Goal: Information Seeking & Learning: Learn about a topic

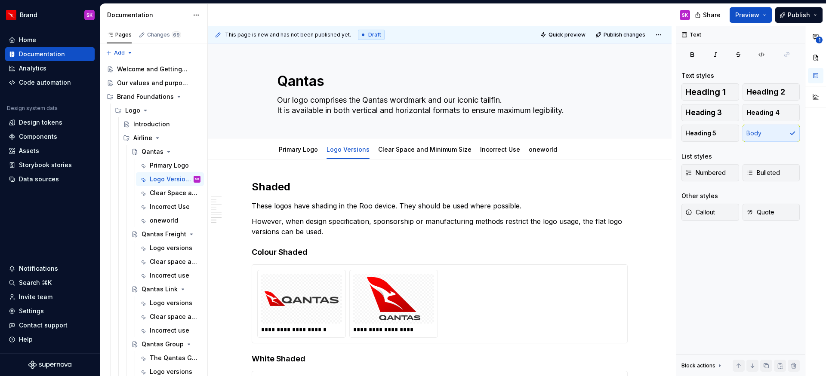
scroll to position [1038, 0]
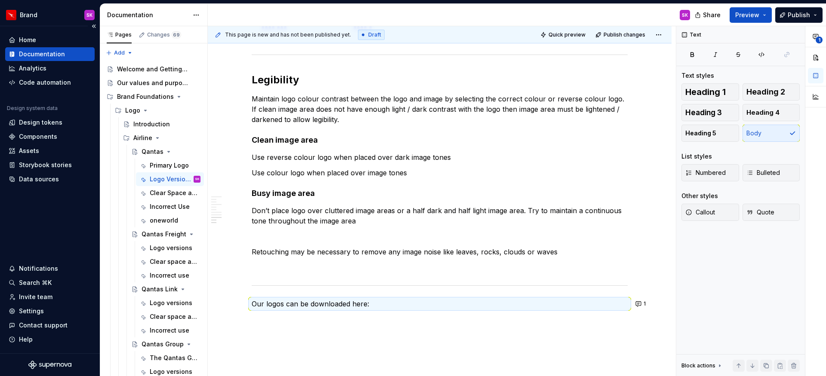
type textarea "*"
click at [36, 41] on div "Home" at bounding box center [27, 40] width 17 height 9
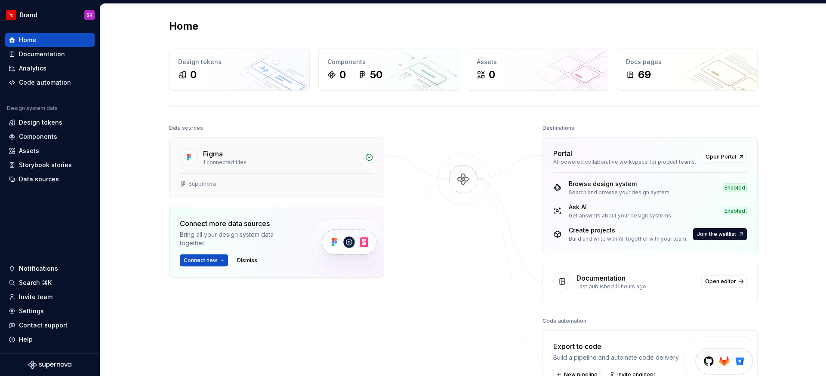
click at [259, 159] on div "1 connected files" at bounding box center [281, 162] width 157 height 7
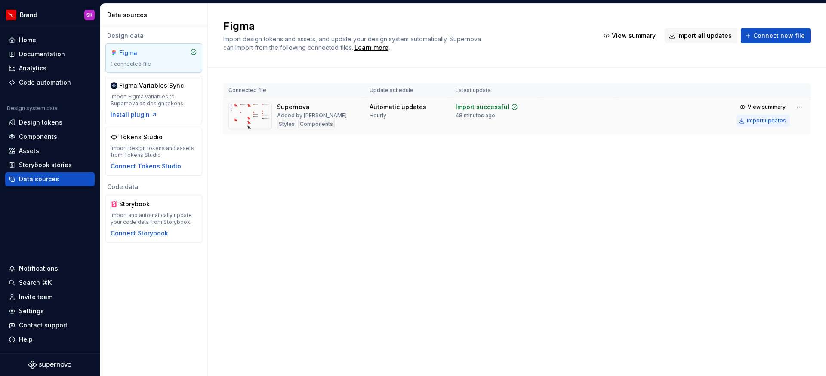
click at [772, 118] on div "Import updates" at bounding box center [766, 120] width 39 height 7
click at [59, 56] on div "Documentation" at bounding box center [42, 54] width 46 height 9
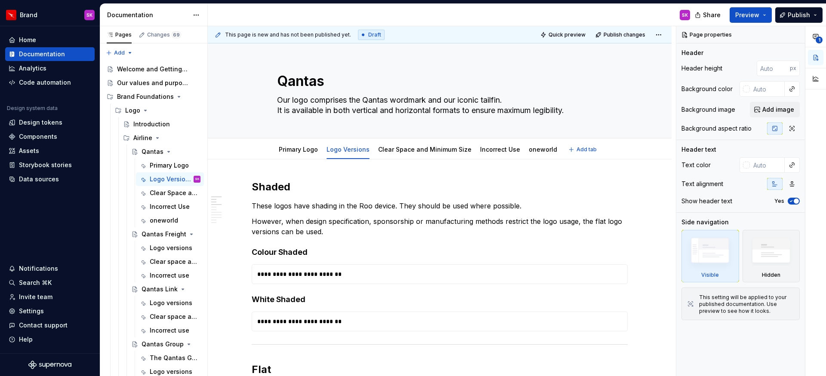
type textarea "*"
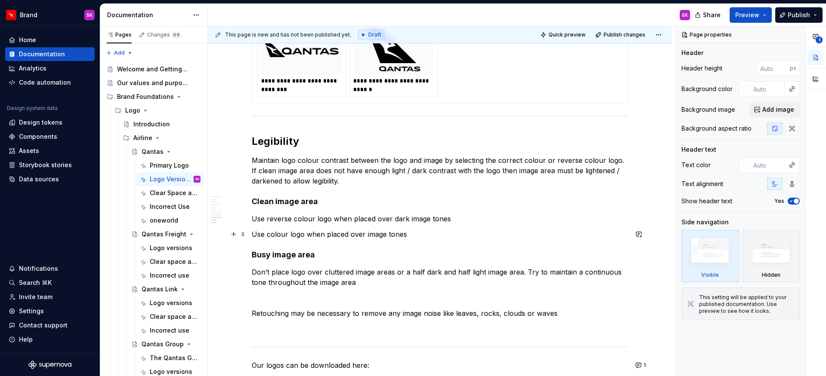
scroll to position [1028, 0]
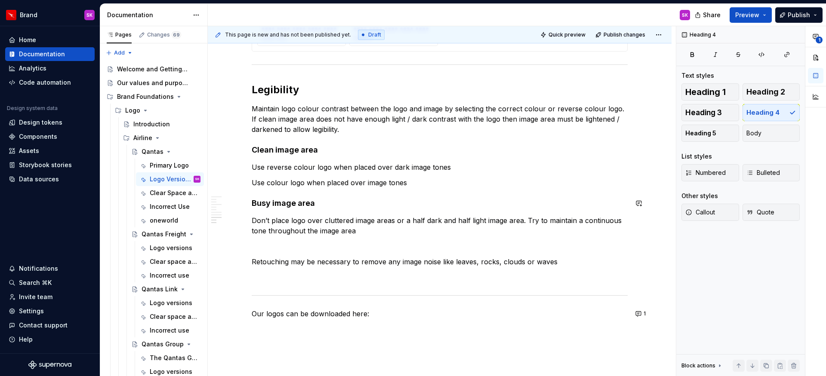
click at [256, 185] on p "Use colour logo when placed over image tones" at bounding box center [440, 183] width 376 height 10
click at [234, 185] on button "button" at bounding box center [234, 183] width 12 height 12
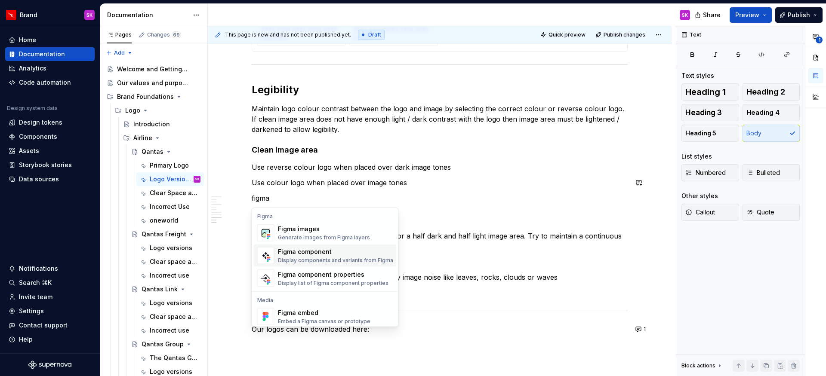
click at [335, 256] on div "Figma component" at bounding box center [335, 252] width 115 height 9
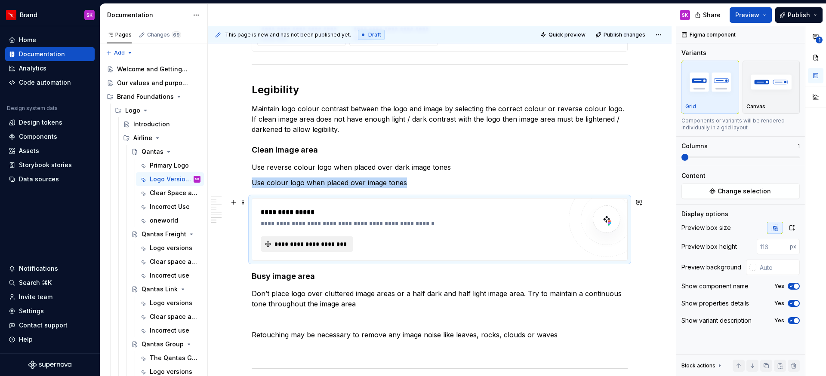
click at [339, 246] on span "**********" at bounding box center [310, 244] width 74 height 9
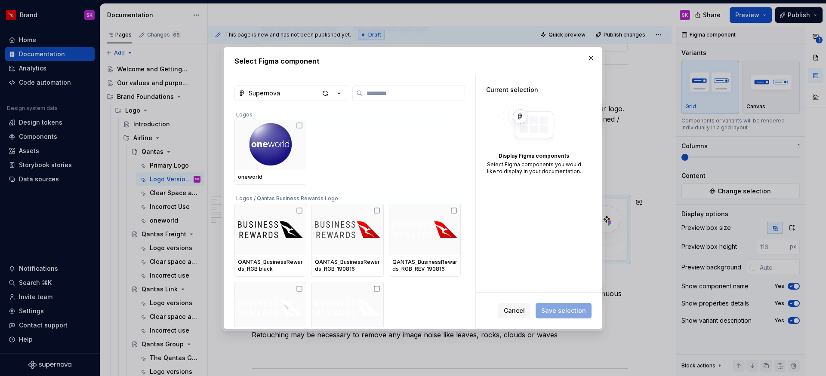
scroll to position [0, 0]
click at [402, 88] on label at bounding box center [408, 93] width 113 height 15
click at [402, 89] on input "search" at bounding box center [414, 93] width 102 height 9
click at [595, 58] on button "button" at bounding box center [591, 58] width 12 height 12
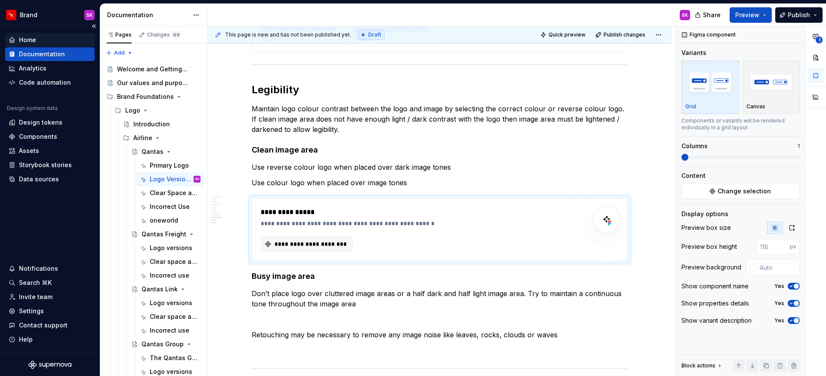
click at [32, 38] on div "Home" at bounding box center [27, 40] width 17 height 9
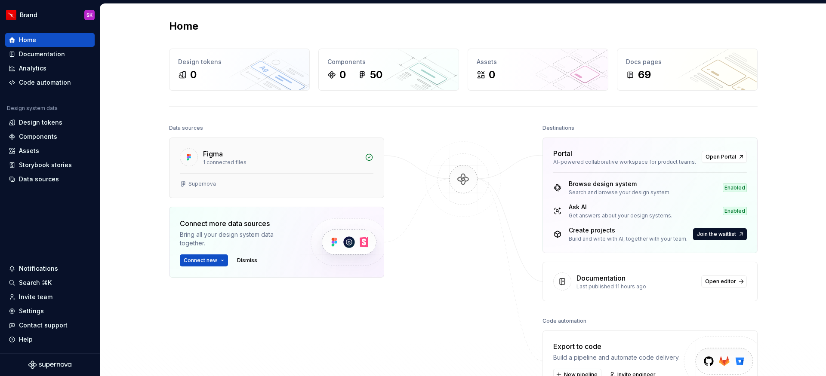
click at [294, 162] on div "1 connected files" at bounding box center [281, 162] width 157 height 7
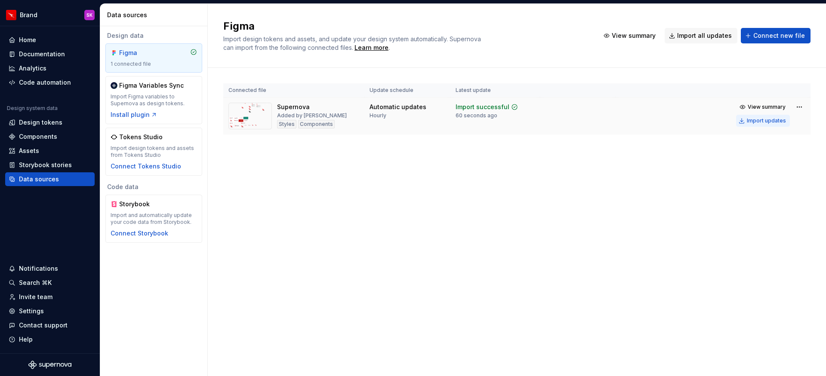
click at [758, 122] on div "Import updates" at bounding box center [766, 120] width 39 height 7
click at [35, 52] on div "Documentation" at bounding box center [42, 54] width 46 height 9
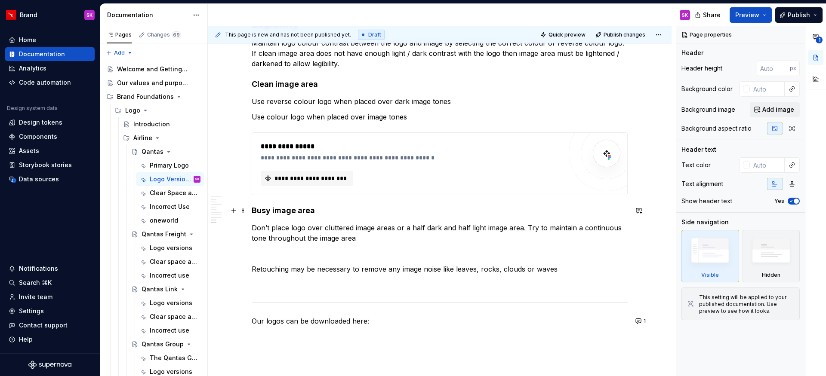
scroll to position [1079, 0]
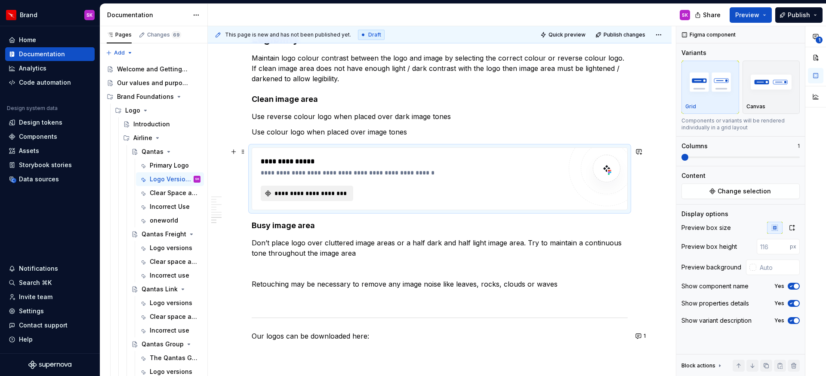
click at [317, 194] on span "**********" at bounding box center [310, 193] width 74 height 9
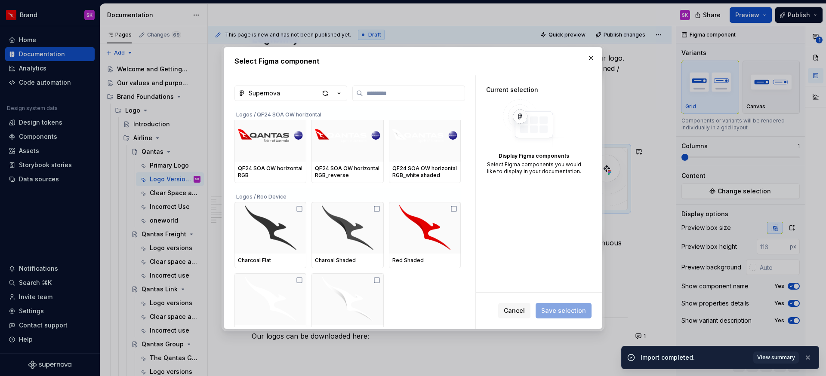
scroll to position [1463, 0]
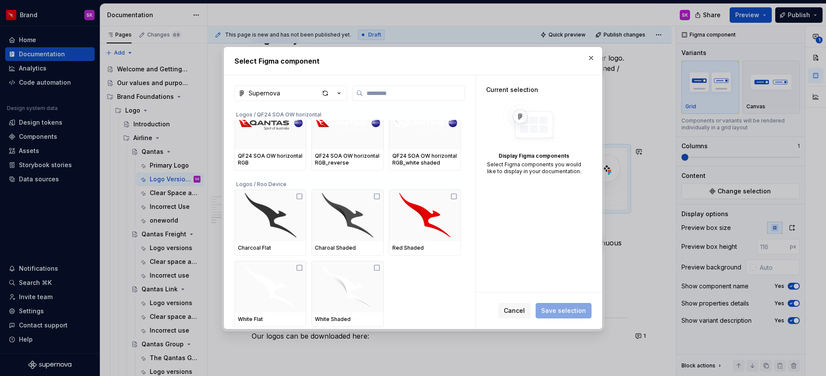
type textarea "*"
click at [522, 312] on span "Cancel" at bounding box center [514, 311] width 21 height 9
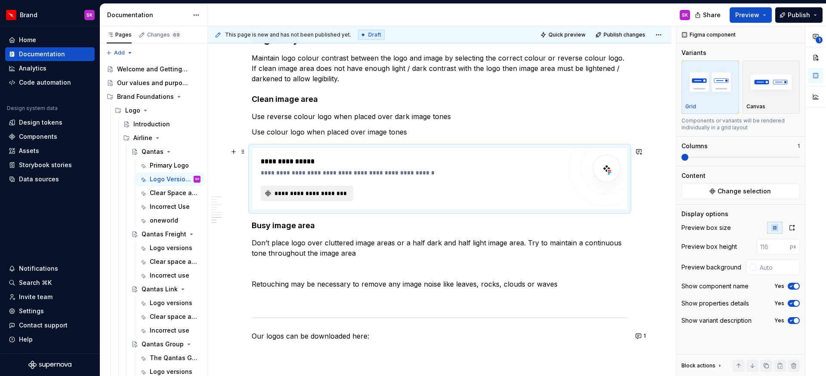
click at [329, 191] on span "**********" at bounding box center [310, 193] width 74 height 9
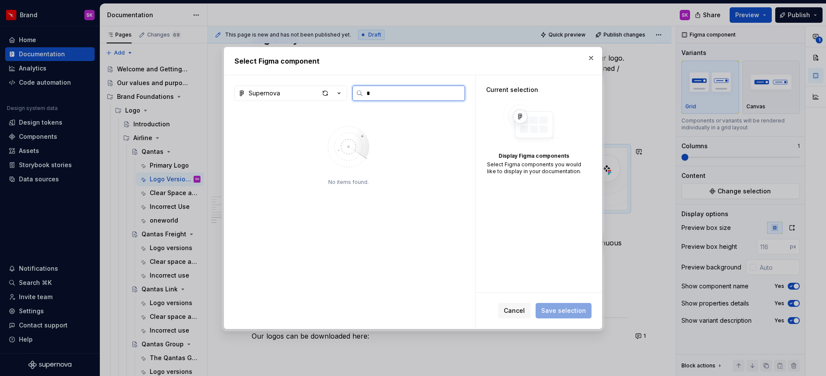
type input "*"
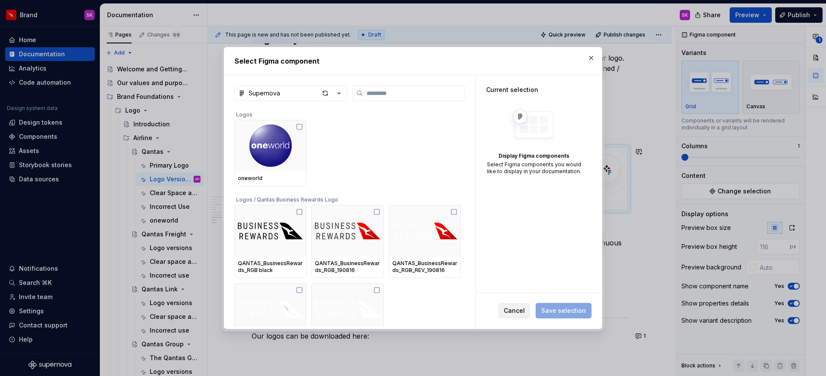
click at [519, 312] on span "Cancel" at bounding box center [514, 311] width 21 height 9
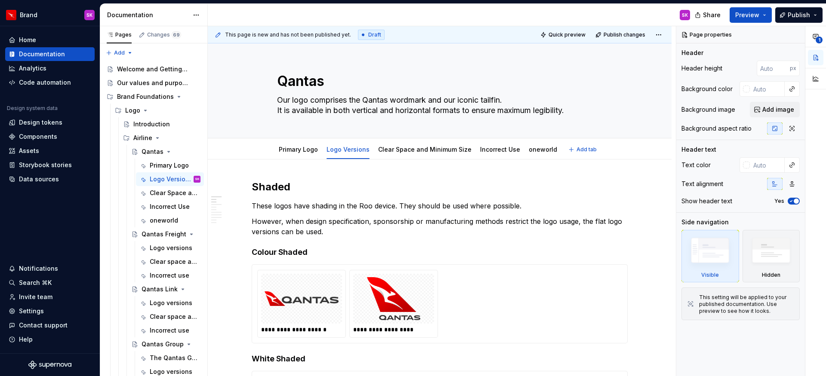
type textarea "*"
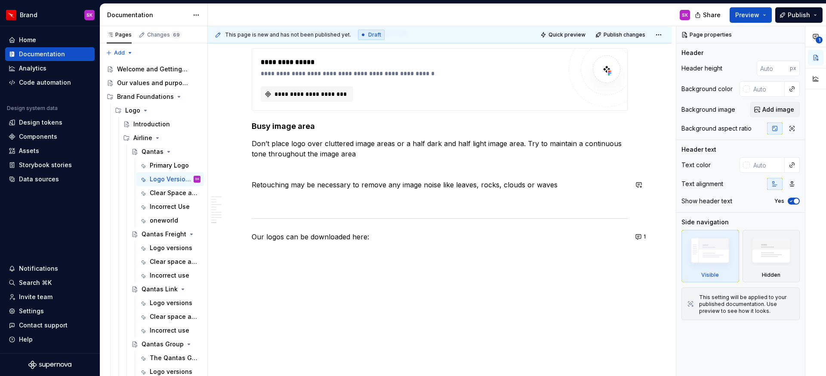
scroll to position [1182, 0]
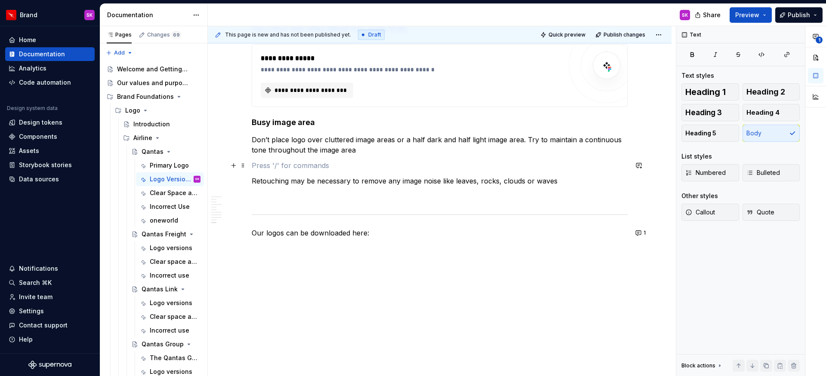
click at [315, 164] on p at bounding box center [440, 165] width 376 height 10
click at [235, 167] on button "button" at bounding box center [234, 166] width 12 height 12
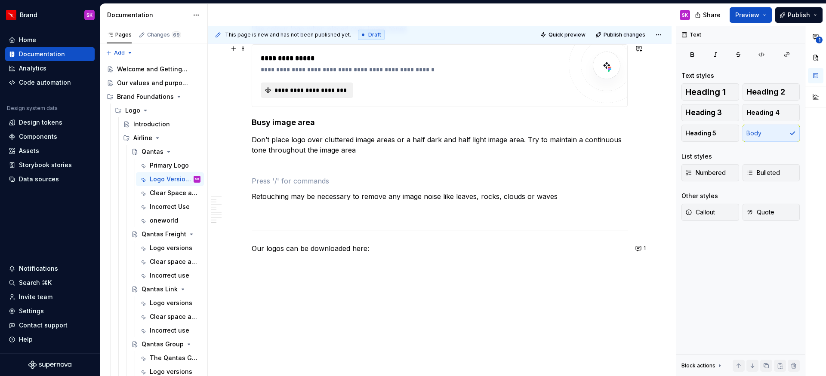
click at [293, 93] on span "**********" at bounding box center [310, 90] width 74 height 9
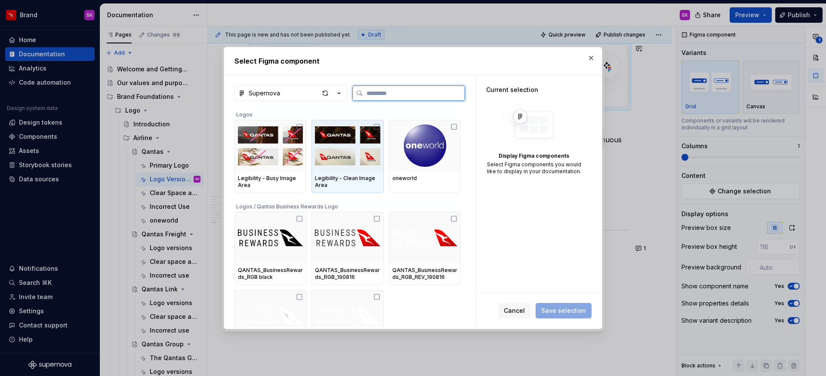
click at [342, 154] on img at bounding box center [347, 145] width 65 height 45
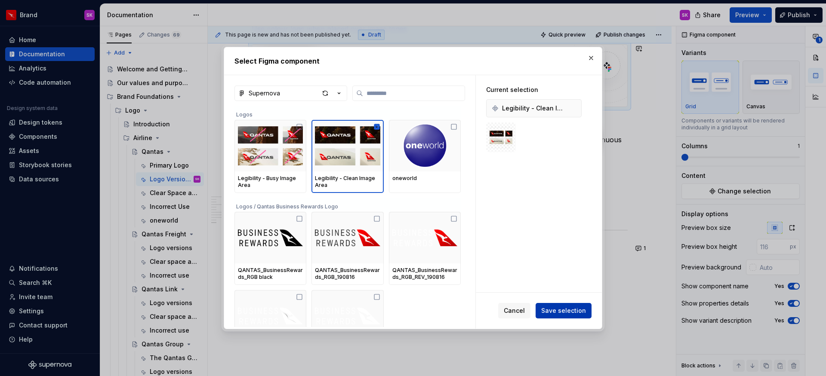
click at [567, 308] on span "Save selection" at bounding box center [563, 311] width 45 height 9
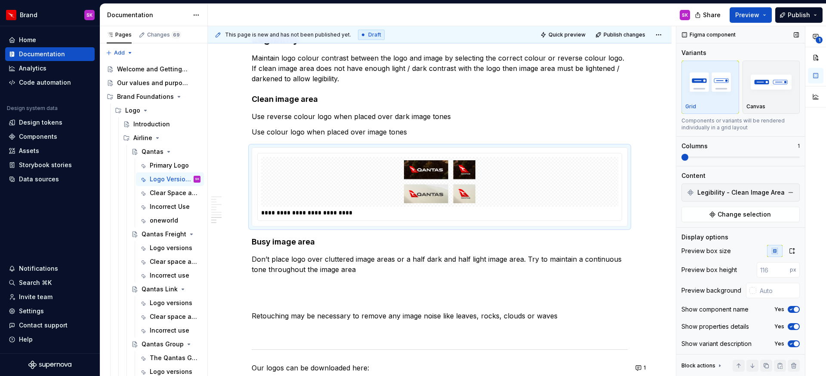
scroll to position [3, 0]
click at [794, 308] on span "button" at bounding box center [796, 308] width 5 height 5
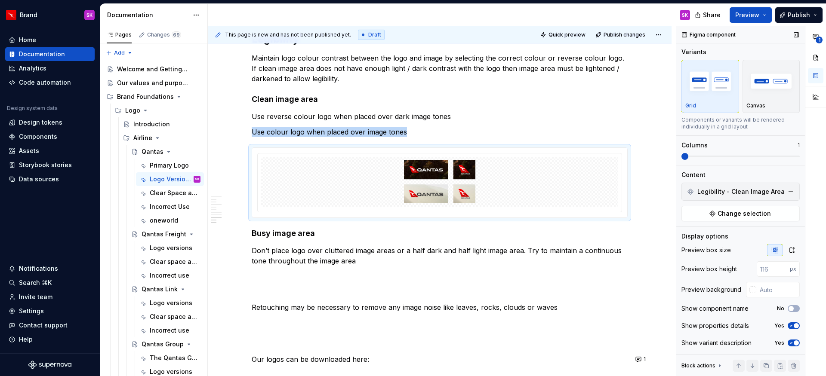
click at [794, 326] on span "button" at bounding box center [796, 326] width 5 height 5
click at [791, 341] on button "Yes" at bounding box center [794, 343] width 12 height 7
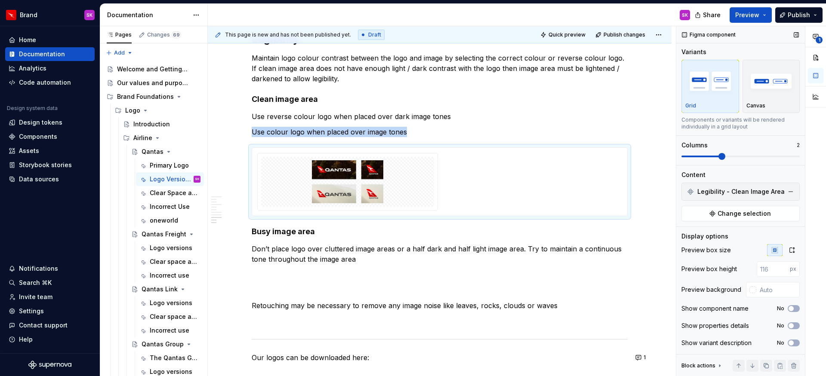
click at [719, 153] on span at bounding box center [722, 156] width 7 height 7
click at [789, 247] on icon "button" at bounding box center [792, 250] width 7 height 7
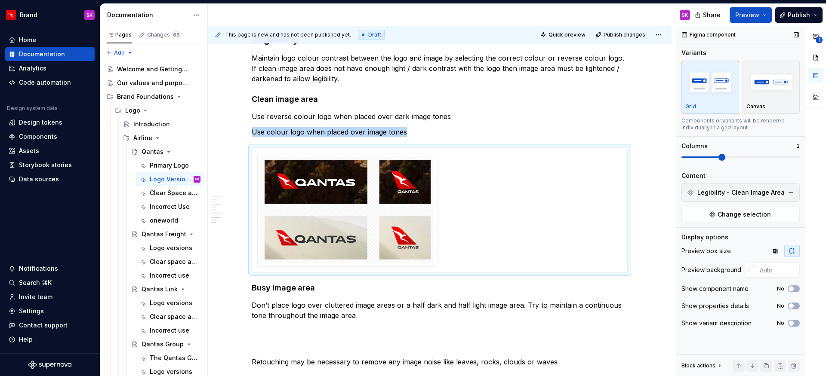
scroll to position [0, 0]
click at [235, 151] on button "button" at bounding box center [234, 152] width 12 height 12
click at [244, 153] on span at bounding box center [243, 152] width 7 height 12
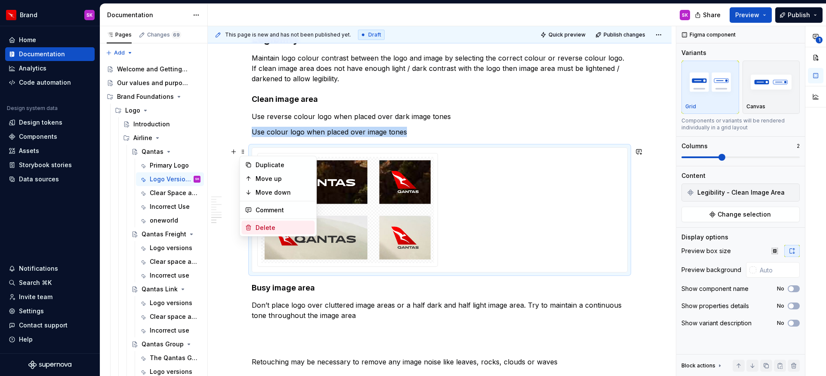
click at [268, 223] on div "Delete" at bounding box center [278, 228] width 73 height 14
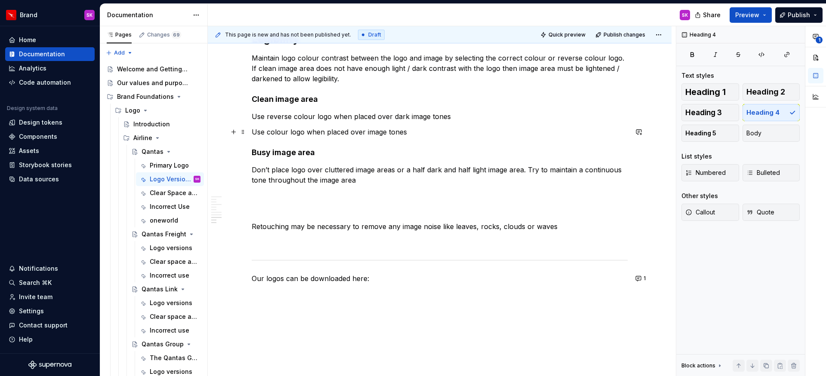
click at [253, 133] on p "Use colour logo when placed over image tones" at bounding box center [440, 132] width 376 height 10
click at [233, 134] on button "button" at bounding box center [234, 132] width 12 height 12
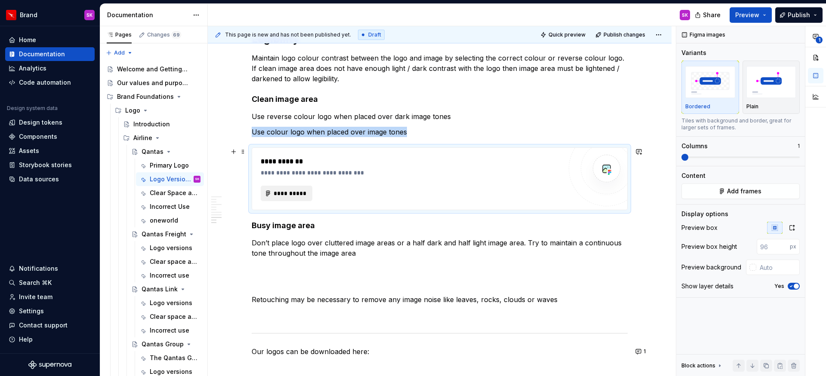
click at [284, 193] on span "**********" at bounding box center [290, 193] width 34 height 9
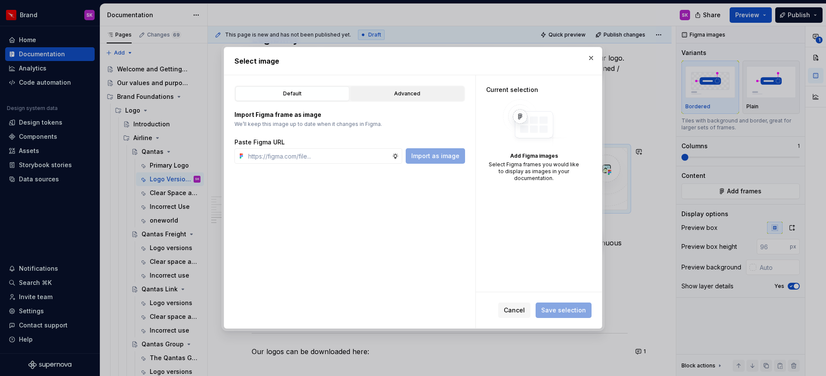
type textarea "*"
click at [406, 96] on div "Advanced" at bounding box center [407, 93] width 108 height 9
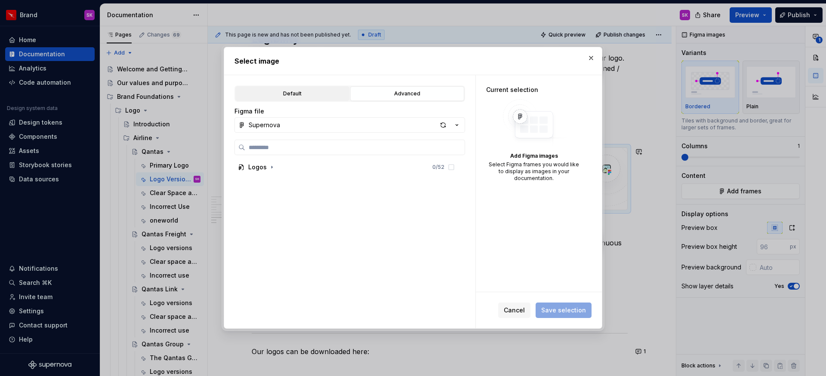
click at [309, 95] on div "Default" at bounding box center [292, 93] width 108 height 9
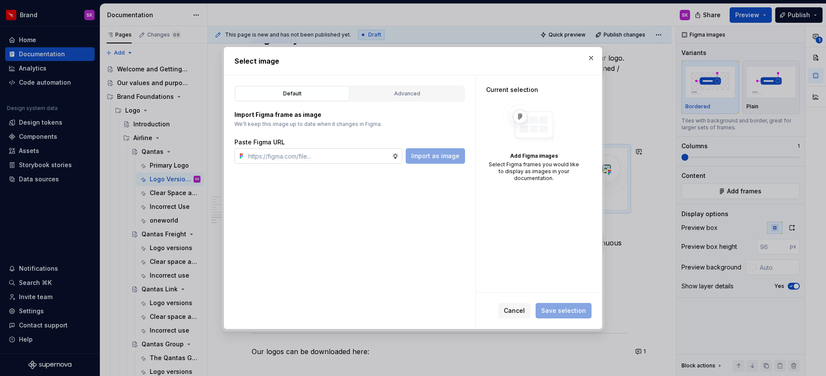
click at [307, 153] on input "text" at bounding box center [318, 155] width 147 height 15
paste input "[URL][DOMAIN_NAME]"
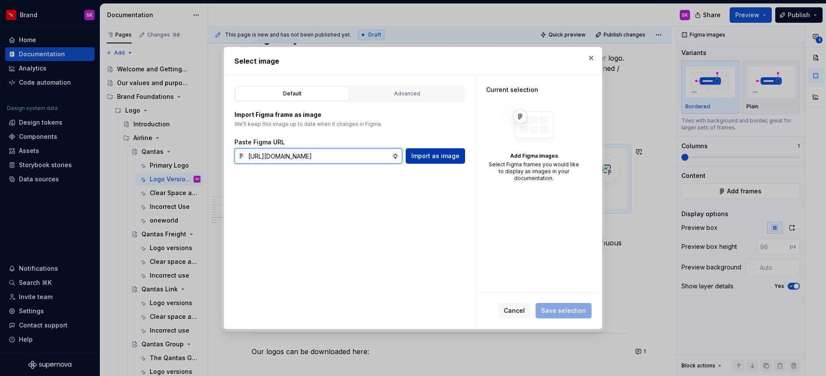
scroll to position [0, 191]
type input "[URL][DOMAIN_NAME]"
click at [422, 153] on span "Import as image" at bounding box center [435, 156] width 48 height 9
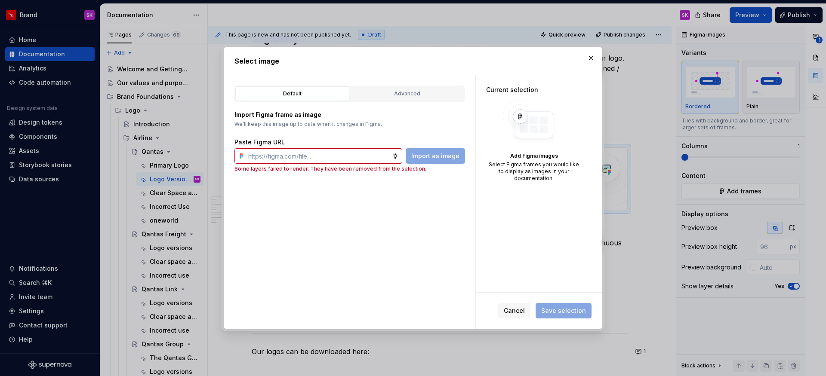
type textarea "*"
click at [357, 154] on input "text" at bounding box center [318, 155] width 147 height 15
click at [262, 157] on input "text" at bounding box center [318, 155] width 147 height 15
paste input "[URL][DOMAIN_NAME]"
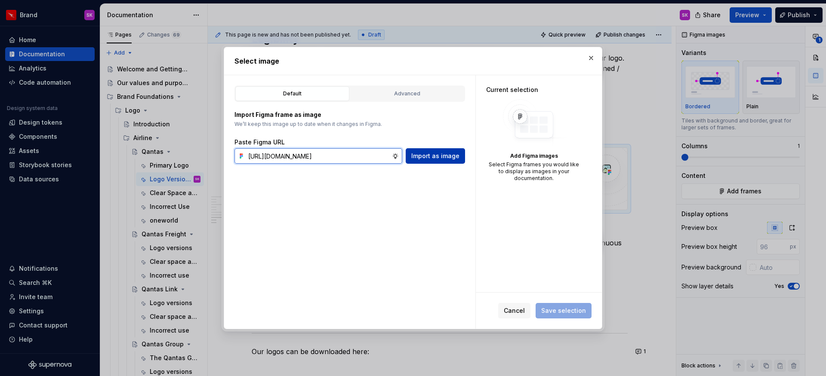
type input "[URL][DOMAIN_NAME]"
click at [421, 159] on span "Import as image" at bounding box center [435, 156] width 48 height 9
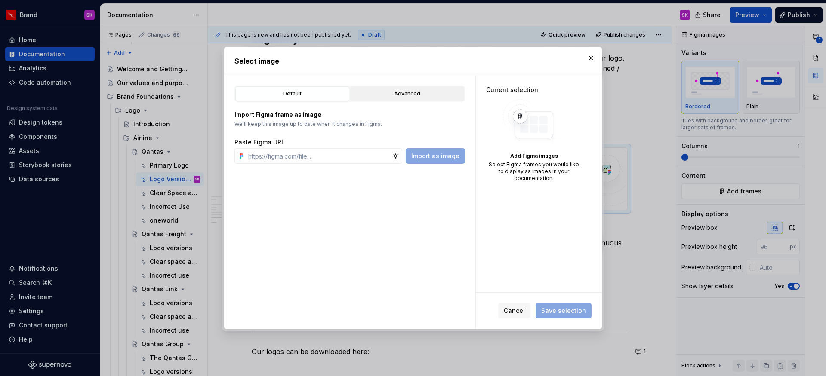
click at [379, 92] on div "Advanced" at bounding box center [407, 93] width 108 height 9
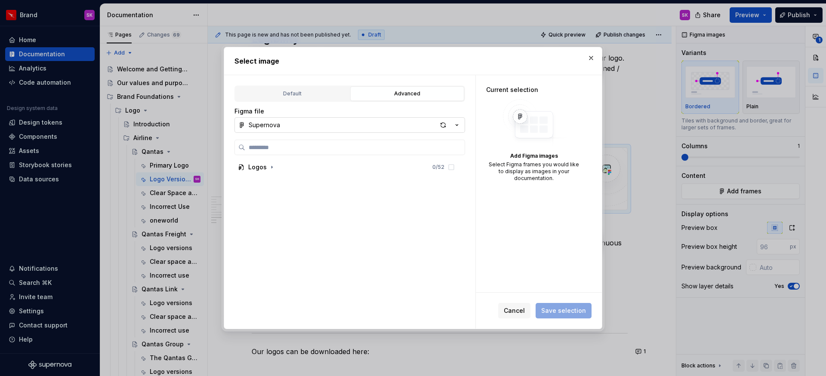
click at [285, 126] on button "Supernova" at bounding box center [349, 124] width 231 height 15
click at [285, 126] on div "Select image Default Advanced Import Figma frame as image We’ll keep this image…" at bounding box center [413, 188] width 826 height 376
click at [278, 146] on input "search" at bounding box center [354, 147] width 219 height 9
click at [262, 167] on div "Logos" at bounding box center [257, 167] width 19 height 9
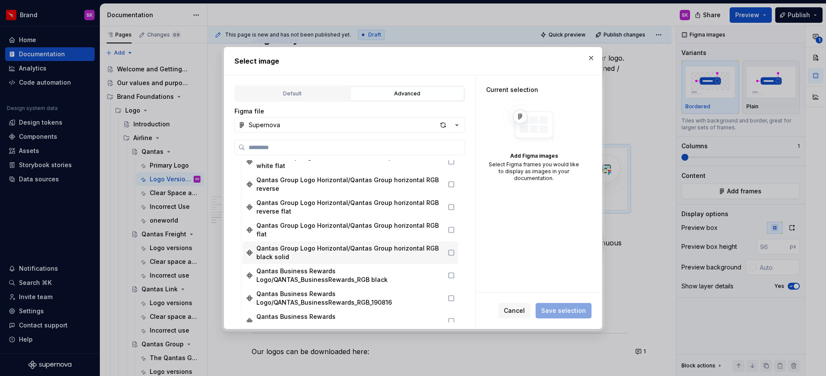
scroll to position [711, 0]
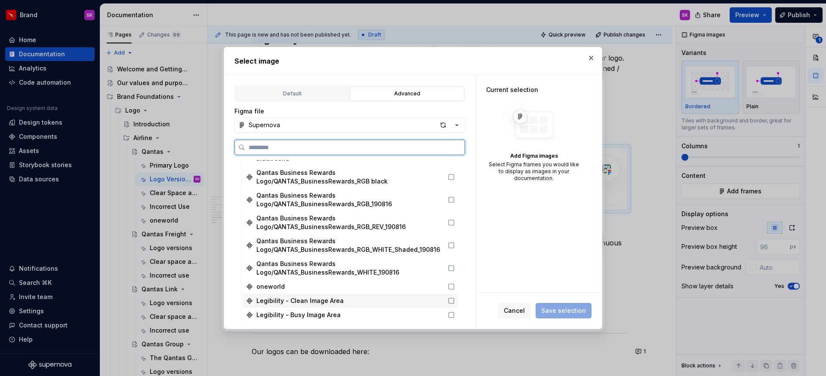
click at [363, 298] on div "Legibility - Clean Image Area" at bounding box center [351, 301] width 216 height 14
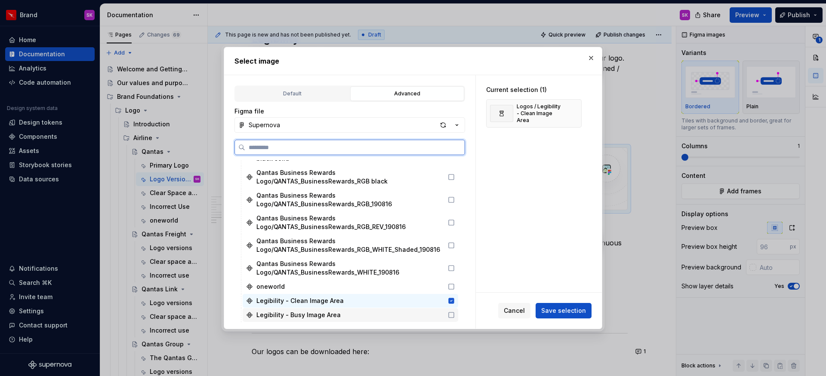
click at [453, 313] on icon at bounding box center [451, 315] width 5 height 5
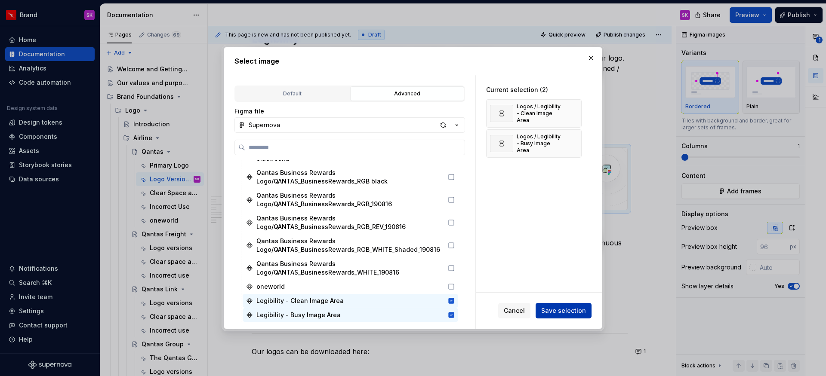
click at [564, 308] on span "Save selection" at bounding box center [563, 311] width 45 height 9
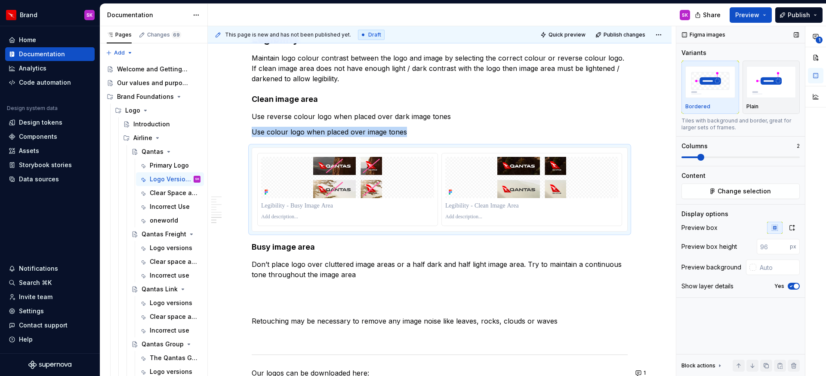
click at [793, 288] on icon "button" at bounding box center [791, 286] width 7 height 5
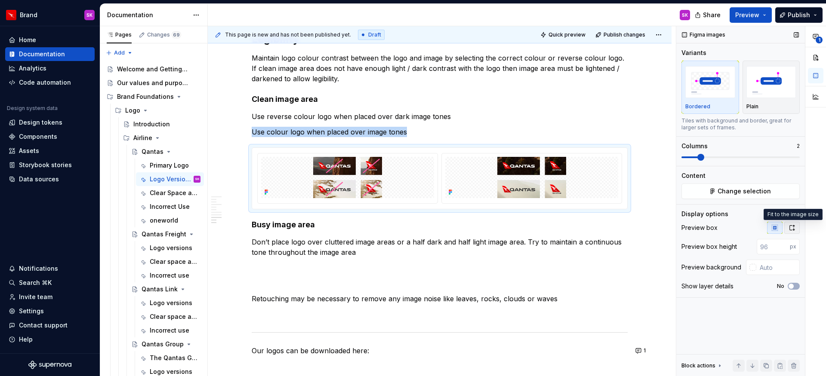
click at [790, 229] on icon "button" at bounding box center [792, 228] width 7 height 7
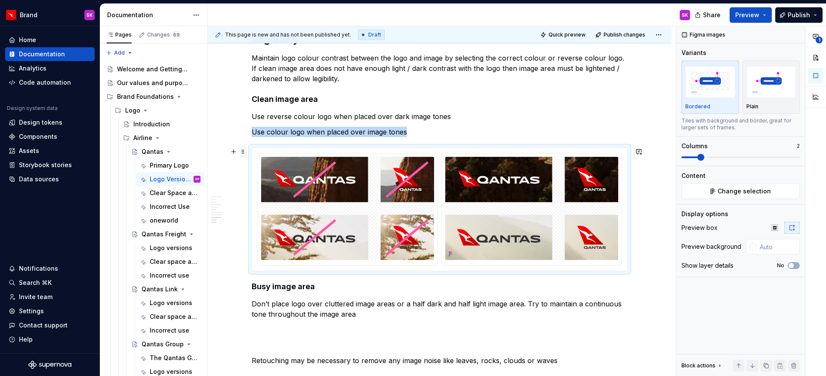
click at [244, 152] on span at bounding box center [243, 152] width 7 height 12
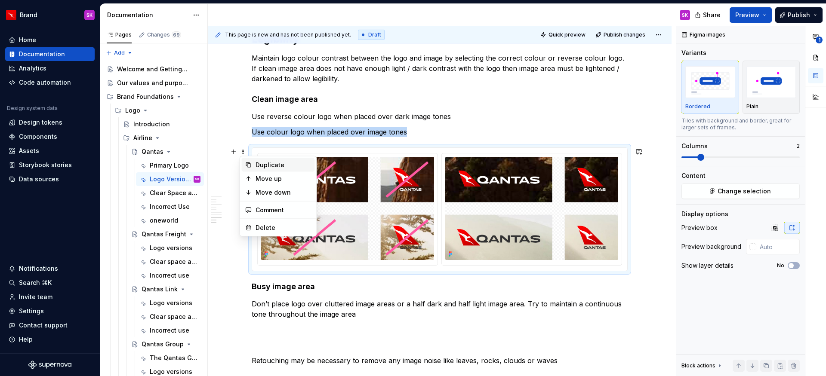
click at [253, 165] on div "Duplicate" at bounding box center [278, 165] width 73 height 14
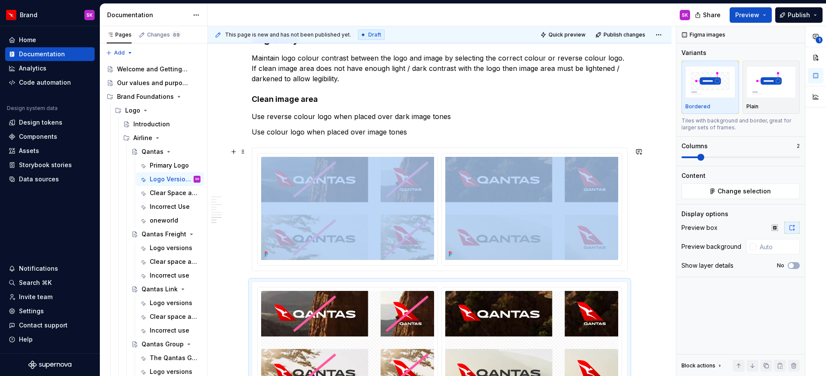
scroll to position [1108, 0]
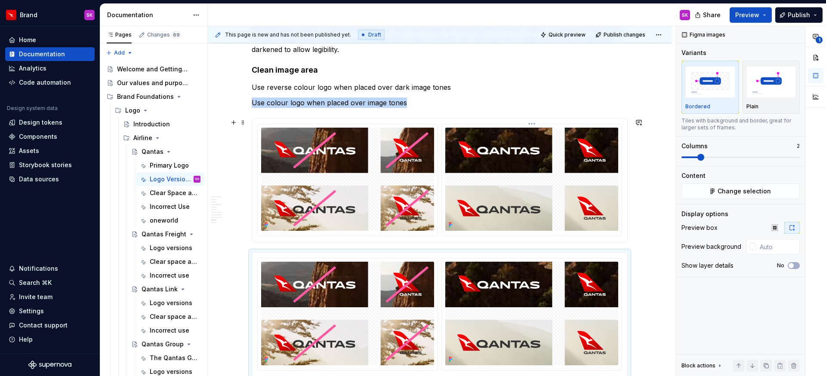
click at [513, 172] on img at bounding box center [531, 179] width 173 height 103
click at [596, 164] on img at bounding box center [531, 179] width 173 height 103
click at [558, 184] on img at bounding box center [531, 179] width 173 height 103
click at [742, 191] on span "Change selection" at bounding box center [744, 191] width 53 height 9
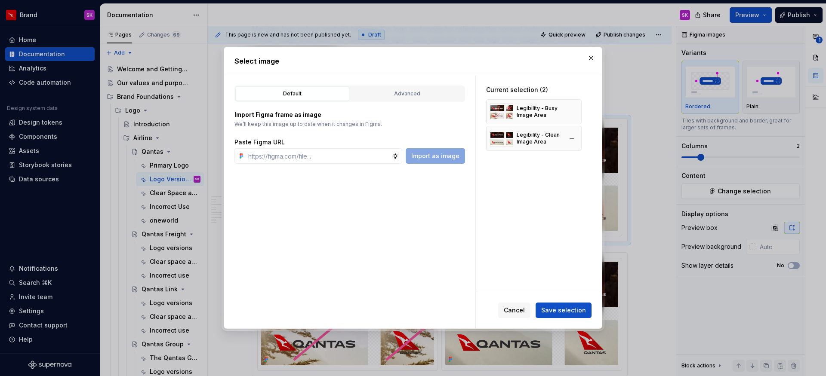
click at [525, 134] on div "Legibility - Clean Image Area" at bounding box center [540, 139] width 46 height 14
click at [571, 137] on button "button" at bounding box center [572, 139] width 12 height 12
click at [561, 311] on span "Save selection" at bounding box center [563, 311] width 45 height 9
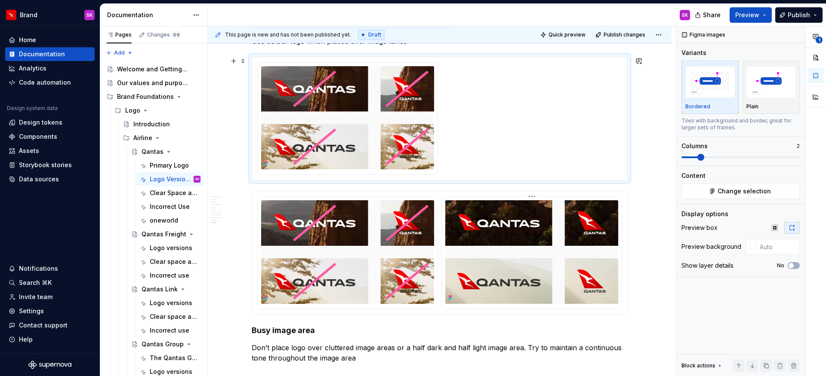
scroll to position [1212, 0]
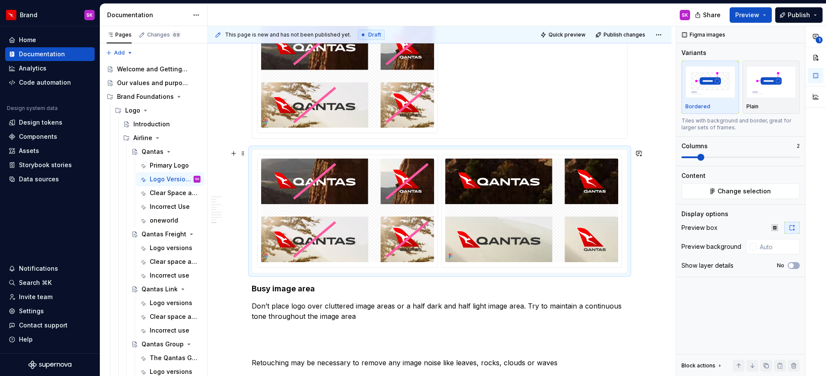
click at [443, 270] on div at bounding box center [439, 211] width 375 height 123
click at [737, 193] on span "Change selection" at bounding box center [744, 191] width 53 height 9
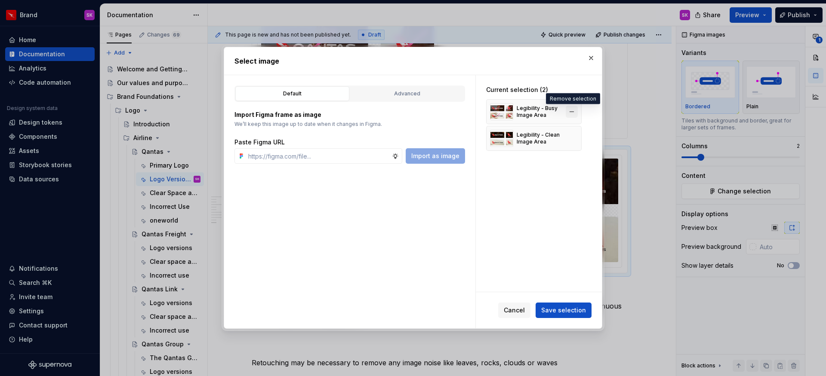
click at [570, 110] on button "button" at bounding box center [572, 112] width 12 height 12
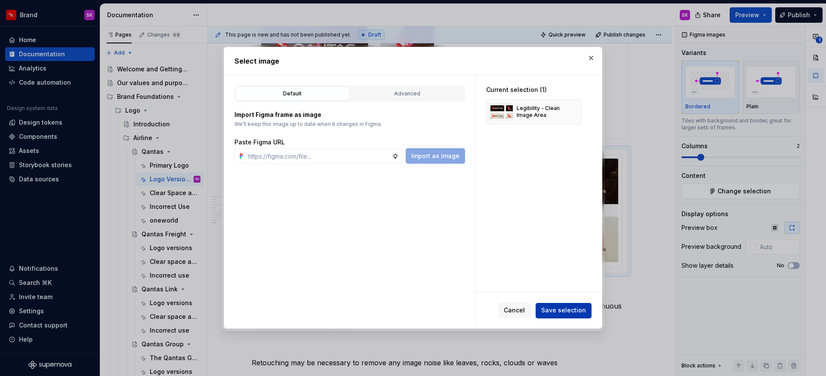
click at [571, 310] on span "Save selection" at bounding box center [563, 311] width 45 height 9
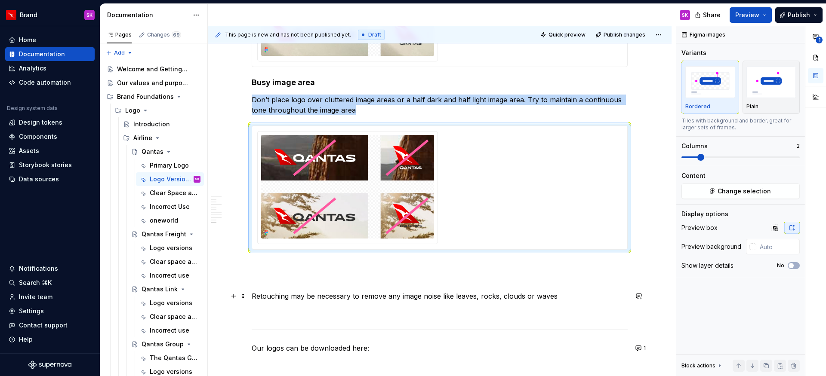
scroll to position [1267, 0]
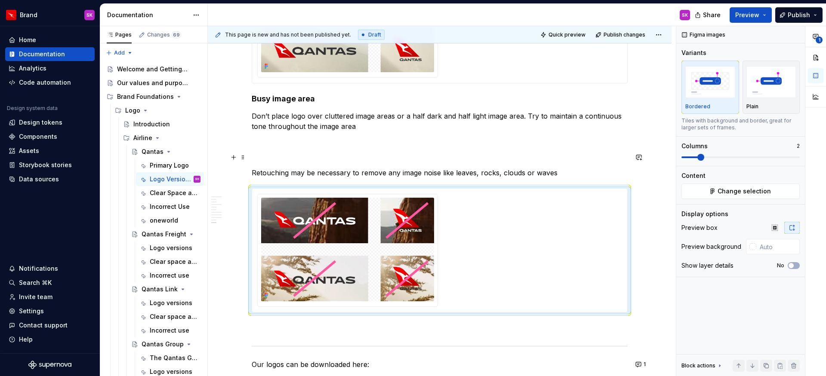
click at [275, 158] on p at bounding box center [440, 157] width 376 height 10
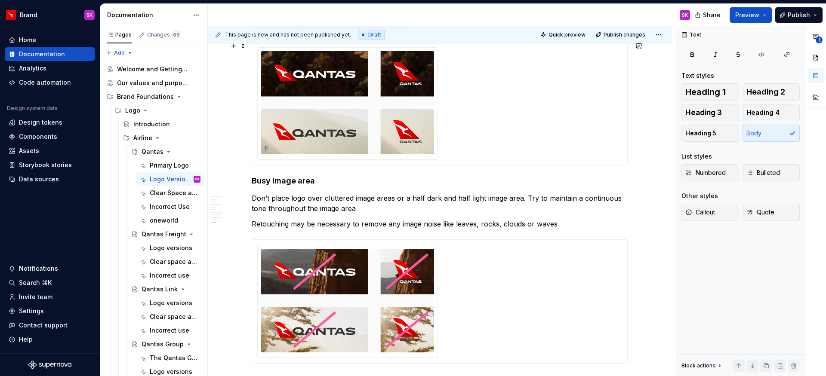
scroll to position [1227, 0]
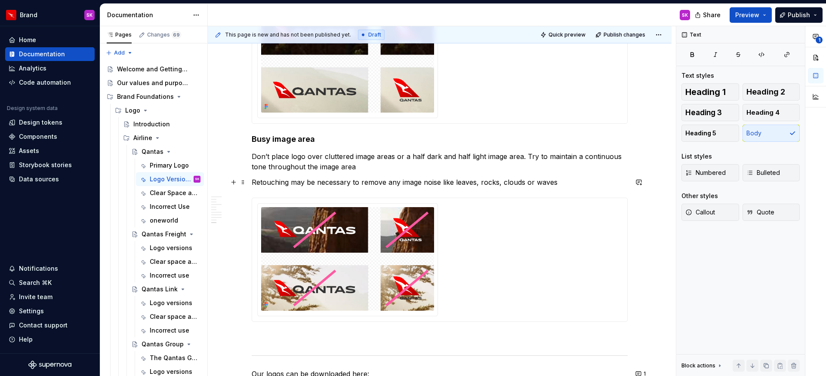
click at [253, 185] on p "Retouching may be necessary to remove any image noise like leaves, rocks, cloud…" at bounding box center [440, 182] width 376 height 10
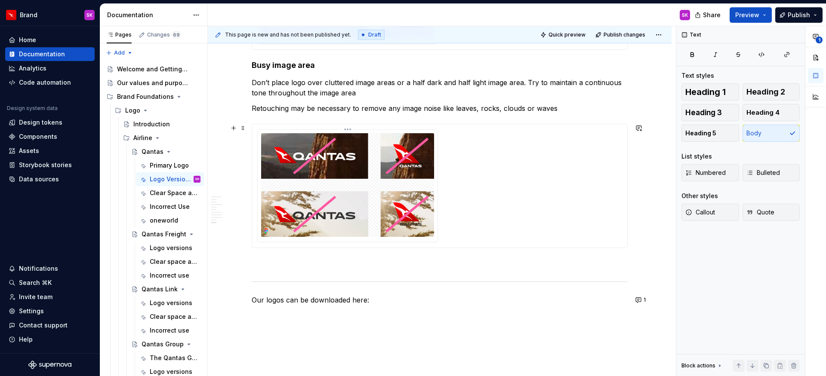
scroll to position [1352, 0]
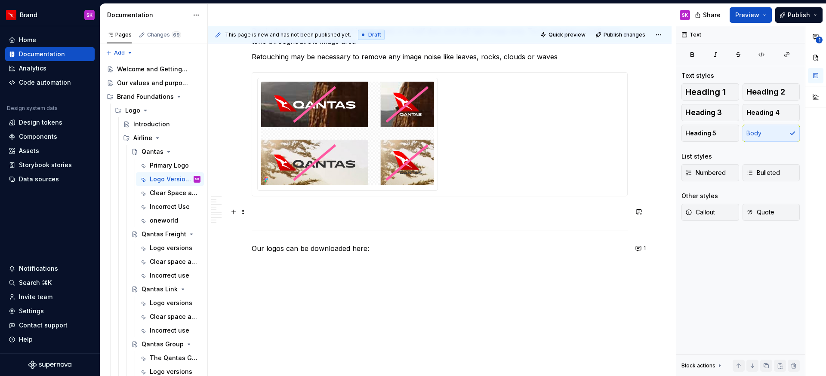
click at [269, 216] on p at bounding box center [440, 212] width 376 height 10
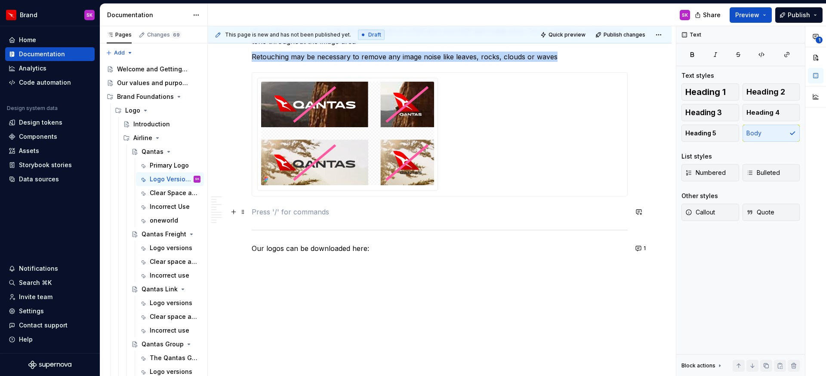
scroll to position [1347, 0]
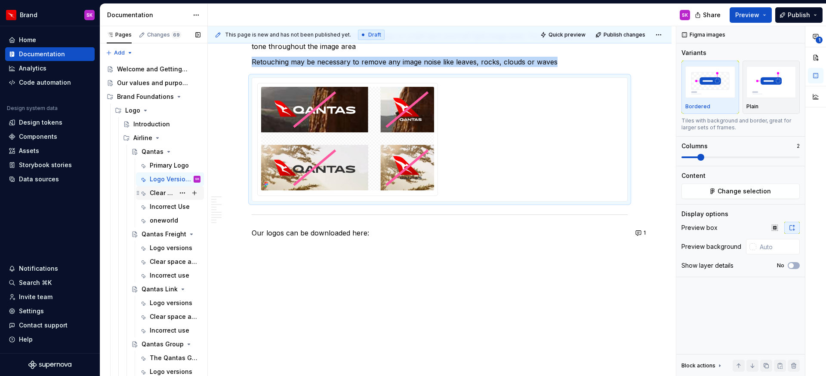
click at [162, 193] on div "Clear Space and Minimum Size" at bounding box center [162, 193] width 25 height 9
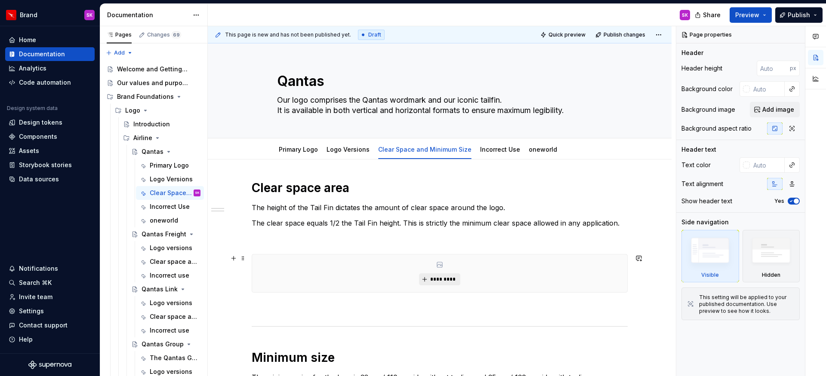
click at [438, 279] on span "*********" at bounding box center [443, 279] width 26 height 7
type textarea "*"
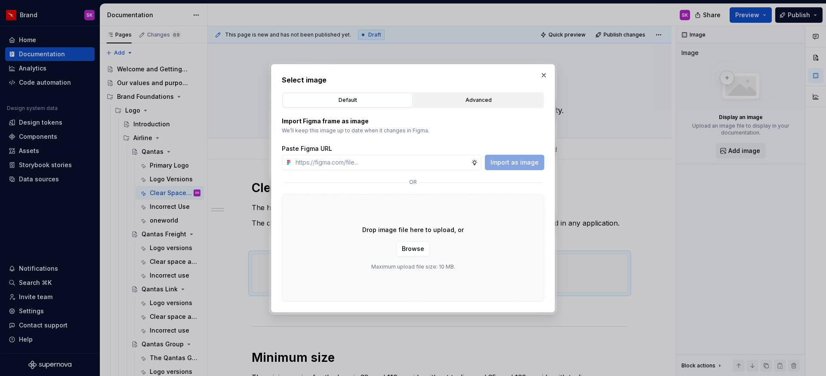
click at [450, 97] on div "Advanced" at bounding box center [478, 100] width 124 height 9
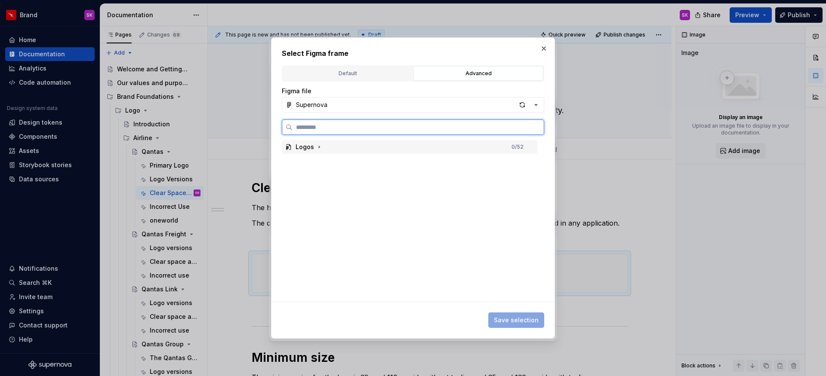
click at [380, 146] on div "Logos 0 / 52" at bounding box center [410, 147] width 256 height 14
type input "**********"
click at [537, 126] on input "**********" at bounding box center [418, 127] width 251 height 9
click at [534, 130] on input "**********" at bounding box center [418, 127] width 251 height 9
click at [536, 129] on input "**********" at bounding box center [418, 127] width 251 height 9
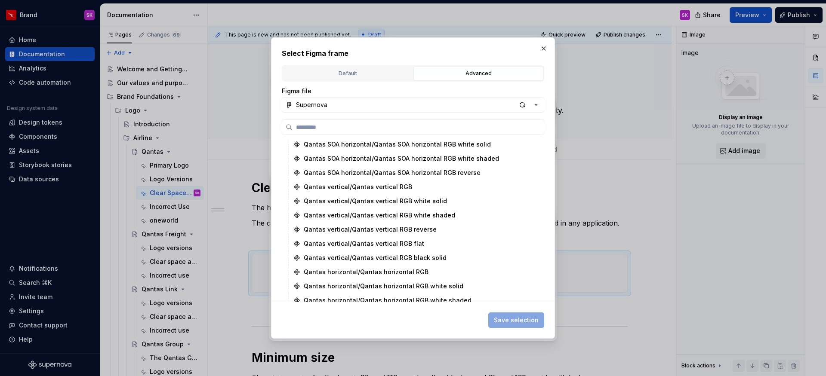
scroll to position [608, 0]
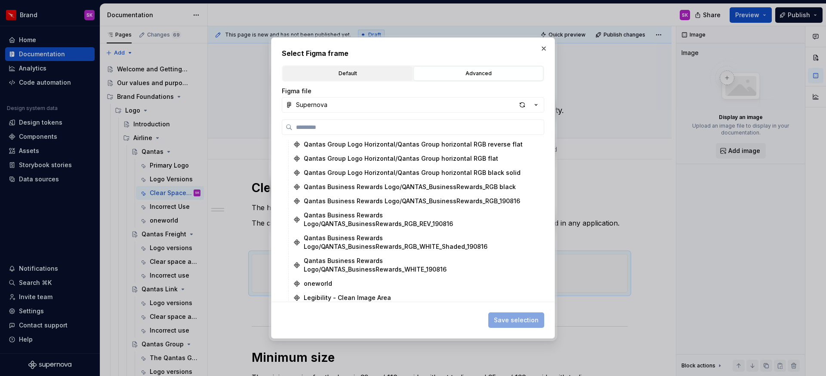
click at [339, 74] on div "Default" at bounding box center [348, 73] width 124 height 9
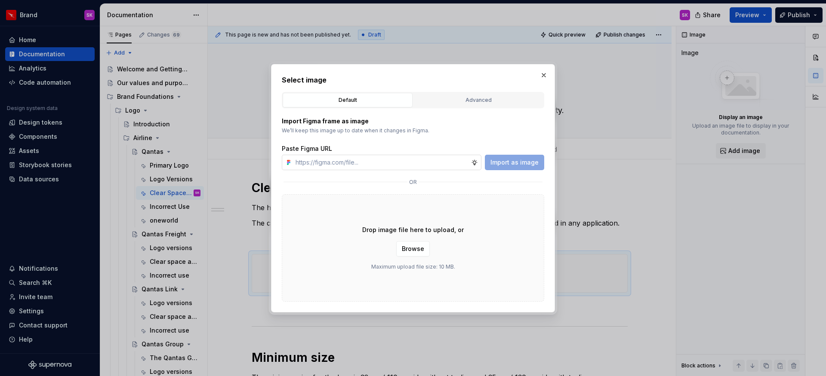
click at [384, 160] on input "text" at bounding box center [381, 162] width 179 height 15
paste input "[URL][DOMAIN_NAME]"
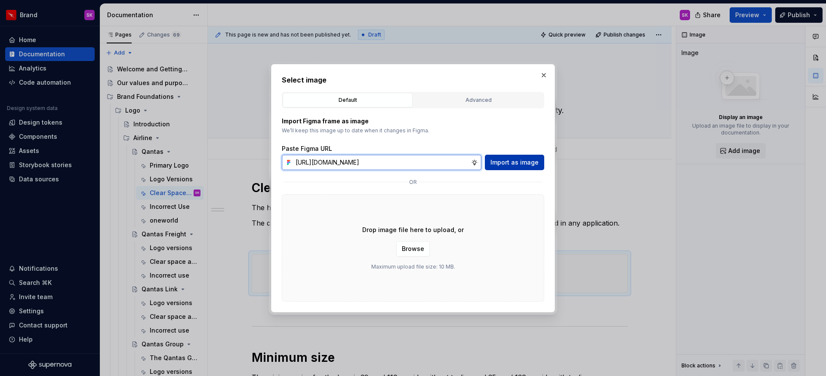
type input "[URL][DOMAIN_NAME]"
click at [515, 163] on span "Import as image" at bounding box center [514, 162] width 48 height 9
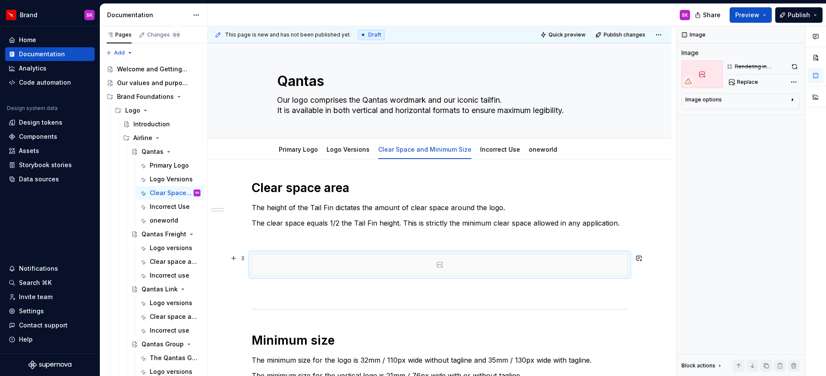
click at [439, 266] on icon at bounding box center [439, 265] width 7 height 7
click at [437, 265] on icon at bounding box center [440, 265] width 6 height 6
click at [746, 82] on span "Replace" at bounding box center [747, 82] width 21 height 7
type textarea "*"
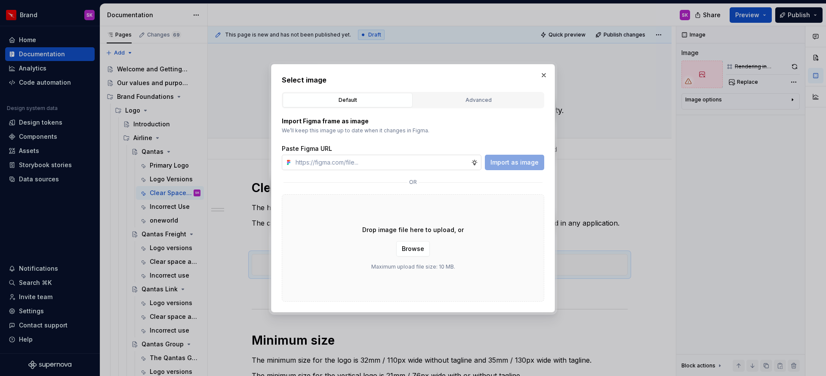
type input "[URL][DOMAIN_NAME]"
click at [363, 186] on div "or" at bounding box center [413, 182] width 262 height 10
type textarea "*"
click at [340, 168] on input "text" at bounding box center [381, 162] width 179 height 15
paste input "[URL][DOMAIN_NAME]"
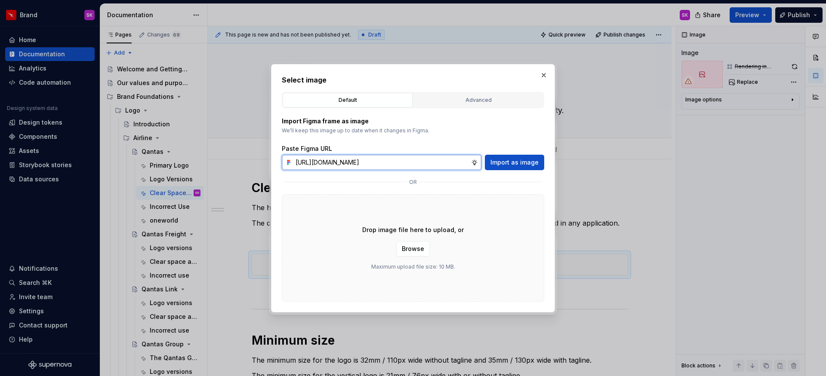
scroll to position [0, 68]
type input "[URL][DOMAIN_NAME]"
click at [516, 165] on span "Import as image" at bounding box center [514, 162] width 48 height 9
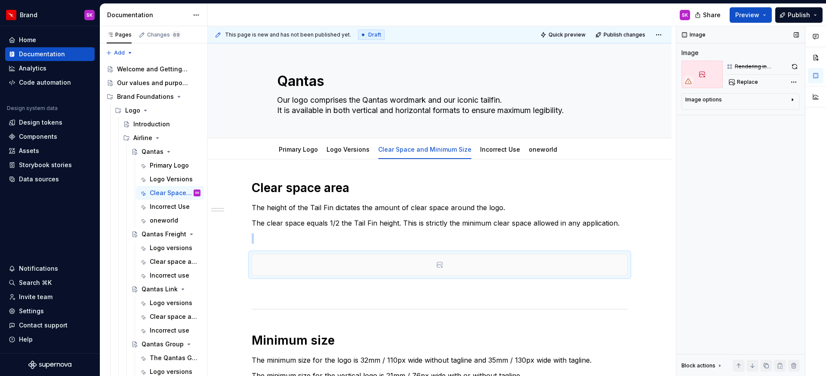
click at [714, 101] on div "Image options" at bounding box center [703, 99] width 37 height 7
click at [740, 81] on span "Replace" at bounding box center [747, 82] width 21 height 7
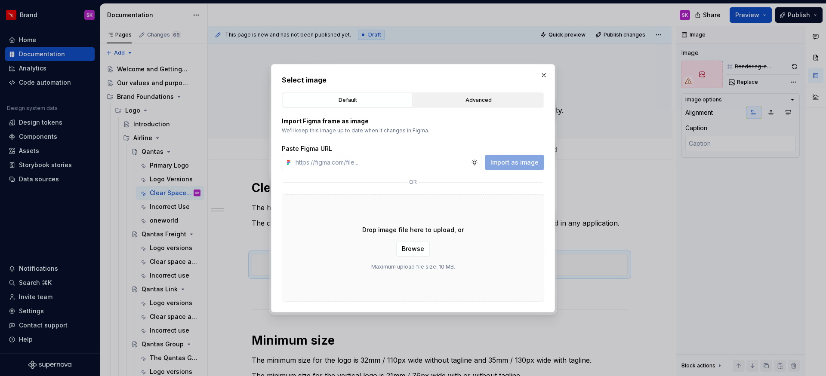
click at [453, 96] on div "Advanced" at bounding box center [478, 100] width 124 height 9
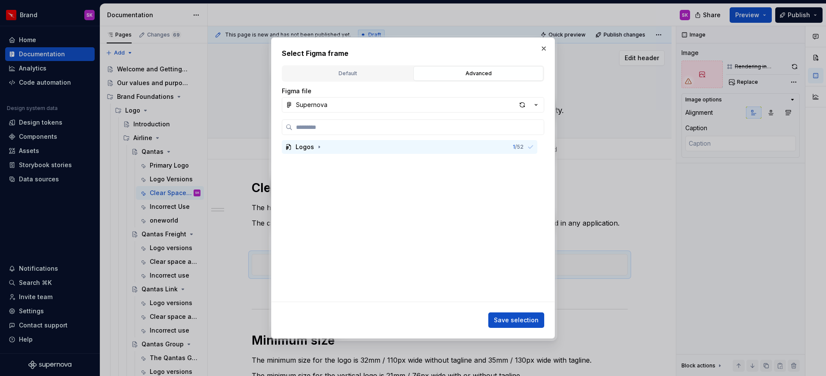
click at [544, 47] on button "button" at bounding box center [544, 49] width 12 height 12
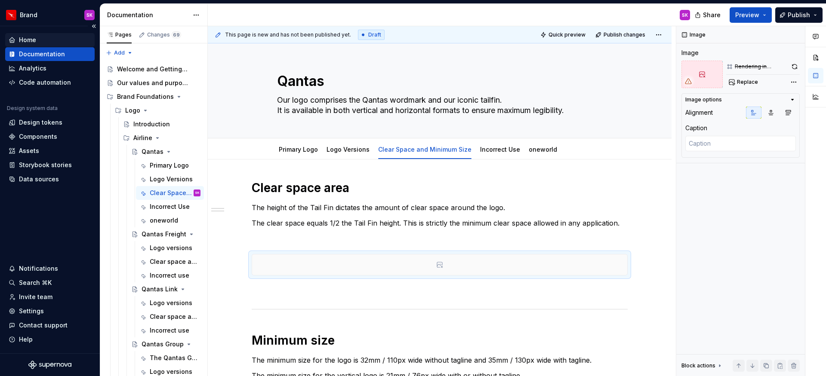
click at [33, 38] on div "Home" at bounding box center [27, 40] width 17 height 9
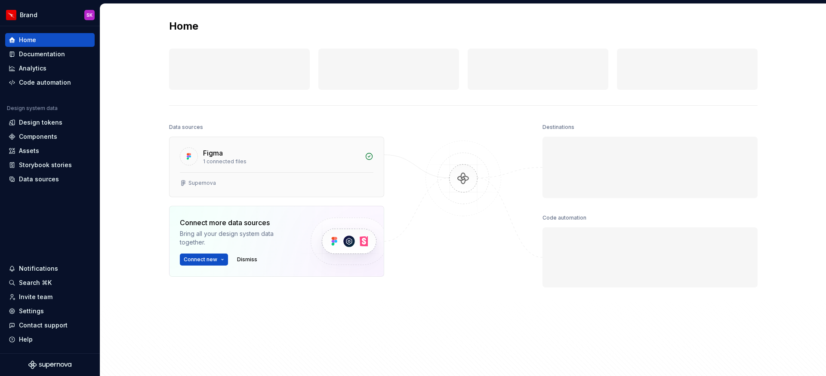
click at [287, 173] on div at bounding box center [277, 173] width 194 height 0
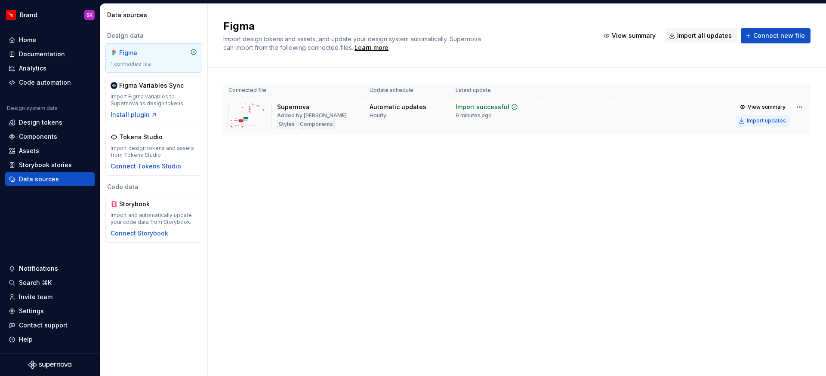
click at [754, 122] on div "Import updates" at bounding box center [766, 120] width 39 height 7
click at [52, 53] on div "Documentation" at bounding box center [42, 54] width 46 height 9
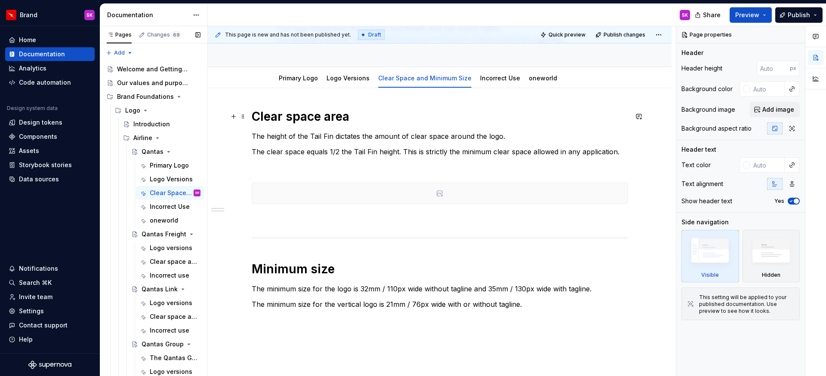
scroll to position [103, 0]
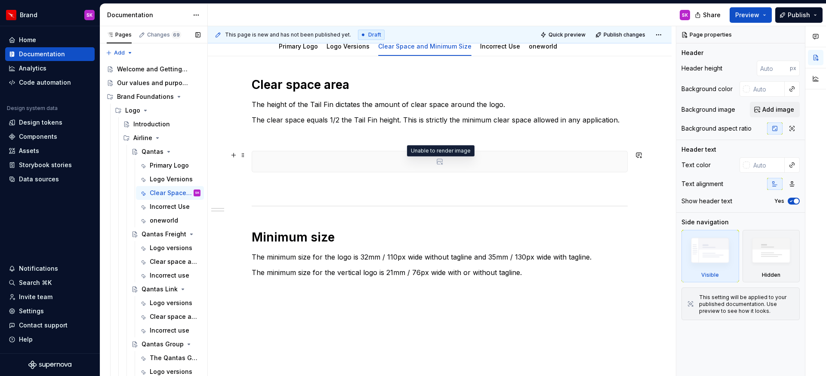
click at [436, 162] on icon at bounding box center [439, 161] width 7 height 7
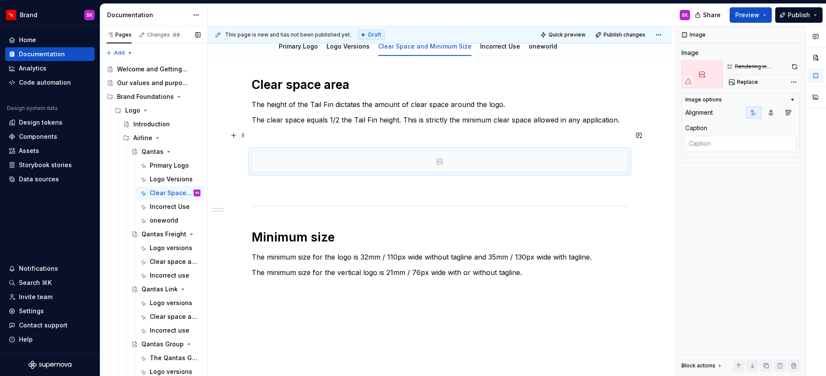
click at [306, 139] on p at bounding box center [440, 135] width 376 height 10
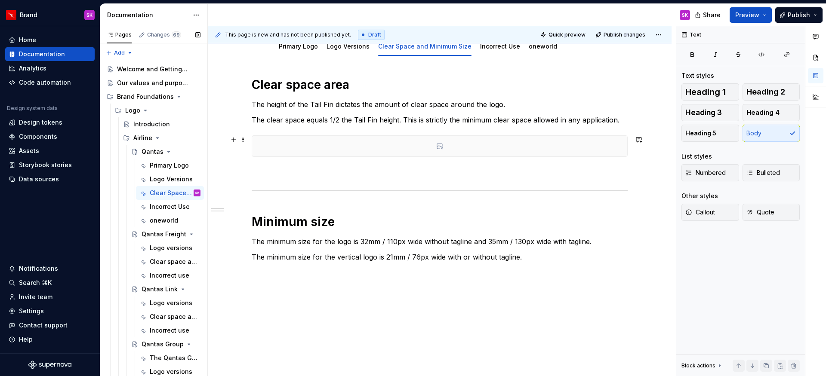
click at [439, 147] on icon at bounding box center [439, 146] width 7 height 7
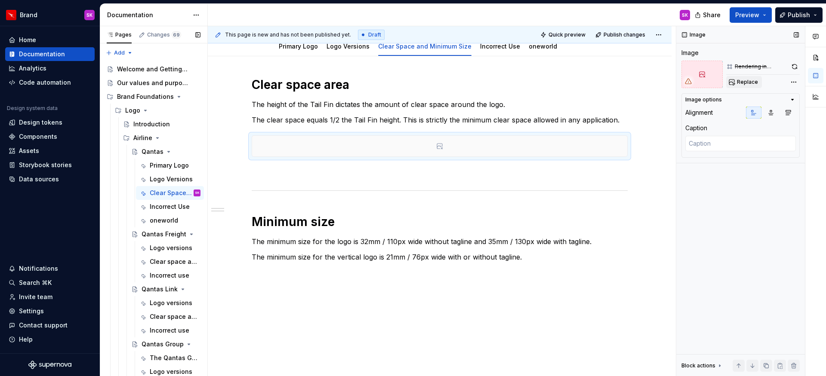
click at [747, 80] on span "Replace" at bounding box center [747, 82] width 21 height 7
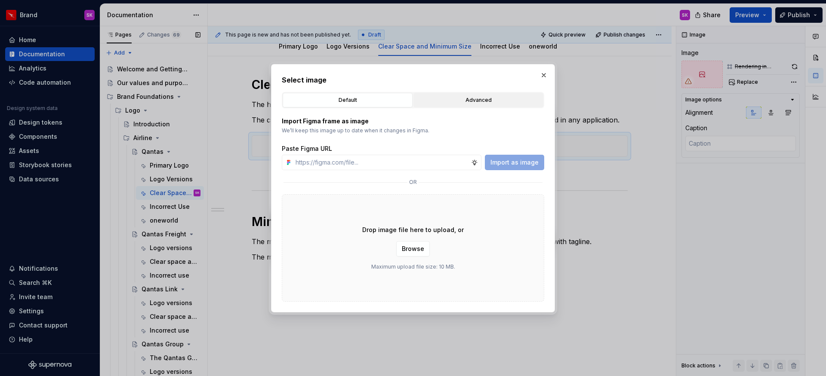
click at [441, 105] on button "Advanced" at bounding box center [478, 100] width 130 height 15
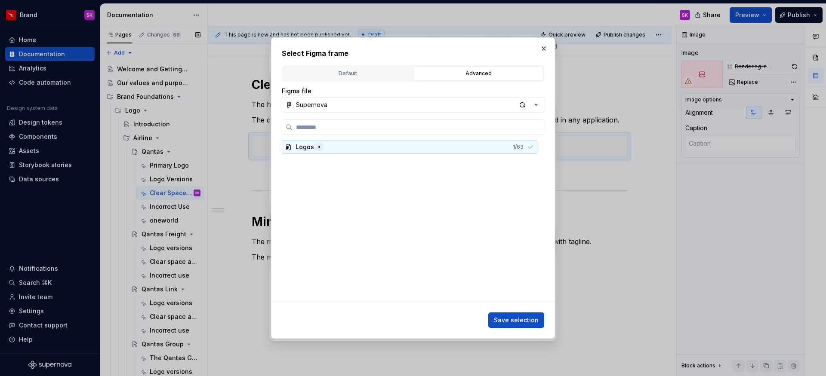
click at [315, 147] on button "button" at bounding box center [319, 147] width 9 height 9
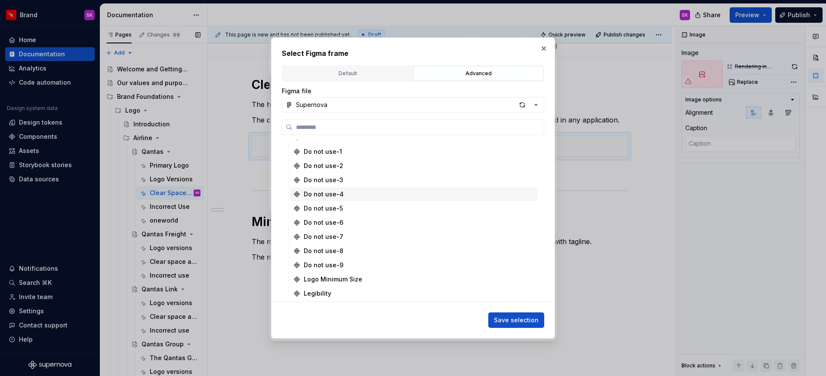
scroll to position [764, 0]
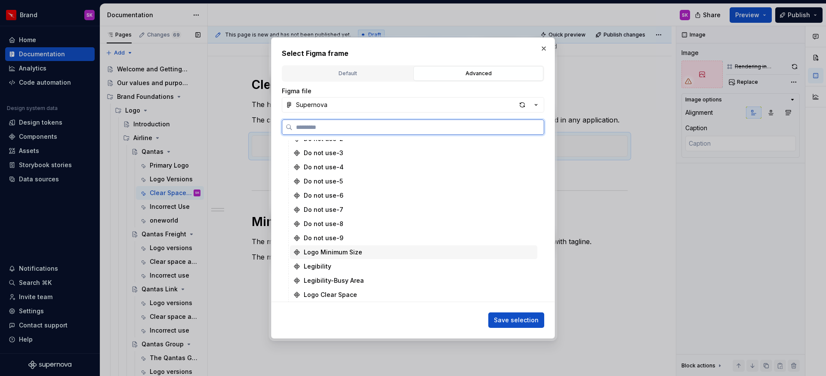
click at [340, 249] on div "Logo Minimum Size" at bounding box center [333, 252] width 59 height 9
click at [348, 294] on div "Logo Clear Space" at bounding box center [330, 295] width 53 height 9
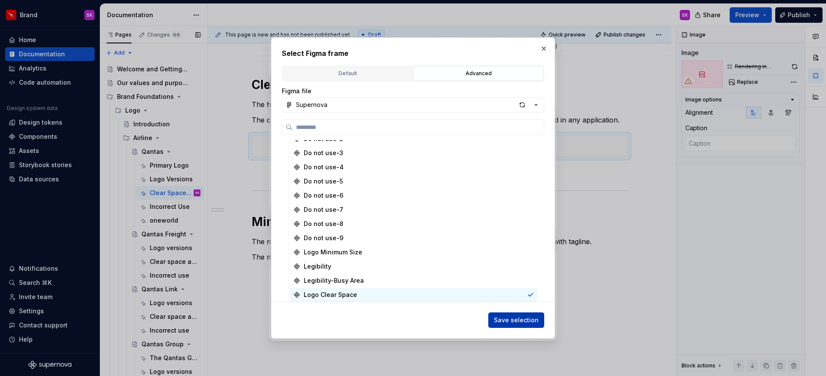
click at [510, 322] on span "Save selection" at bounding box center [516, 320] width 45 height 9
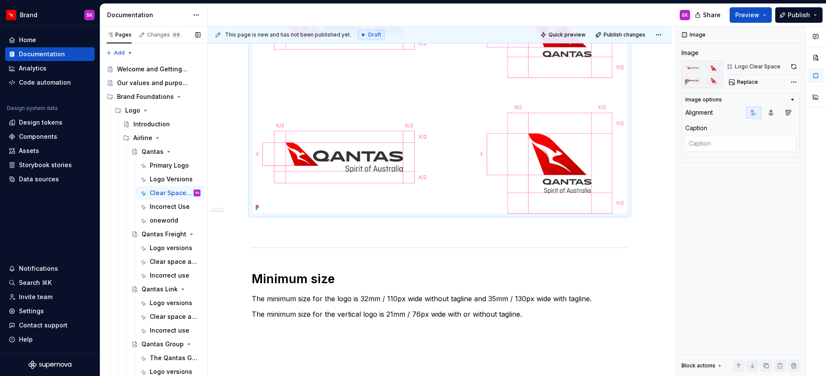
scroll to position [277, 0]
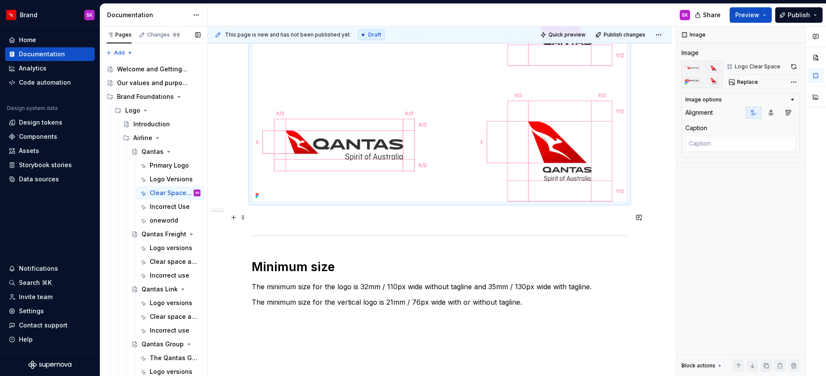
click at [352, 222] on p at bounding box center [440, 218] width 376 height 10
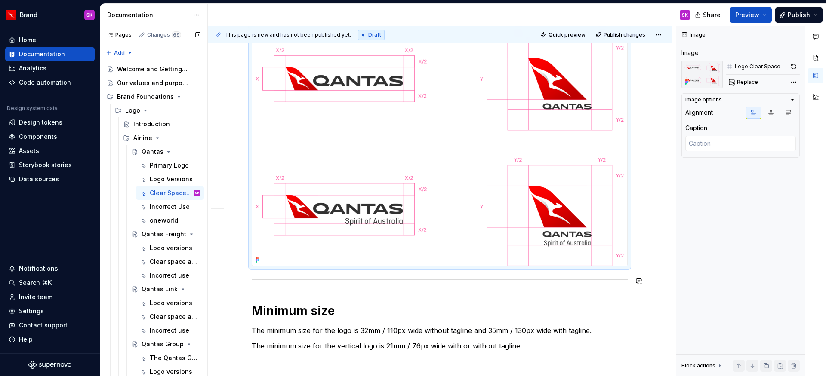
scroll to position [264, 0]
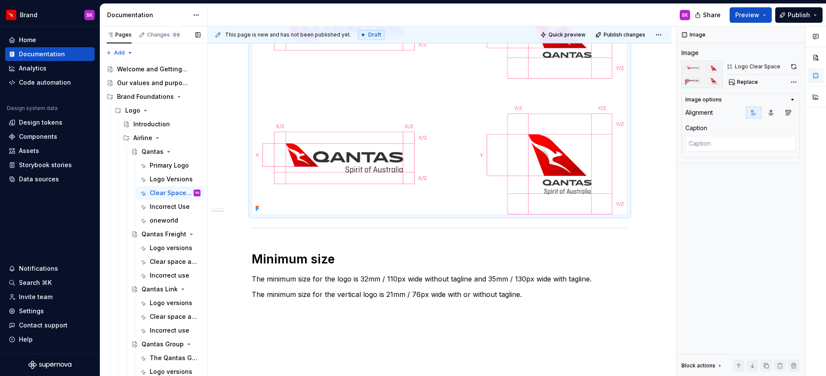
click at [635, 207] on div "Clear space area The height of the Tail Fin dictates the amount of clear space …" at bounding box center [440, 174] width 464 height 558
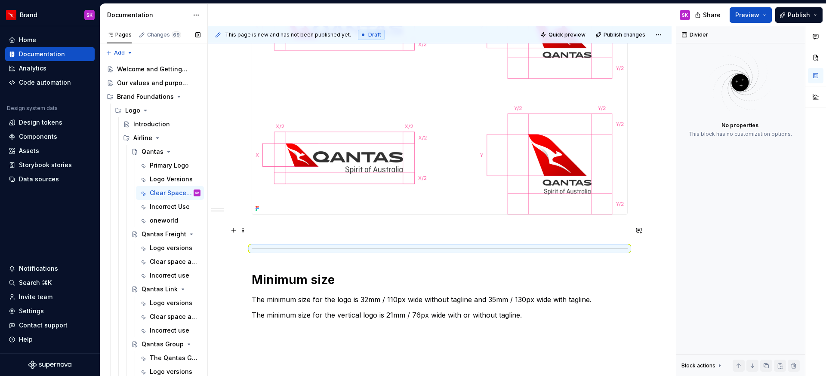
click at [360, 238] on div "Clear space area The height of the Tail Fin dictates the amount of clear space …" at bounding box center [440, 133] width 376 height 435
click at [357, 233] on p at bounding box center [440, 230] width 376 height 10
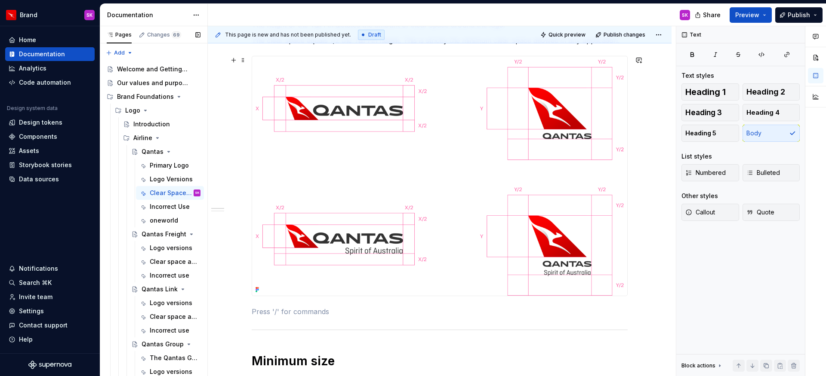
scroll to position [110, 0]
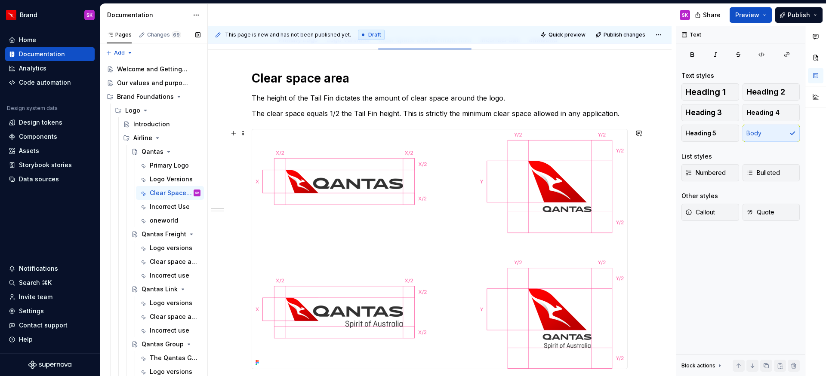
click at [384, 241] on img at bounding box center [439, 250] width 375 height 240
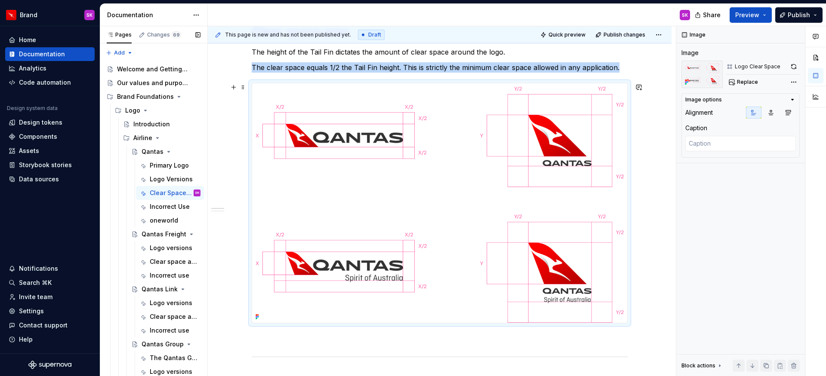
scroll to position [161, 0]
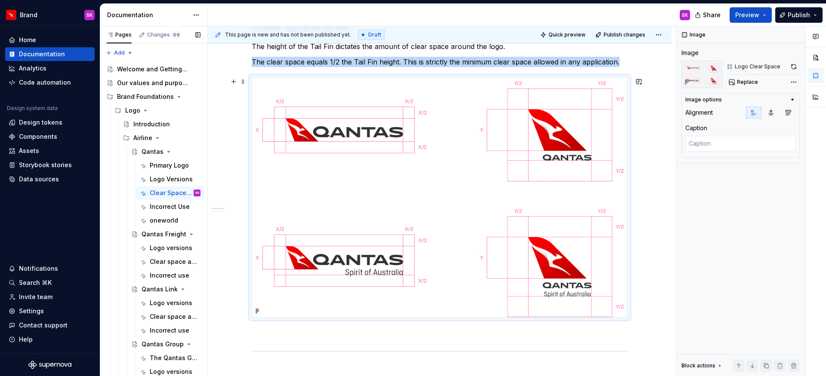
click at [454, 243] on img at bounding box center [439, 198] width 375 height 240
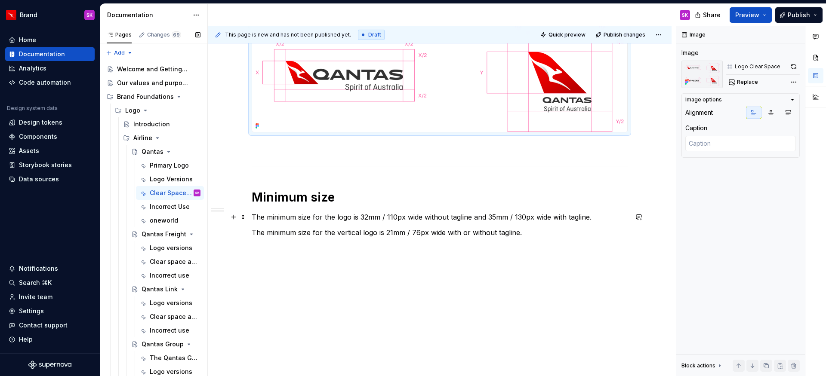
scroll to position [362, 0]
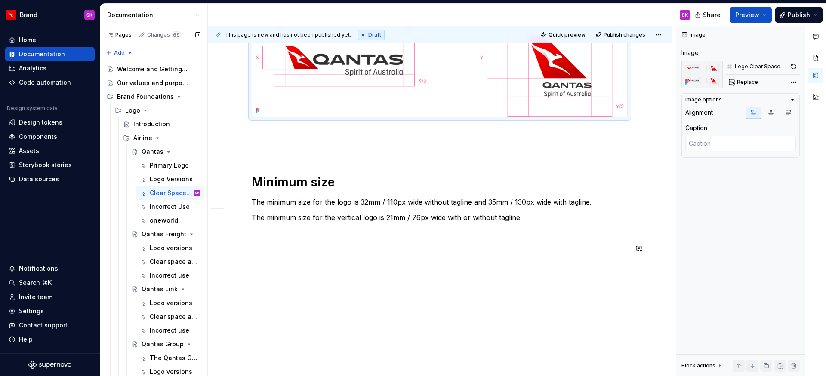
click at [275, 240] on div "Clear space area The height of the Tail Fin dictates the amount of clear space …" at bounding box center [440, 35] width 376 height 435
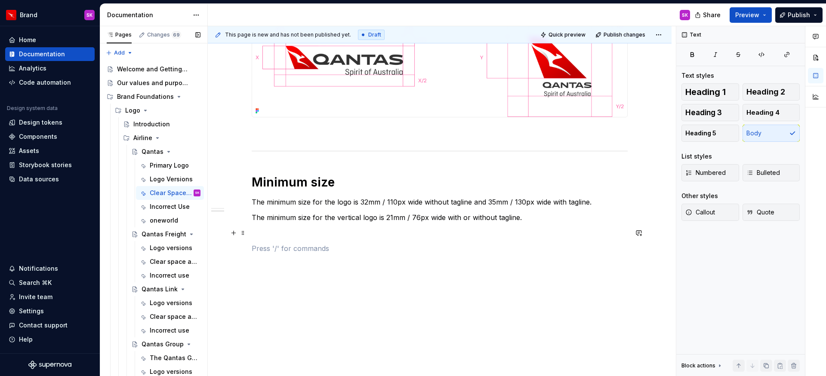
click at [259, 232] on p at bounding box center [440, 233] width 376 height 10
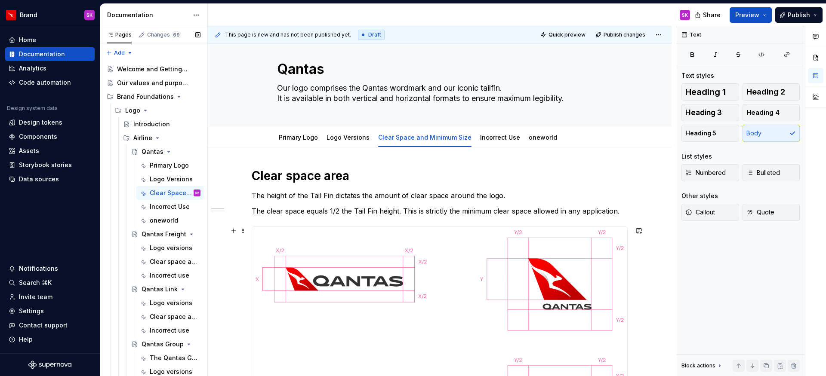
scroll to position [0, 0]
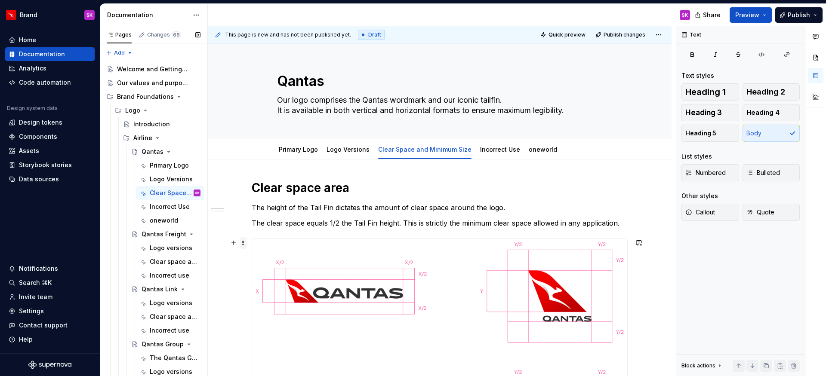
click at [243, 242] on span at bounding box center [243, 243] width 7 height 12
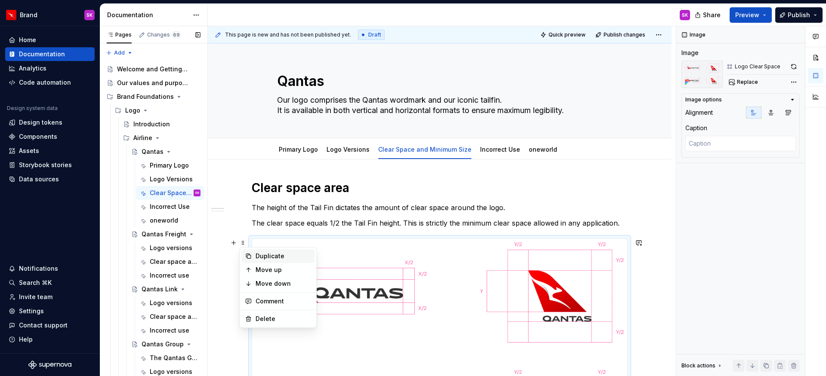
click at [253, 252] on div "Duplicate" at bounding box center [278, 257] width 73 height 14
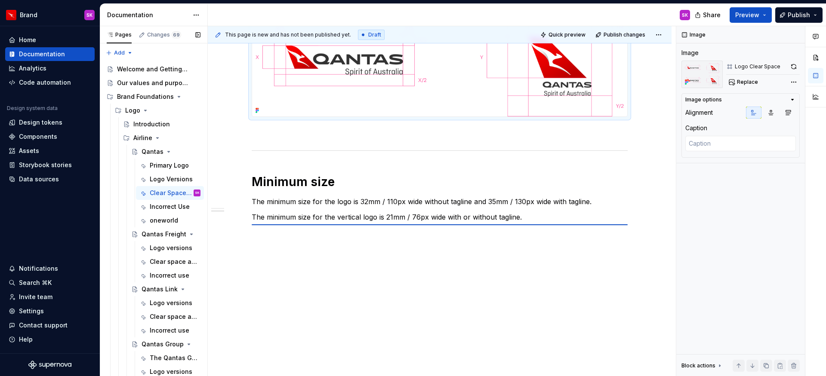
scroll to position [362, 0]
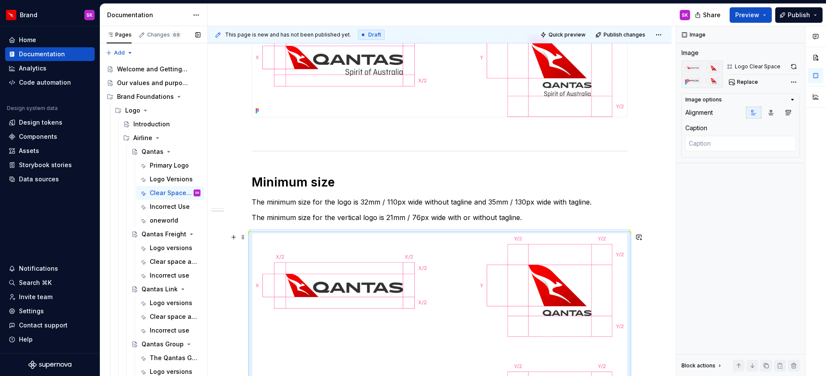
click at [480, 278] on img at bounding box center [439, 354] width 375 height 240
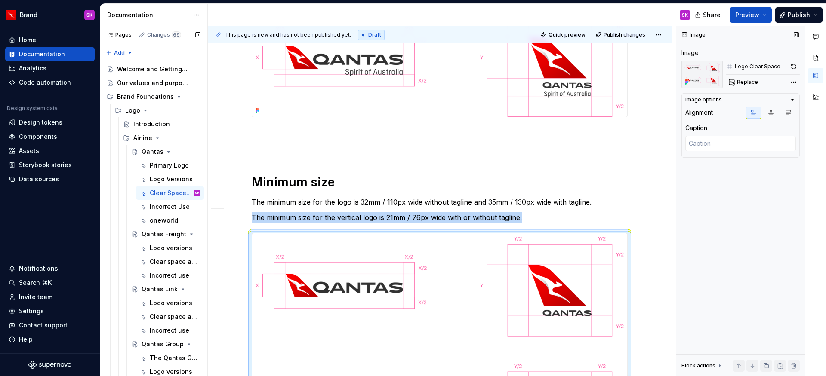
click at [709, 72] on img at bounding box center [702, 75] width 41 height 28
click at [745, 82] on span "Replace" at bounding box center [747, 82] width 21 height 7
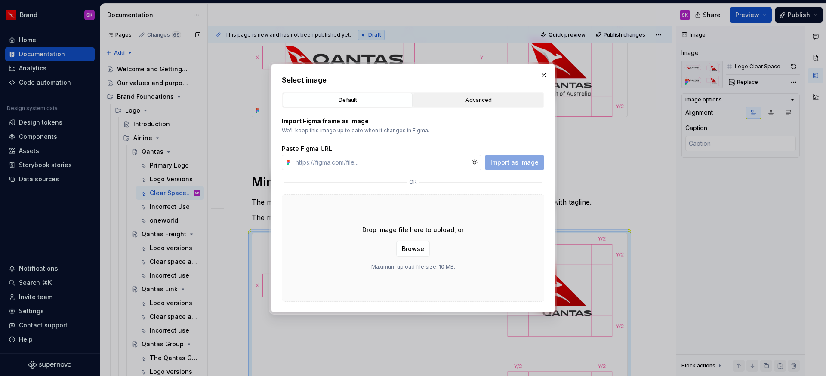
click at [430, 102] on div "Advanced" at bounding box center [478, 100] width 124 height 9
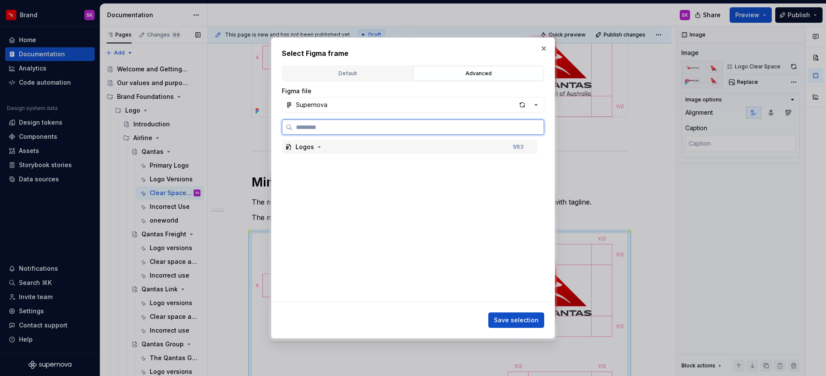
click at [310, 151] on div "Logos" at bounding box center [305, 147] width 19 height 9
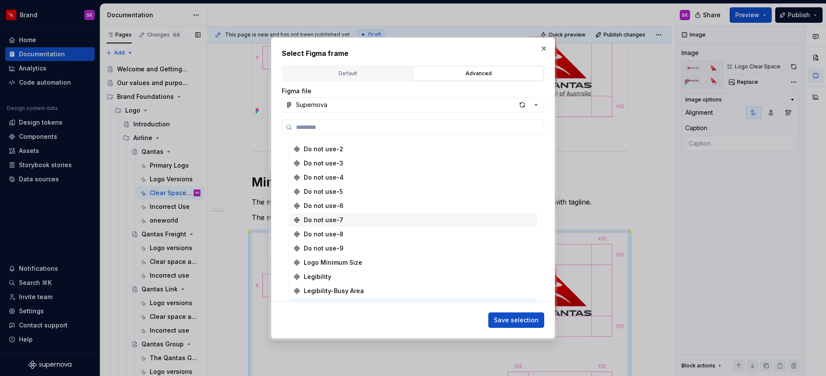
scroll to position [764, 0]
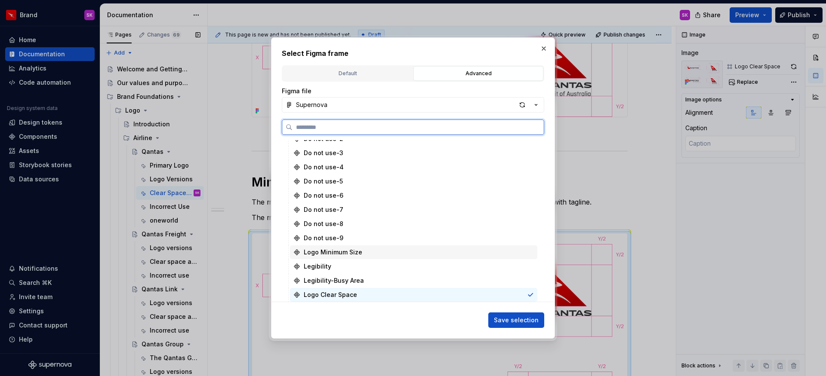
click at [326, 256] on div "Logo Minimum Size" at bounding box center [333, 252] width 59 height 9
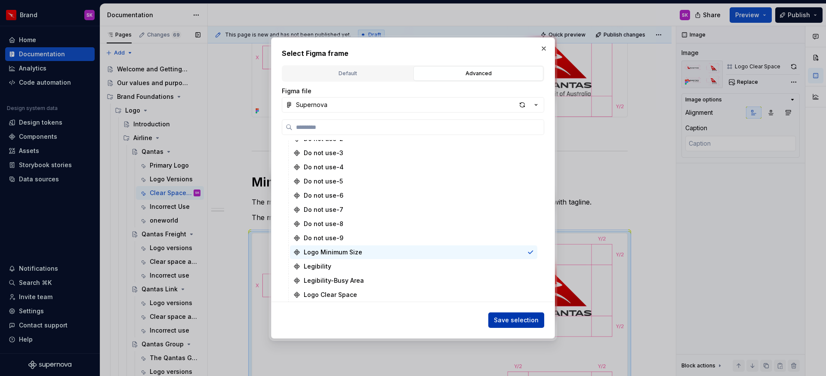
click at [515, 321] on span "Save selection" at bounding box center [516, 320] width 45 height 9
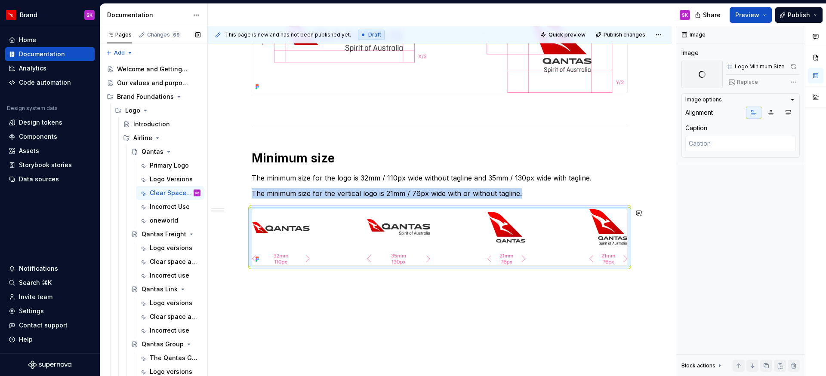
scroll to position [413, 0]
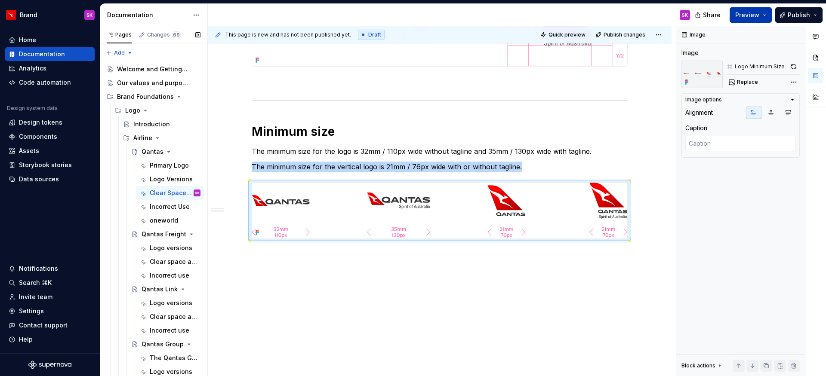
click at [753, 17] on span "Preview" at bounding box center [747, 15] width 24 height 9
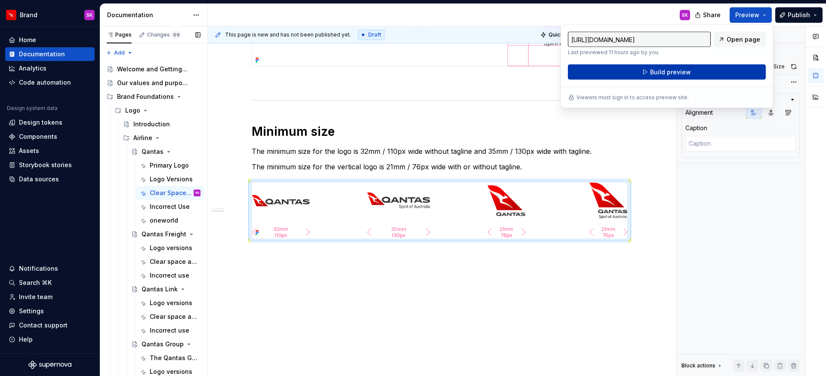
click at [725, 66] on button "Build preview" at bounding box center [667, 72] width 198 height 15
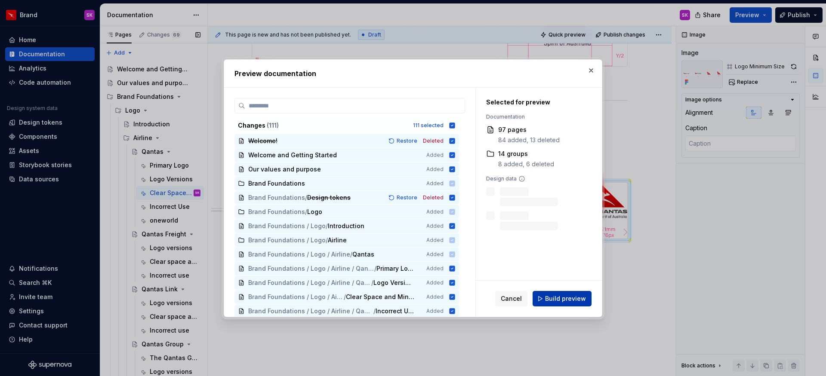
click at [549, 301] on span "Build preview" at bounding box center [565, 299] width 41 height 9
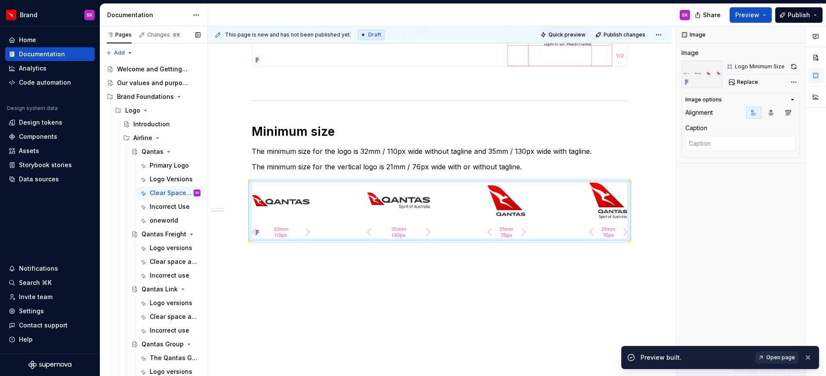
click at [776, 357] on span "Open page" at bounding box center [780, 358] width 29 height 7
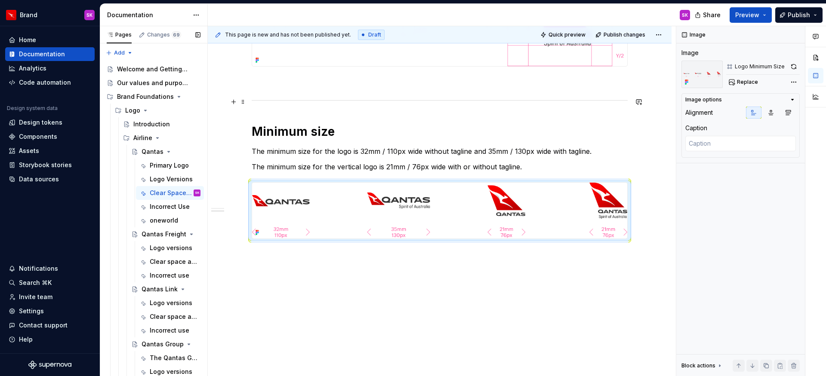
click at [294, 93] on div "Clear space area The height of the Tail Fin dictates the amount of clear space …" at bounding box center [440, 22] width 376 height 508
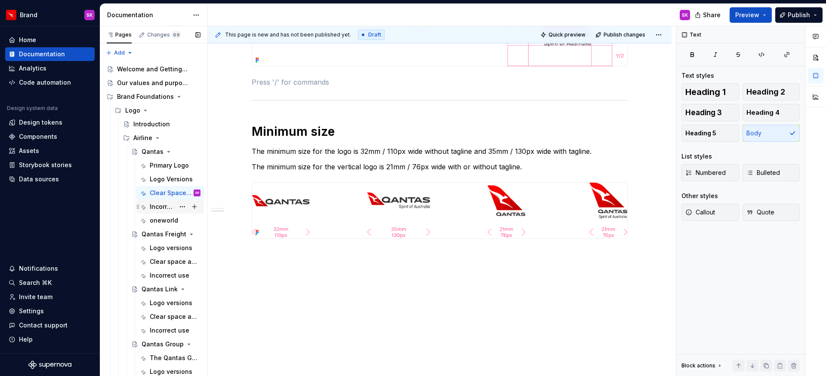
click at [152, 203] on div "Incorrect Use" at bounding box center [162, 207] width 25 height 9
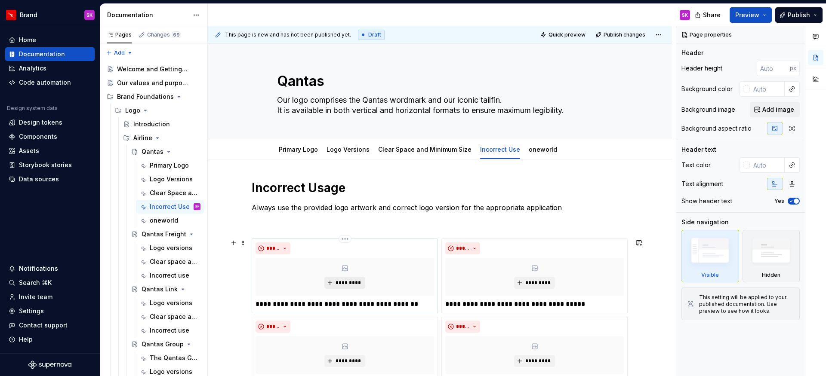
click at [348, 281] on span "*********" at bounding box center [348, 283] width 26 height 7
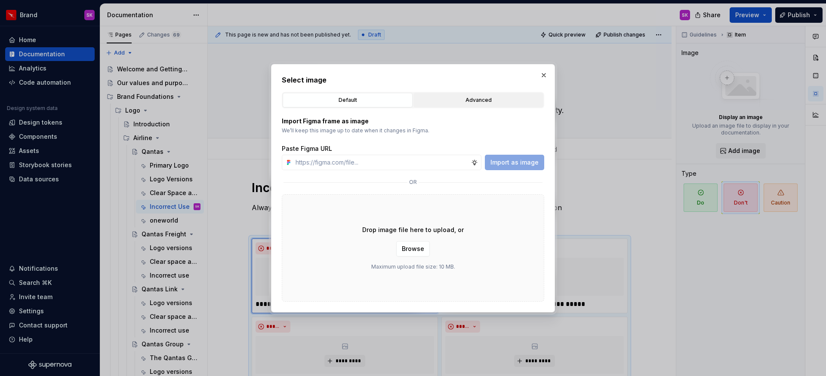
click at [470, 96] on div "Advanced" at bounding box center [478, 100] width 124 height 9
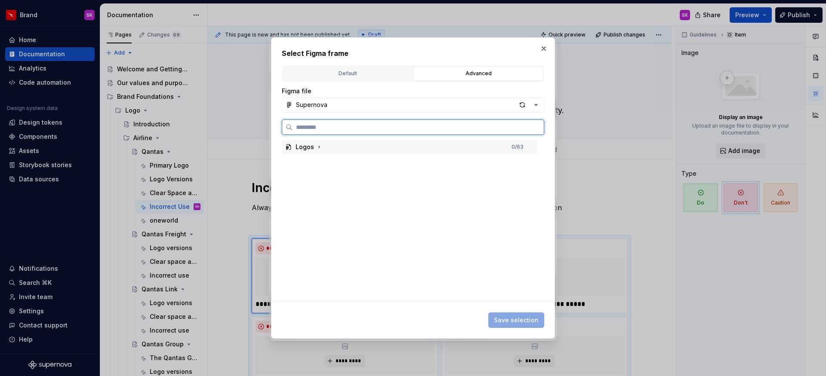
click at [311, 149] on div "Logos" at bounding box center [305, 147] width 19 height 9
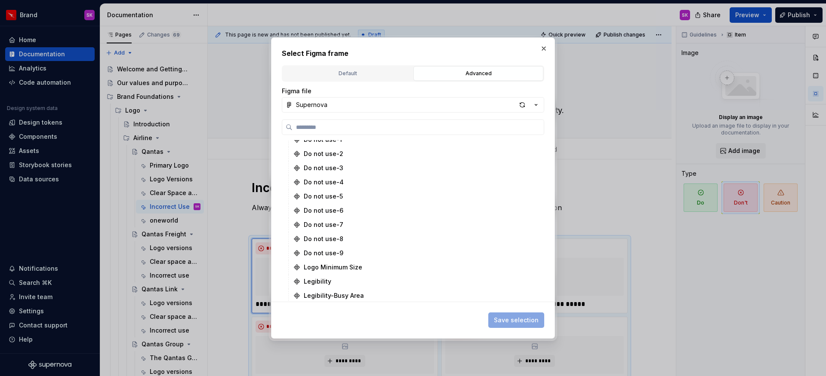
scroll to position [730, 0]
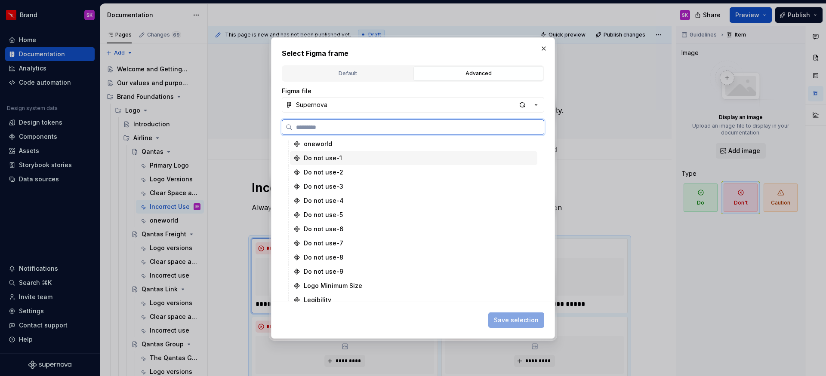
click at [333, 161] on div "Do not use-1" at bounding box center [323, 158] width 38 height 9
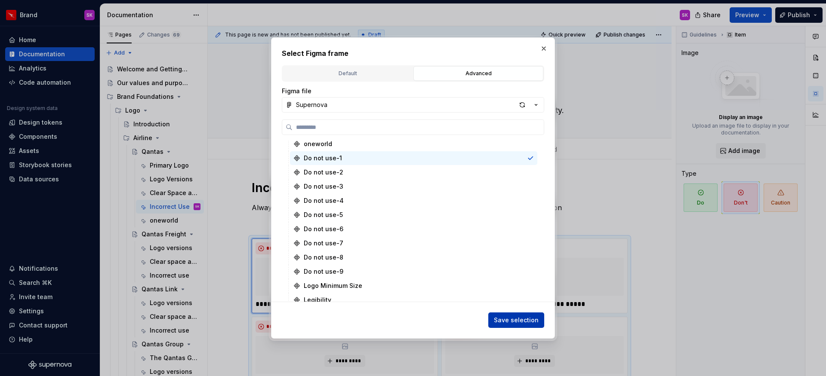
click at [529, 324] on span "Save selection" at bounding box center [516, 320] width 45 height 9
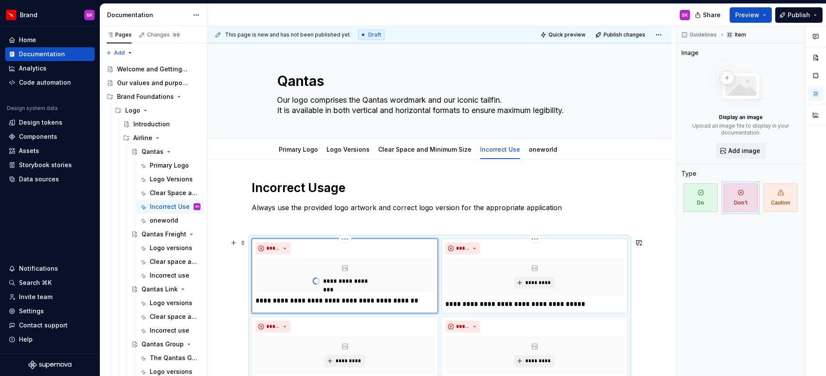
scroll to position [52, 0]
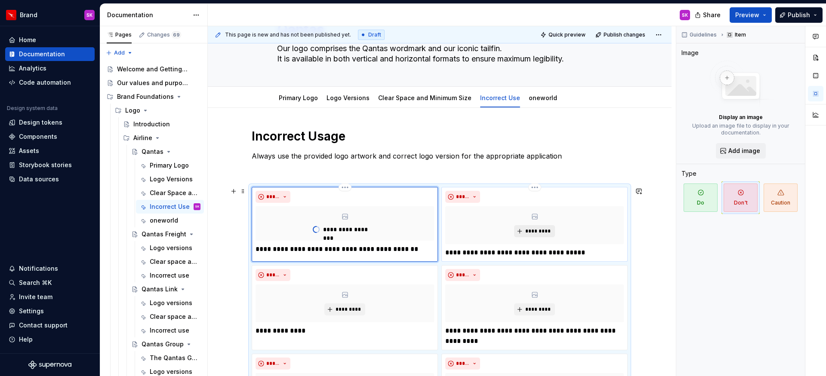
click at [531, 232] on span "*********" at bounding box center [538, 231] width 26 height 7
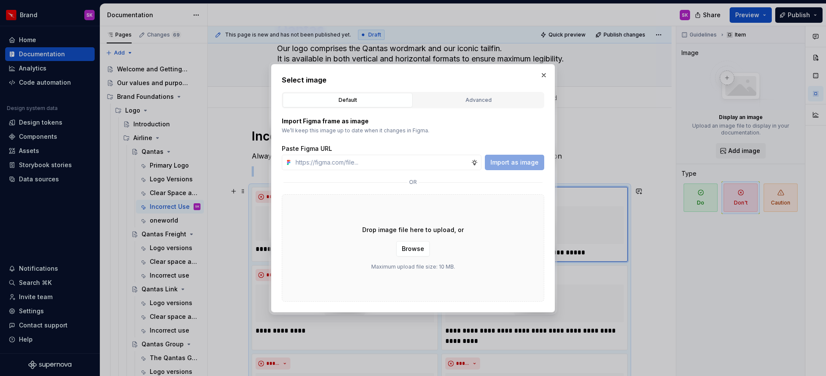
scroll to position [293, 0]
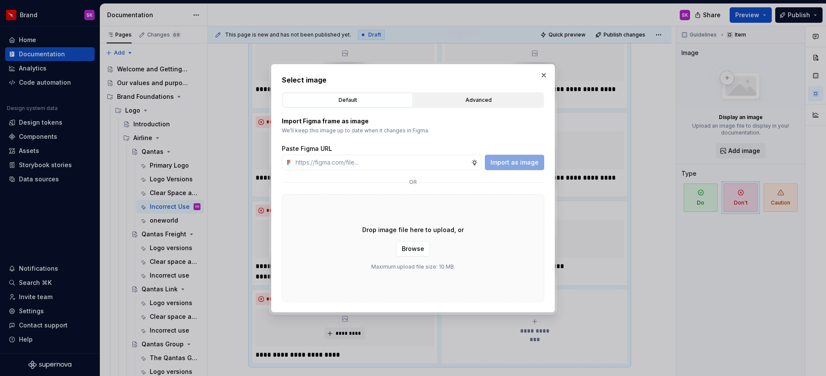
click at [451, 99] on div "Advanced" at bounding box center [478, 100] width 124 height 9
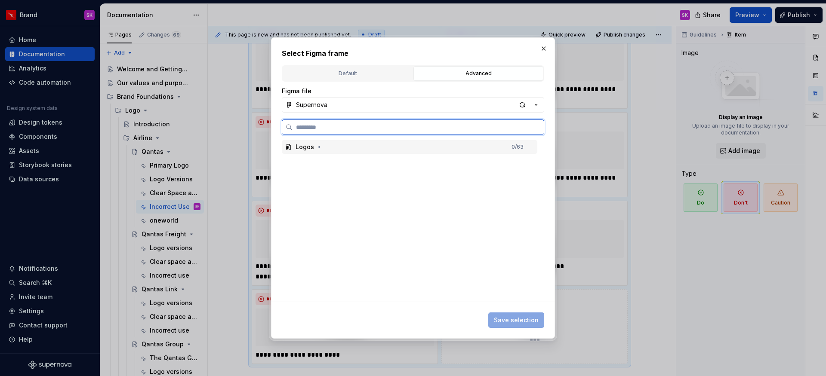
click at [428, 150] on div "Logos 0 / 63" at bounding box center [410, 147] width 256 height 14
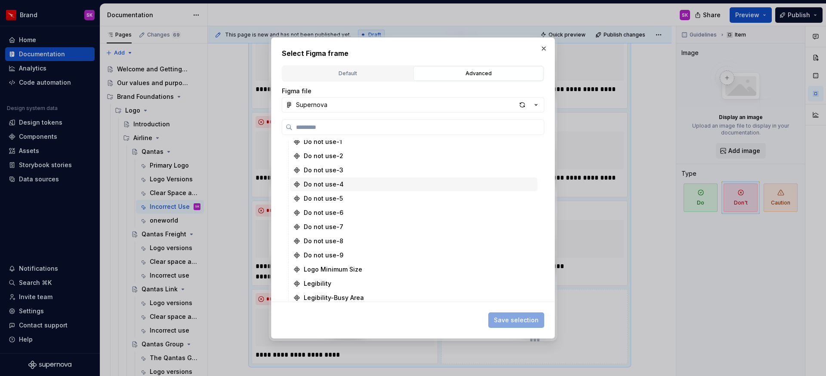
scroll to position [712, 0]
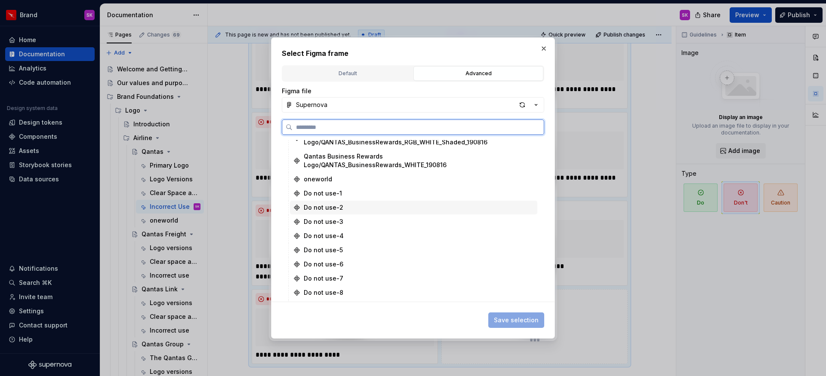
click at [343, 201] on div "Do not use-2" at bounding box center [413, 208] width 247 height 14
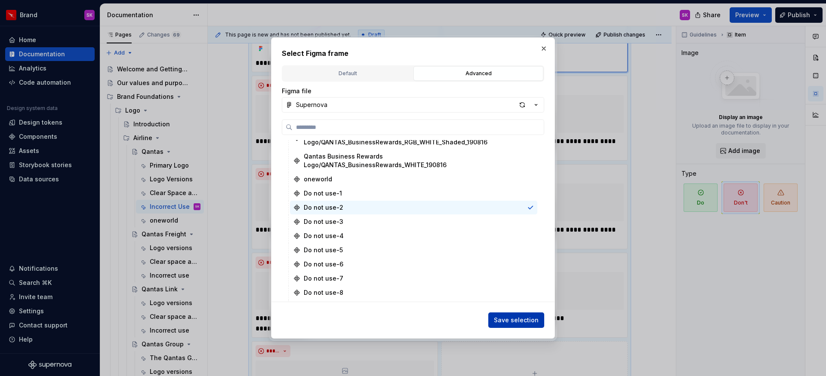
click at [514, 320] on span "Save selection" at bounding box center [516, 320] width 45 height 9
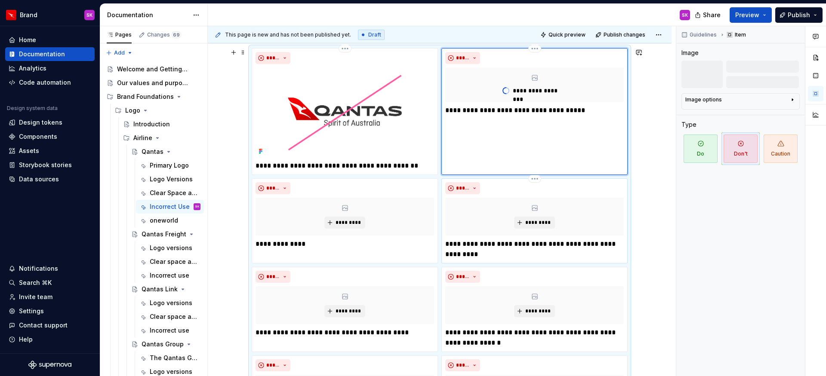
scroll to position [139, 0]
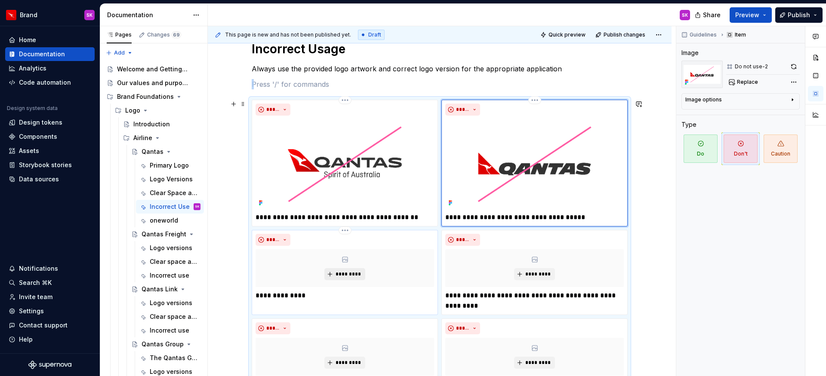
click at [352, 276] on span "*********" at bounding box center [348, 274] width 26 height 7
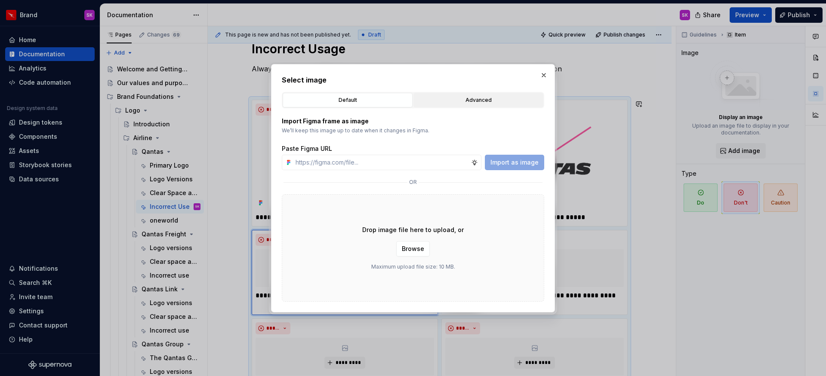
click at [437, 94] on button "Advanced" at bounding box center [478, 100] width 130 height 15
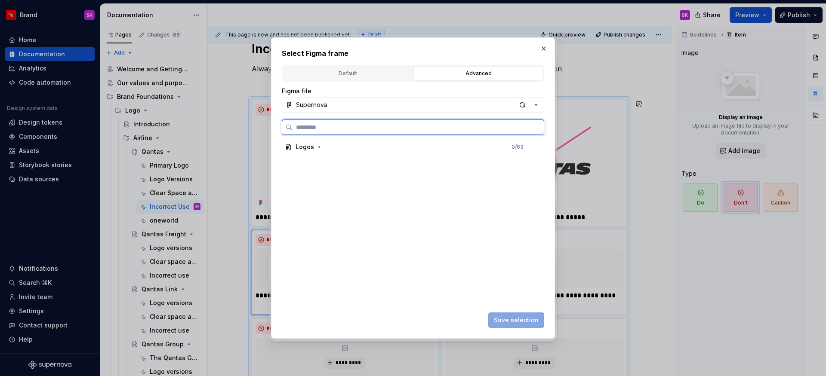
click at [306, 152] on div "Logos 0 / 63" at bounding box center [410, 147] width 256 height 14
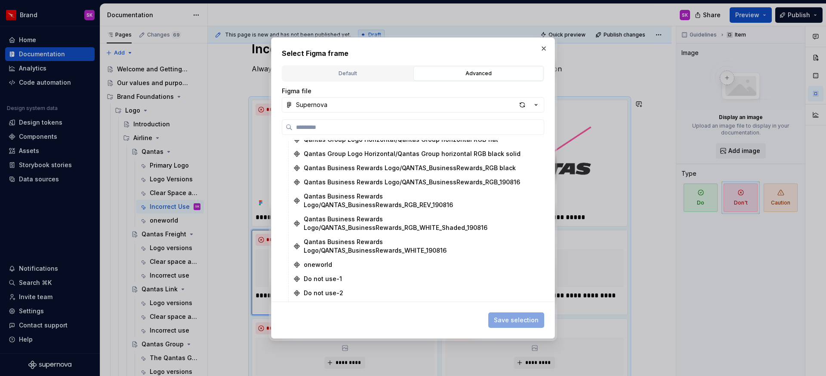
scroll to position [652, 0]
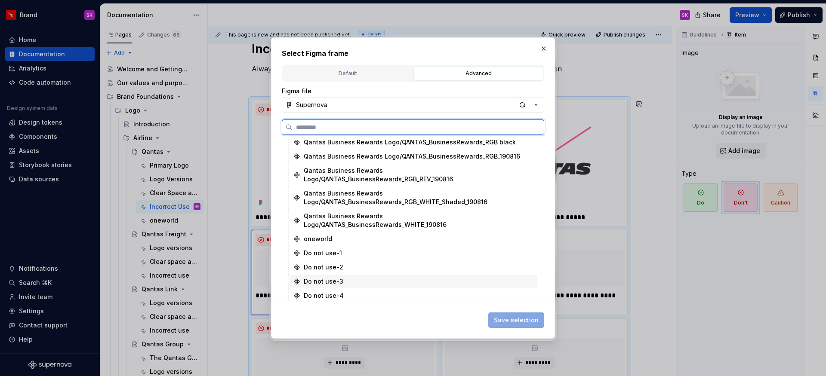
click at [329, 278] on div "Do not use-3" at bounding box center [324, 282] width 40 height 9
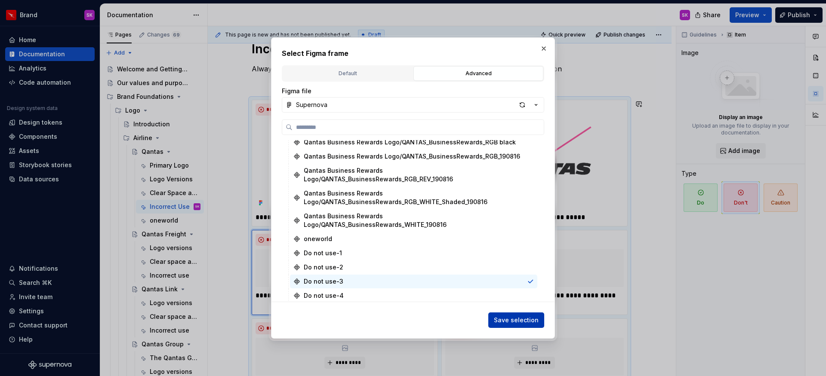
click at [503, 317] on span "Save selection" at bounding box center [516, 320] width 45 height 9
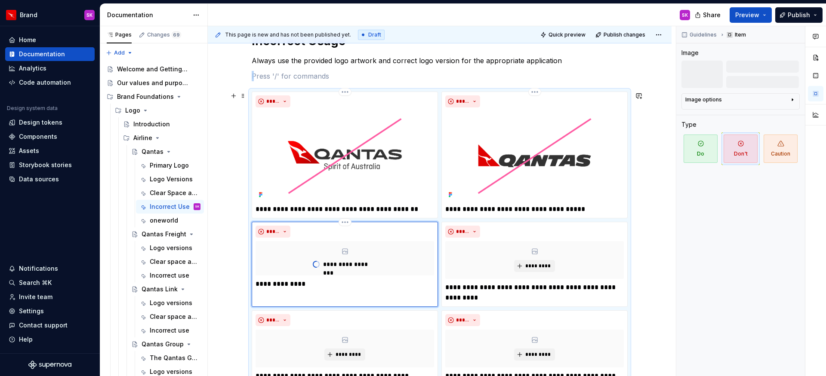
scroll to position [140, 0]
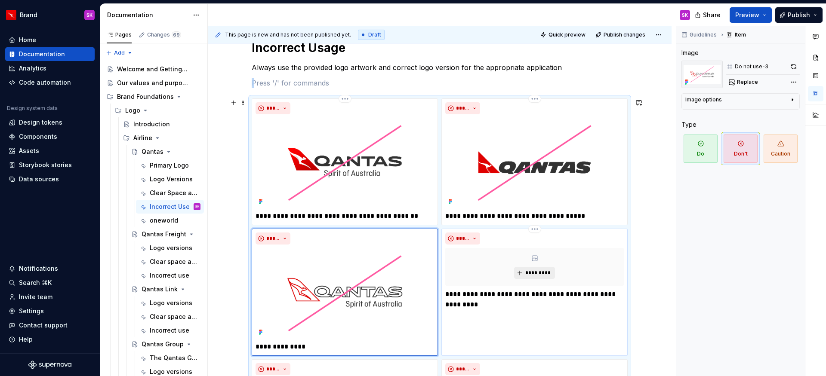
click at [533, 272] on span "*********" at bounding box center [538, 273] width 26 height 7
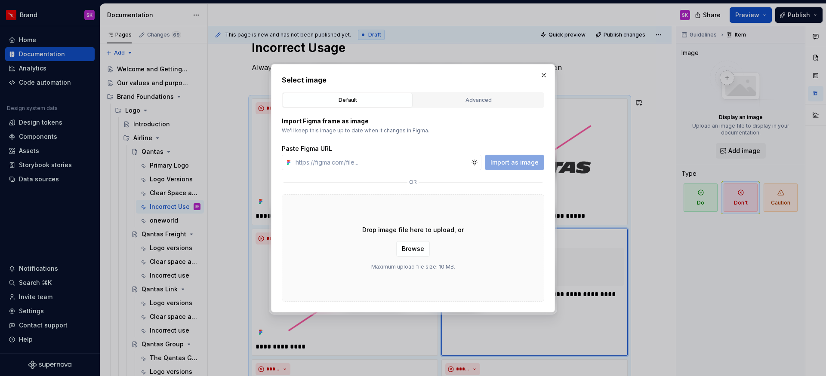
click at [458, 101] on div "Advanced" at bounding box center [478, 100] width 124 height 9
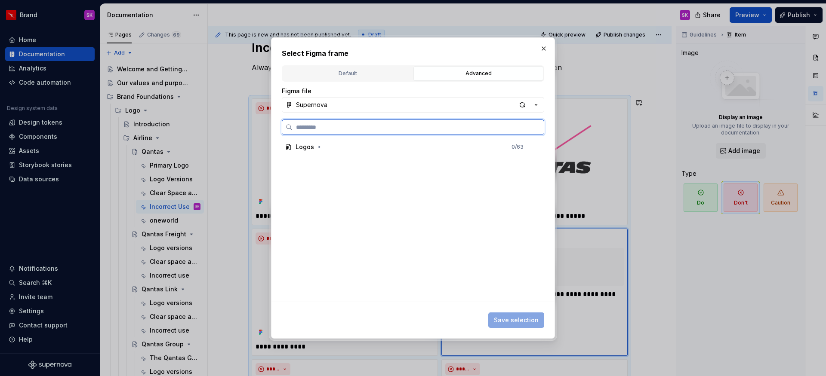
click at [339, 145] on div "Logos 0 / 63" at bounding box center [410, 147] width 256 height 14
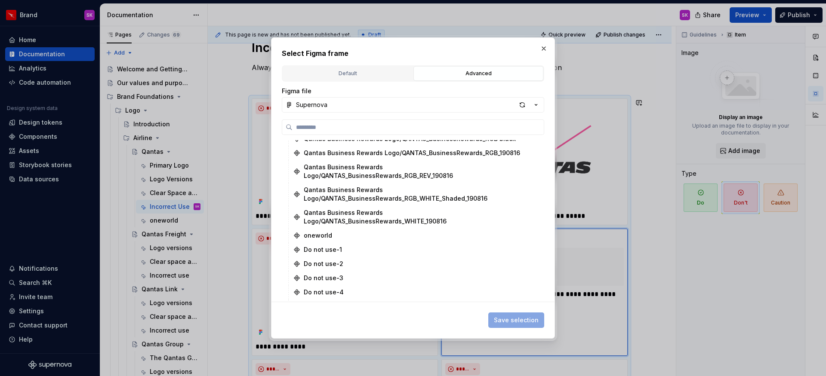
scroll to position [683, 0]
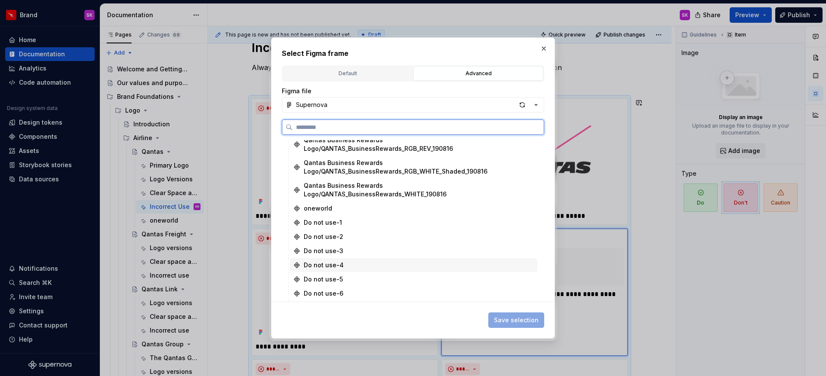
click at [339, 261] on div "Do not use-4" at bounding box center [324, 265] width 40 height 9
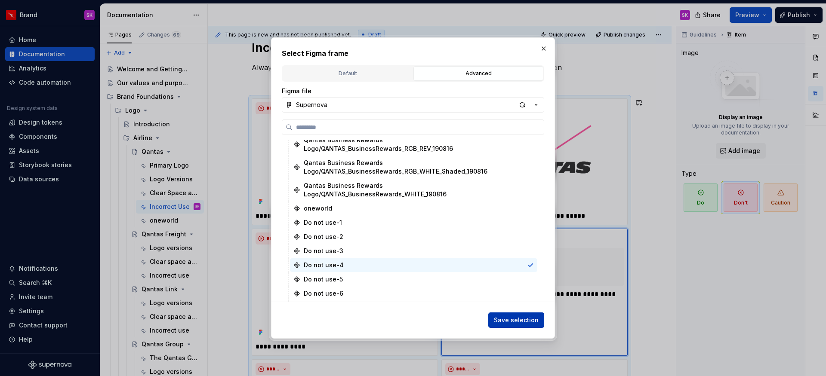
click at [510, 318] on span "Save selection" at bounding box center [516, 320] width 45 height 9
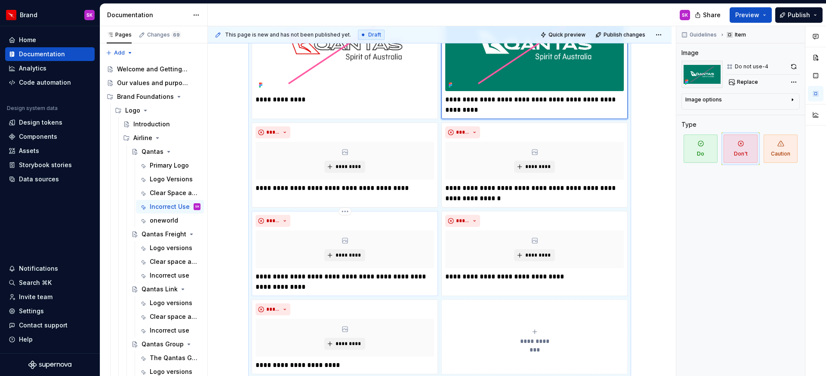
scroll to position [423, 0]
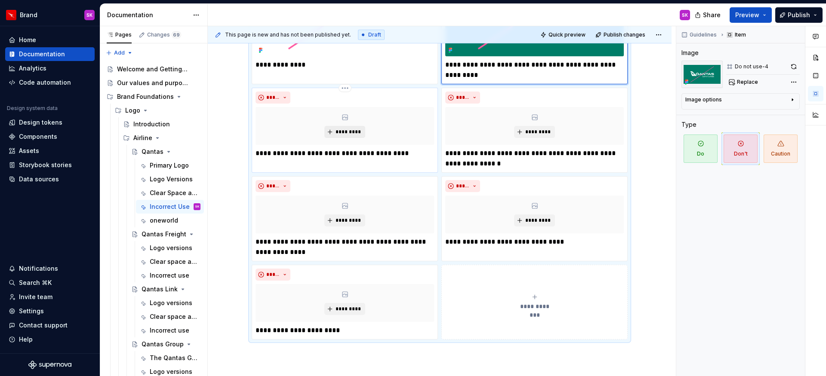
click at [358, 135] on span "*********" at bounding box center [348, 132] width 26 height 7
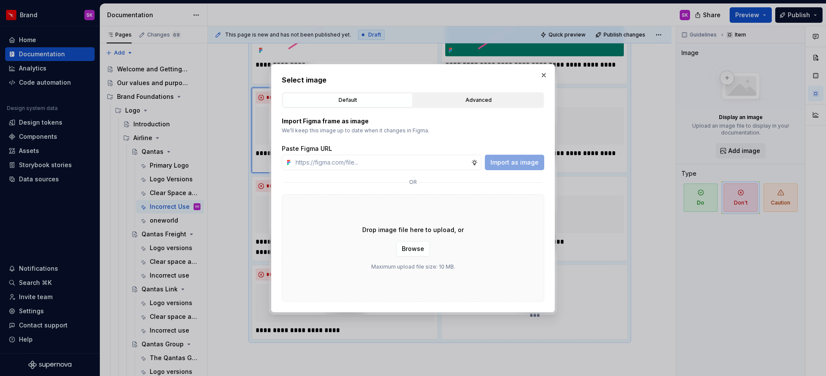
click at [473, 96] on div "Advanced" at bounding box center [478, 100] width 124 height 9
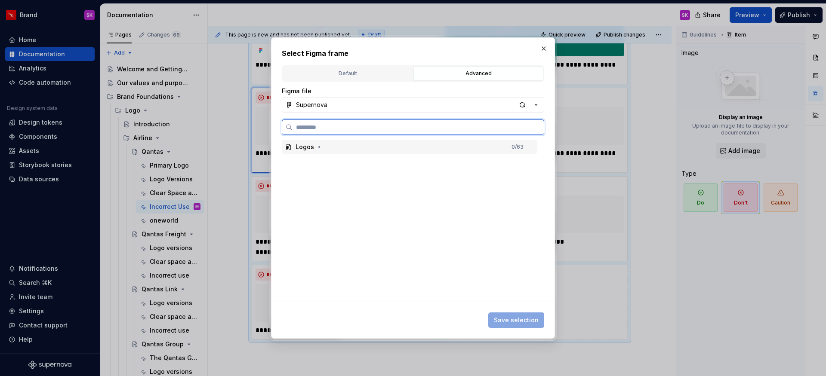
click at [303, 146] on div "Logos" at bounding box center [305, 147] width 19 height 9
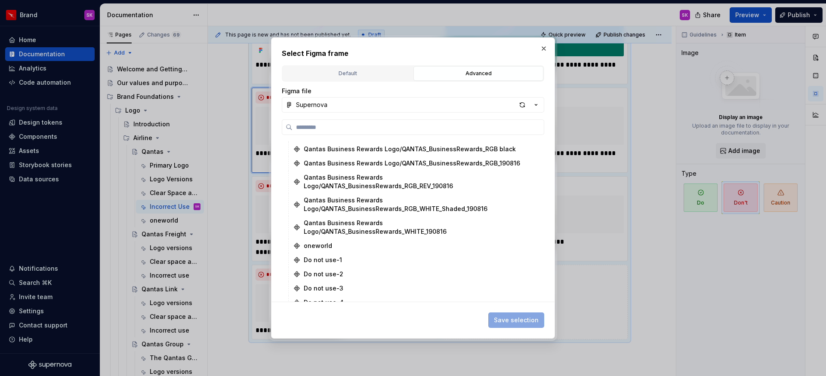
scroll to position [690, 0]
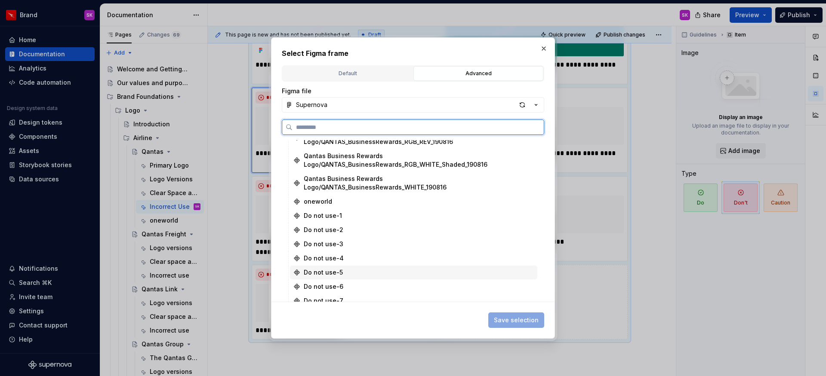
click at [341, 268] on div "Do not use-5" at bounding box center [323, 272] width 39 height 9
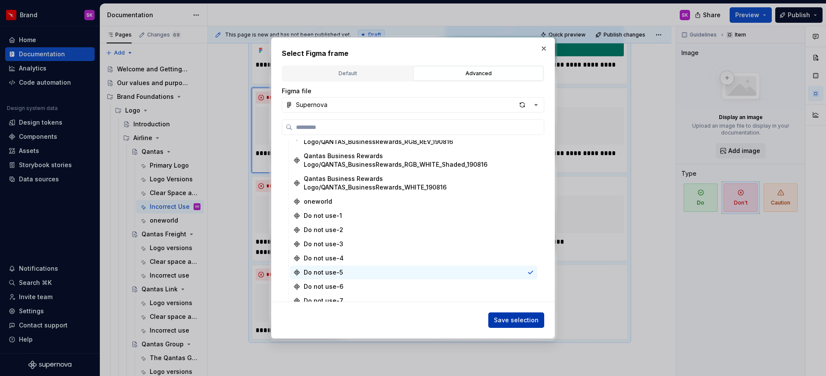
click at [539, 316] on button "Save selection" at bounding box center [516, 320] width 56 height 15
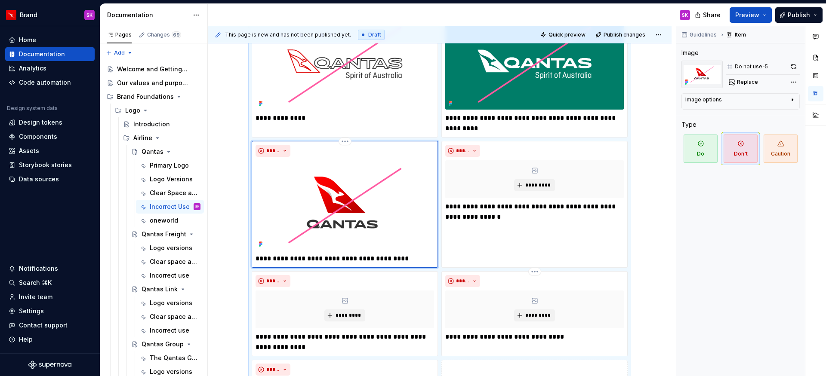
scroll to position [346, 0]
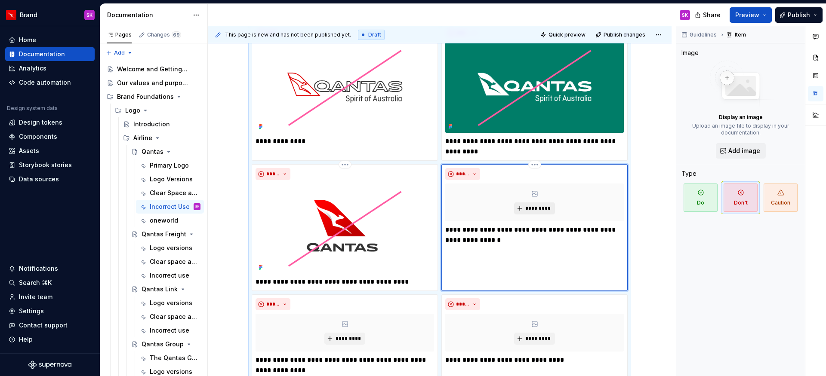
click at [531, 209] on span "*********" at bounding box center [538, 208] width 26 height 7
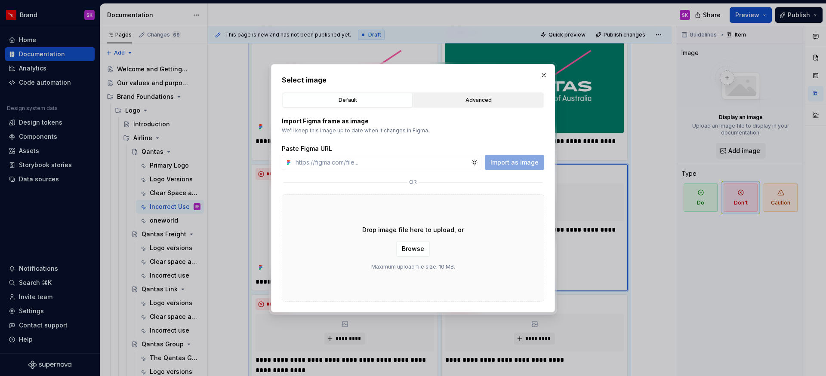
click at [444, 103] on div "Advanced" at bounding box center [478, 100] width 124 height 9
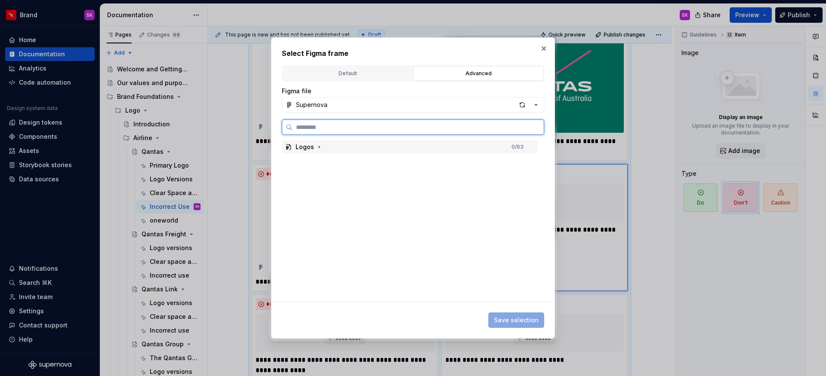
click at [313, 151] on div "Logos" at bounding box center [310, 147] width 28 height 9
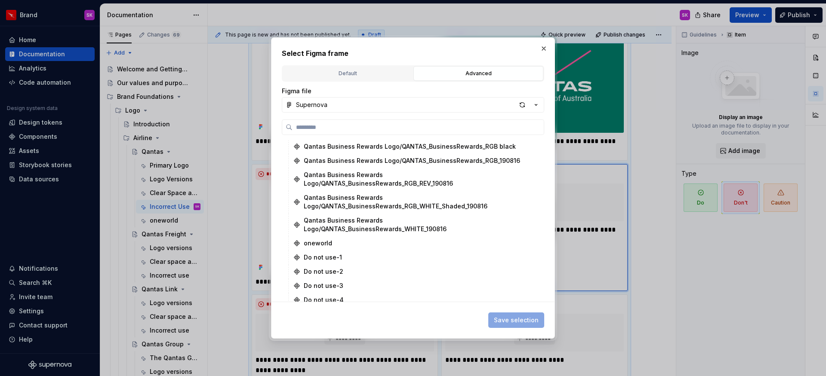
scroll to position [694, 0]
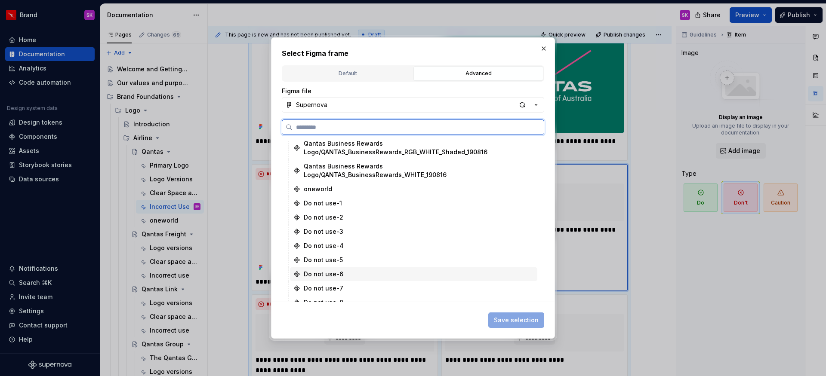
click at [336, 270] on div "Do not use-6" at bounding box center [324, 274] width 40 height 9
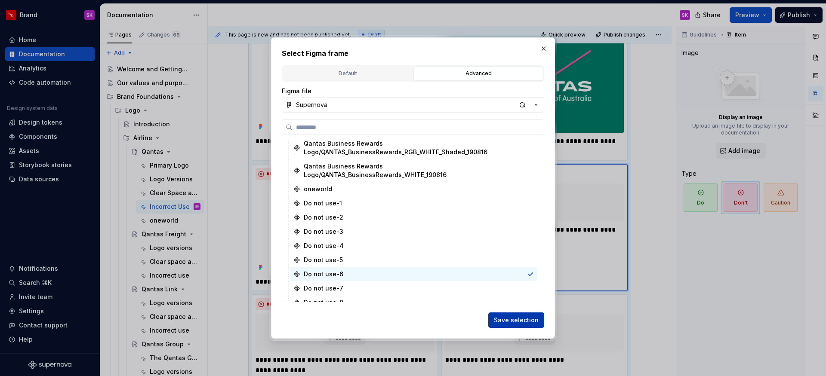
click at [512, 318] on span "Save selection" at bounding box center [516, 320] width 45 height 9
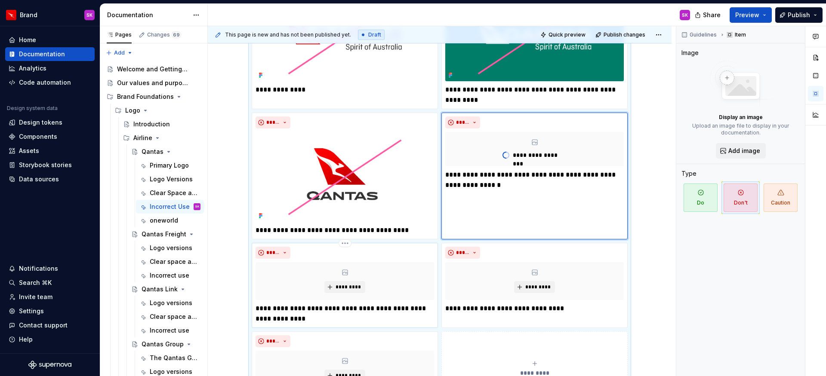
scroll to position [441, 0]
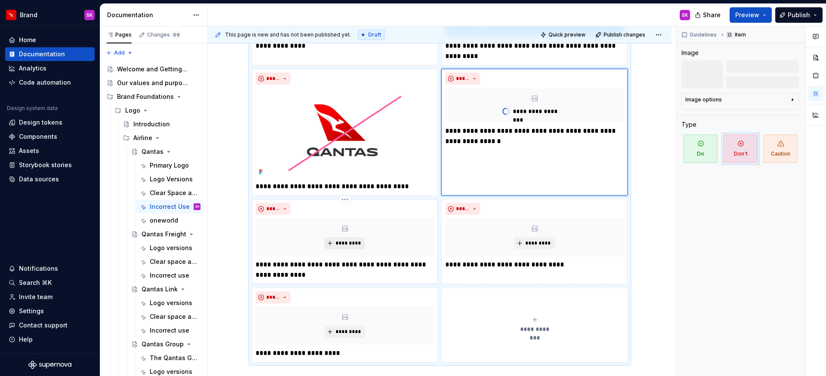
click at [349, 244] on span "*********" at bounding box center [348, 243] width 26 height 7
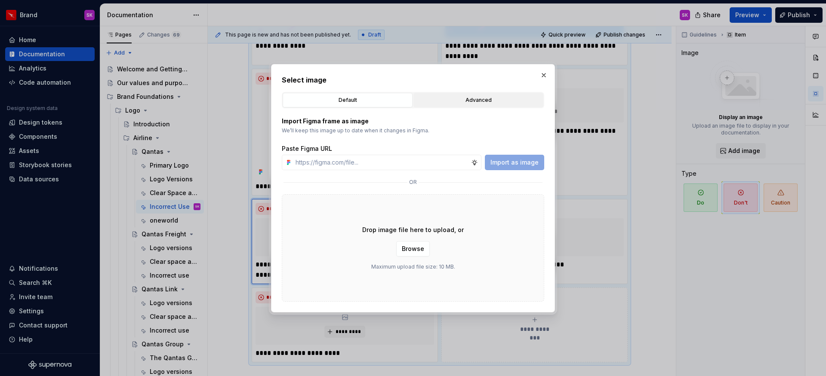
click at [449, 106] on button "Advanced" at bounding box center [478, 100] width 130 height 15
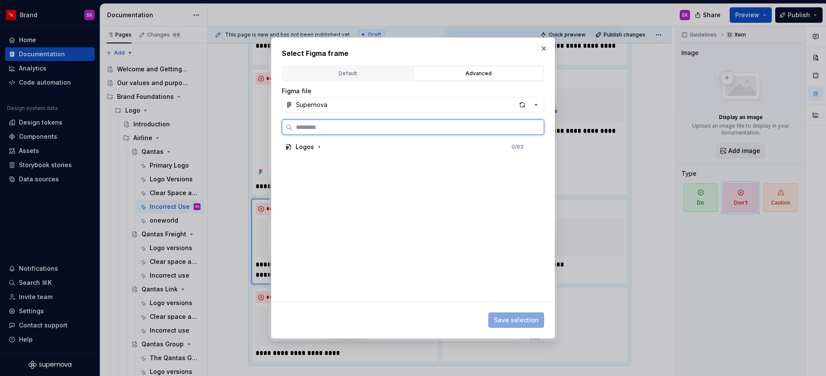
click at [510, 152] on div "Logos 0 / 63" at bounding box center [410, 147] width 256 height 14
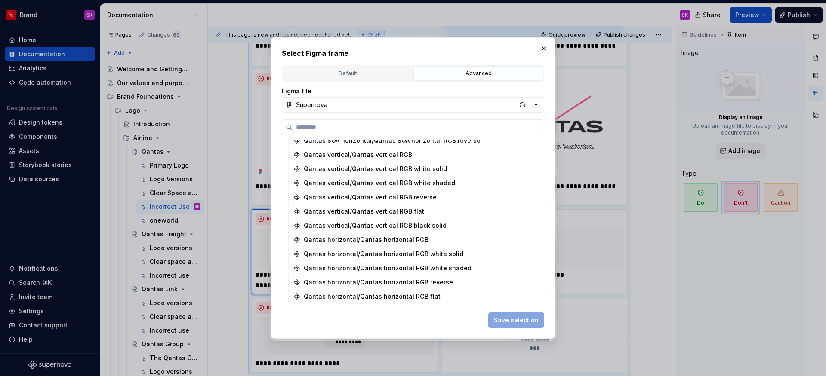
scroll to position [722, 0]
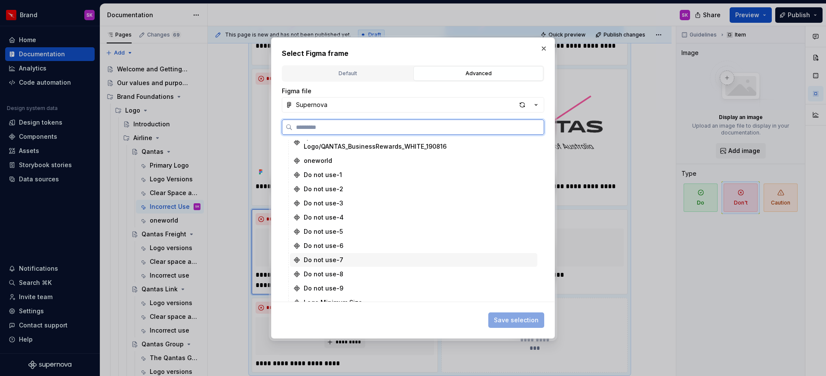
click at [328, 256] on div "Do not use-7" at bounding box center [324, 260] width 40 height 9
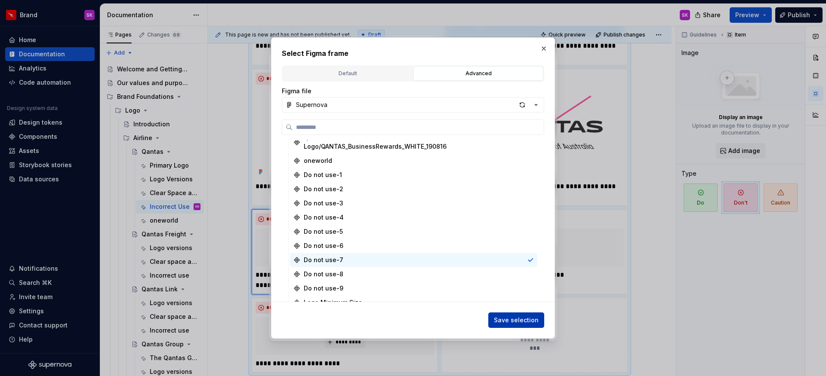
click at [532, 322] on span "Save selection" at bounding box center [516, 320] width 45 height 9
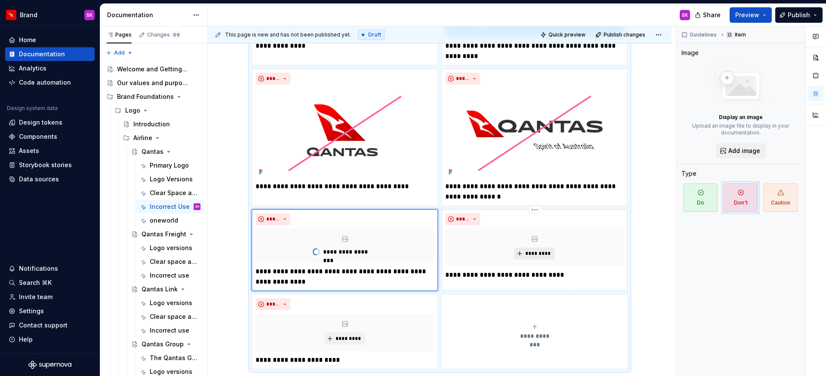
click at [530, 253] on span "*********" at bounding box center [538, 253] width 26 height 7
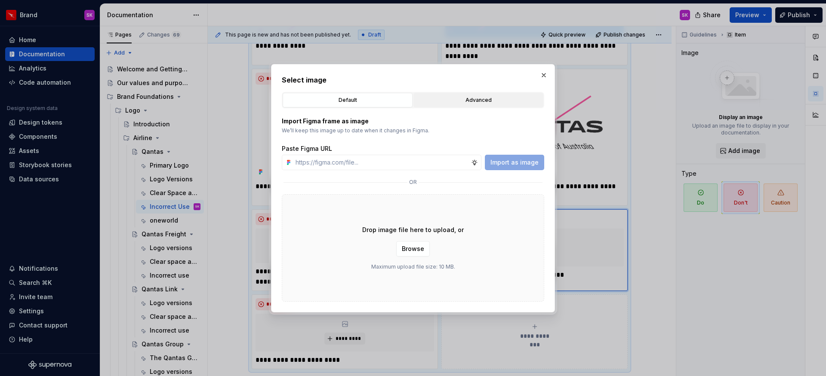
click at [466, 104] on div "Advanced" at bounding box center [478, 100] width 124 height 9
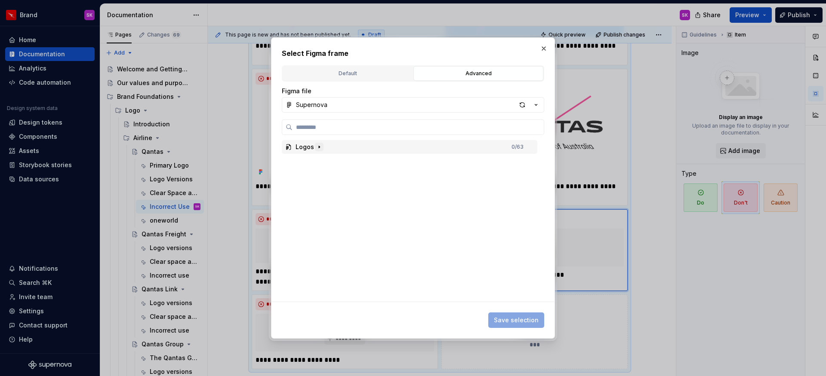
click at [316, 147] on icon "button" at bounding box center [319, 147] width 7 height 7
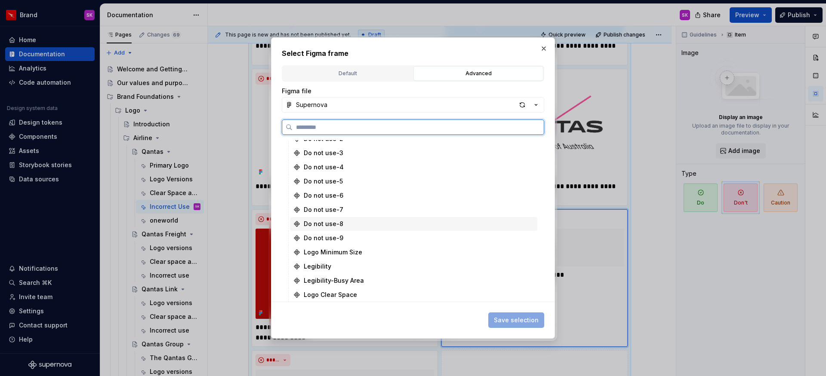
click at [335, 223] on div "Do not use-8" at bounding box center [324, 224] width 40 height 9
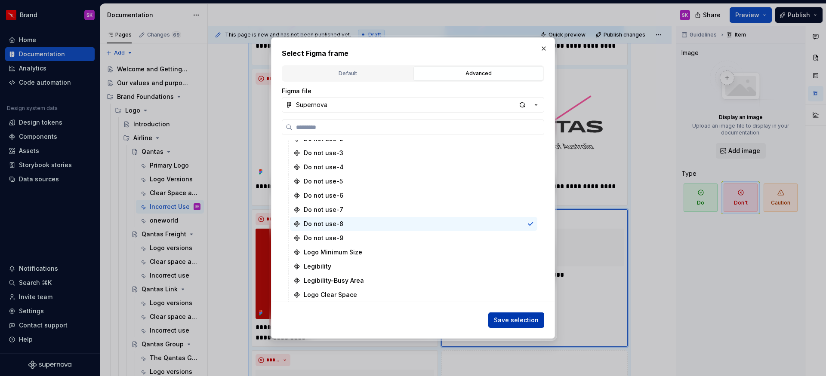
click at [518, 321] on span "Save selection" at bounding box center [516, 320] width 45 height 9
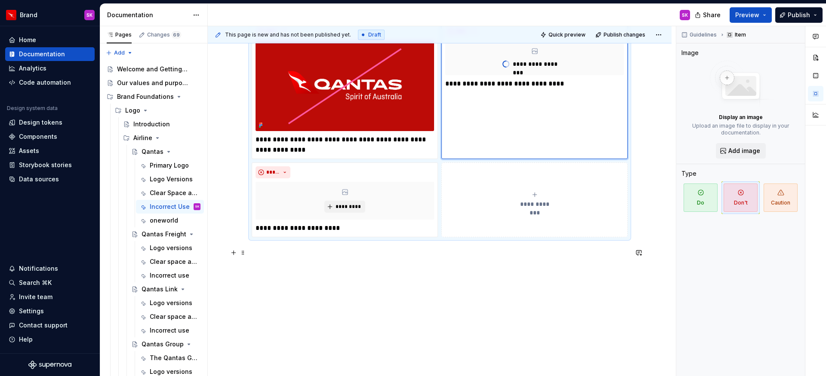
scroll to position [634, 0]
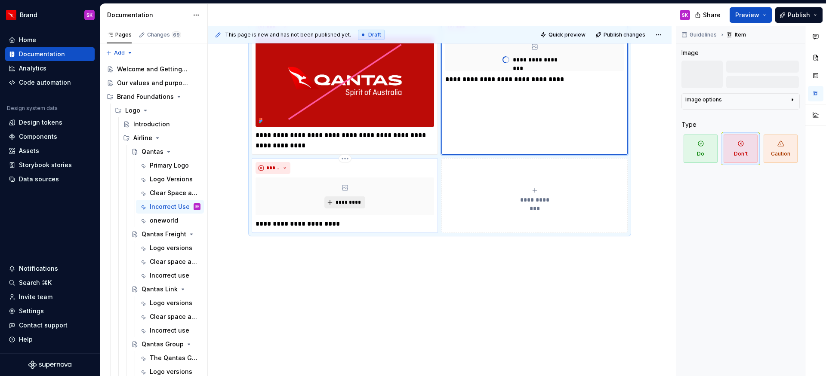
click at [353, 205] on span "*********" at bounding box center [348, 202] width 26 height 7
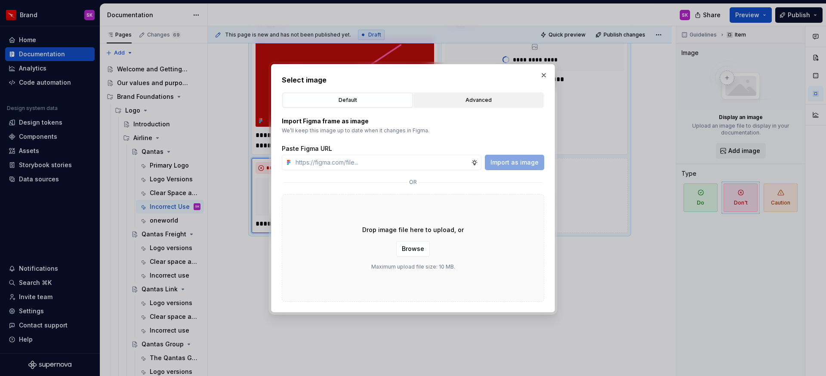
click at [445, 97] on div "Advanced" at bounding box center [478, 100] width 124 height 9
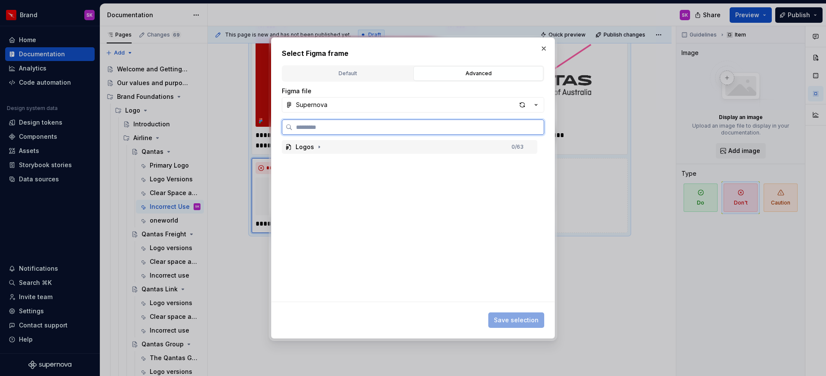
click at [413, 148] on div "Logos 0 / 63" at bounding box center [410, 147] width 256 height 14
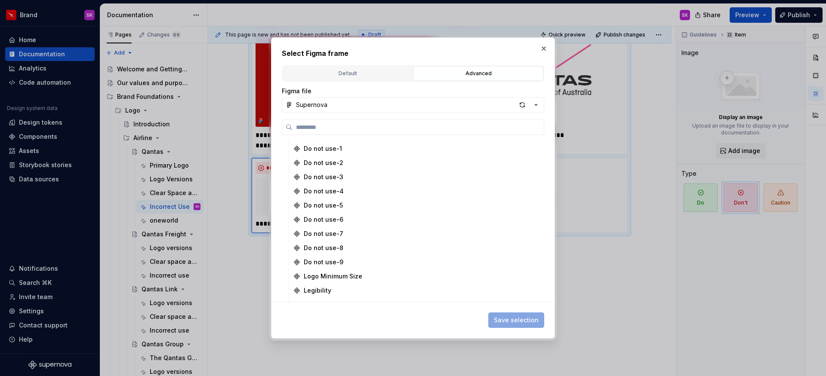
scroll to position [764, 0]
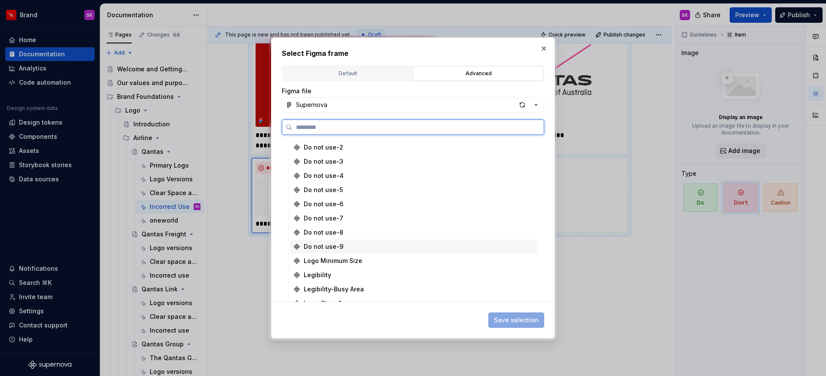
click at [348, 241] on div "Do not use-9" at bounding box center [413, 247] width 247 height 14
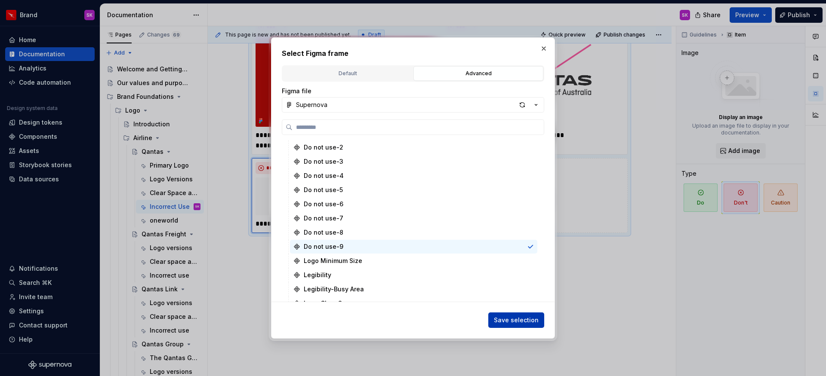
click at [527, 316] on span "Save selection" at bounding box center [516, 320] width 45 height 9
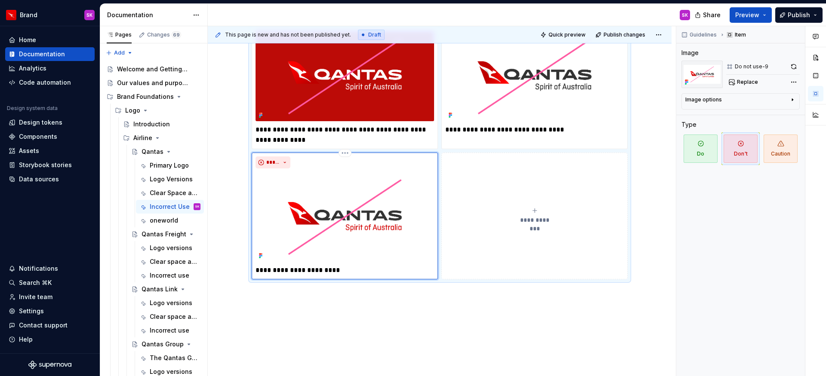
scroll to position [640, 0]
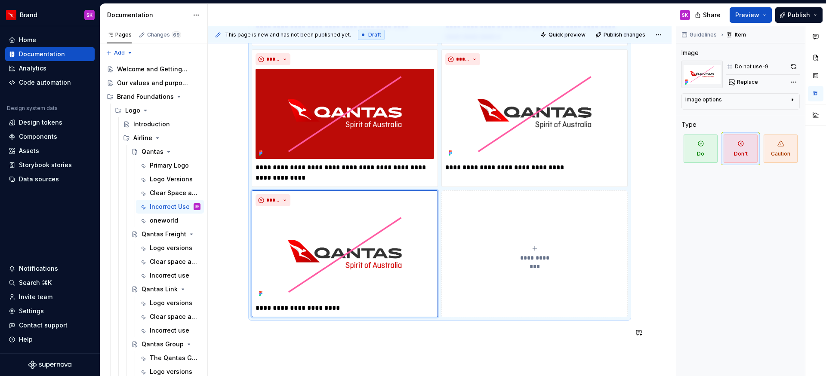
scroll to position [588, 0]
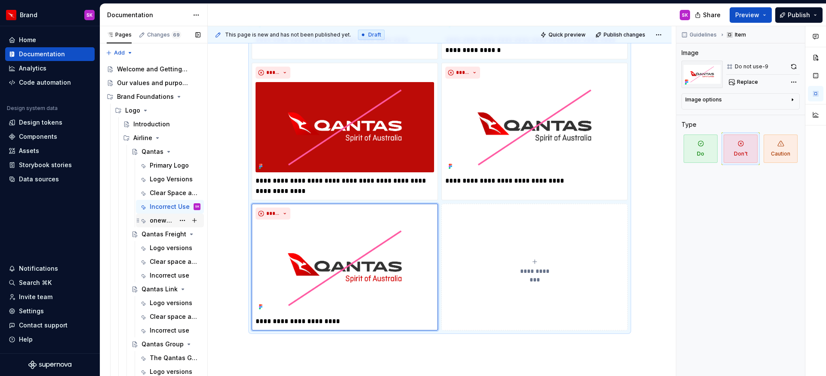
click at [157, 223] on div "oneworld" at bounding box center [162, 220] width 25 height 9
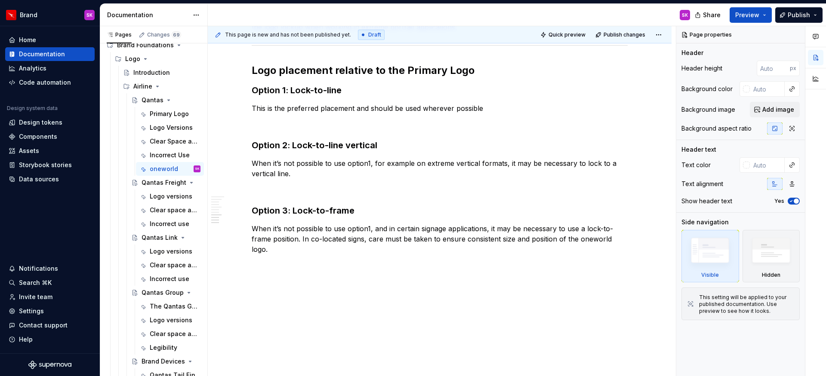
scroll to position [490, 0]
click at [34, 40] on div "Home" at bounding box center [27, 40] width 17 height 9
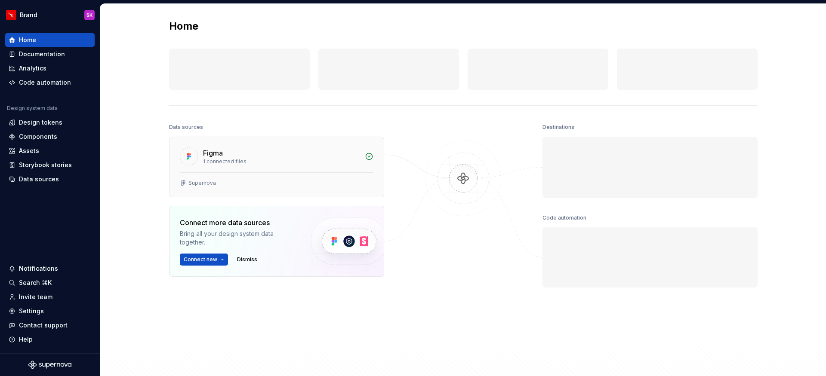
click at [239, 170] on div "Figma 1 connected files" at bounding box center [277, 154] width 214 height 35
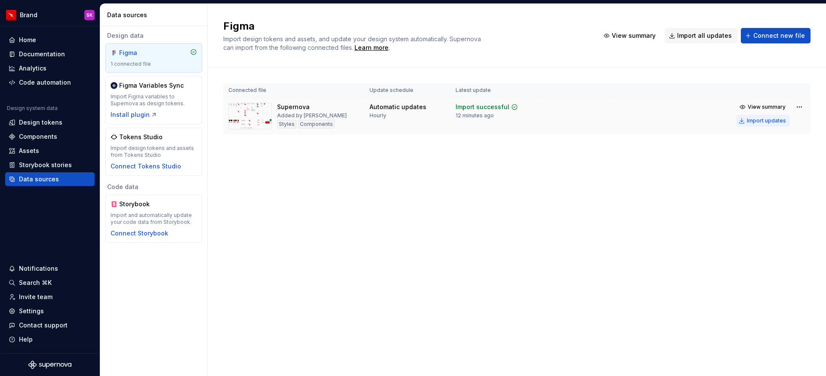
click at [770, 121] on div "Import updates" at bounding box center [766, 120] width 39 height 7
click at [50, 56] on div "Documentation" at bounding box center [42, 54] width 46 height 9
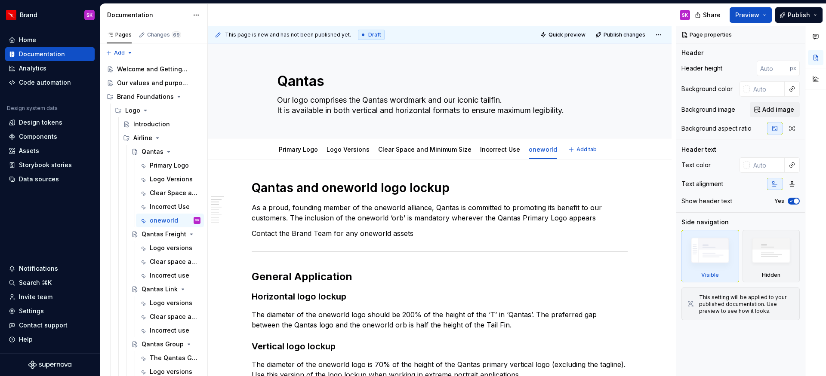
type textarea "*"
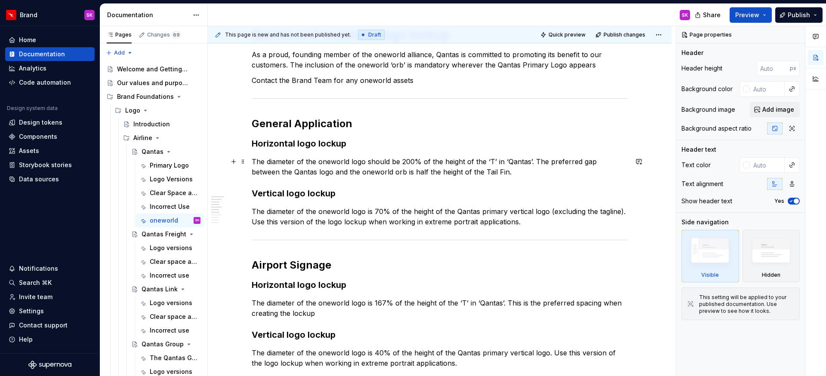
scroll to position [155, 0]
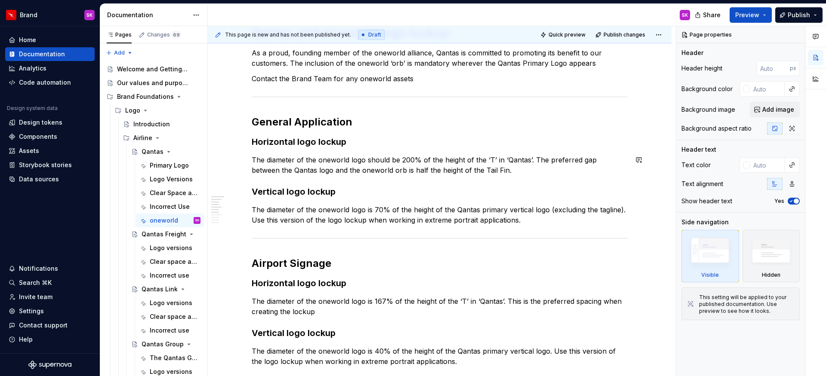
click at [244, 182] on div "Qantas and oneworld logo lockup As a proud, founding member of the oneworld all…" at bounding box center [440, 359] width 464 height 708
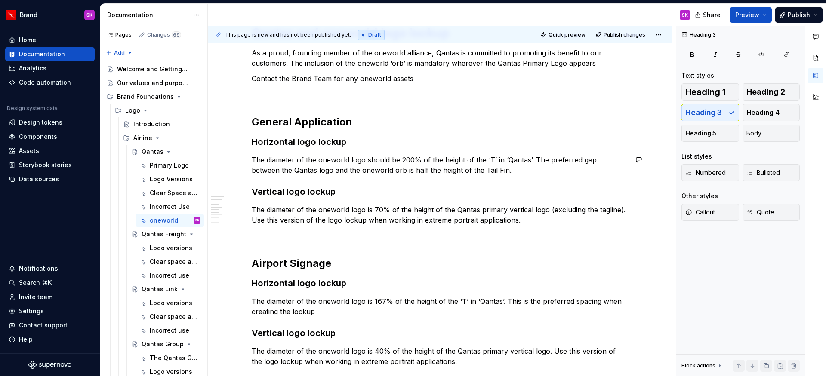
click at [249, 178] on div "Qantas and oneworld logo lockup As a proud, founding member of the oneworld all…" at bounding box center [440, 359] width 464 height 708
click at [250, 172] on div "Qantas and oneworld logo lockup As a proud, founding member of the oneworld all…" at bounding box center [440, 359] width 464 height 708
click at [234, 160] on button "button" at bounding box center [234, 160] width 12 height 12
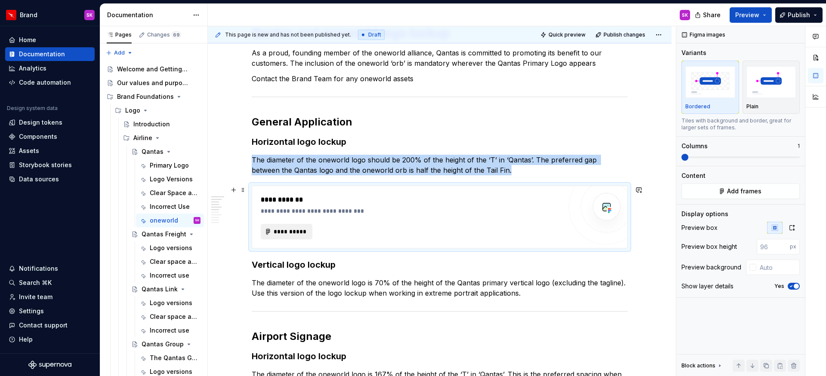
click at [304, 232] on span "**********" at bounding box center [290, 232] width 34 height 9
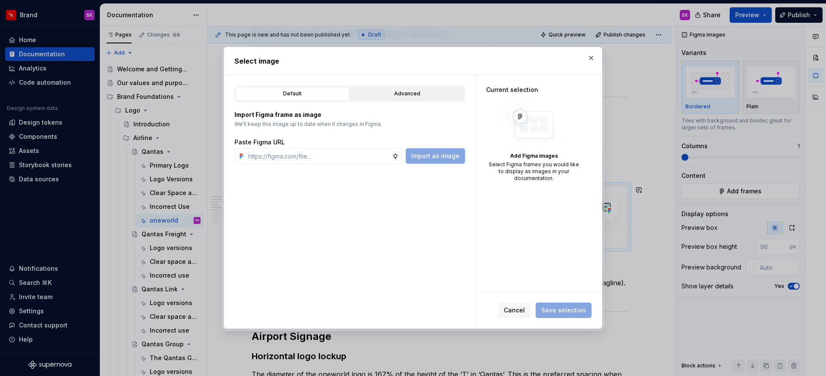
click at [415, 93] on div "Advanced" at bounding box center [407, 93] width 108 height 9
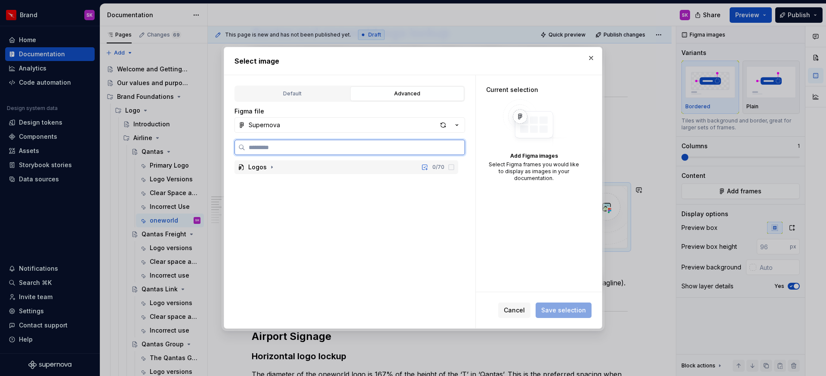
click at [252, 168] on div "Logos" at bounding box center [257, 167] width 19 height 9
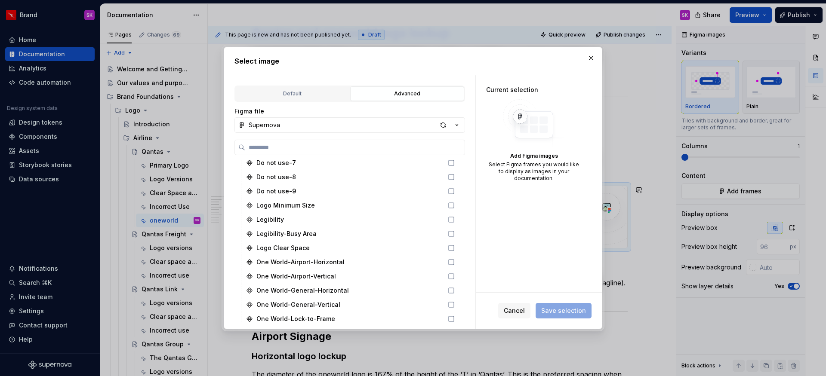
scroll to position [946, 0]
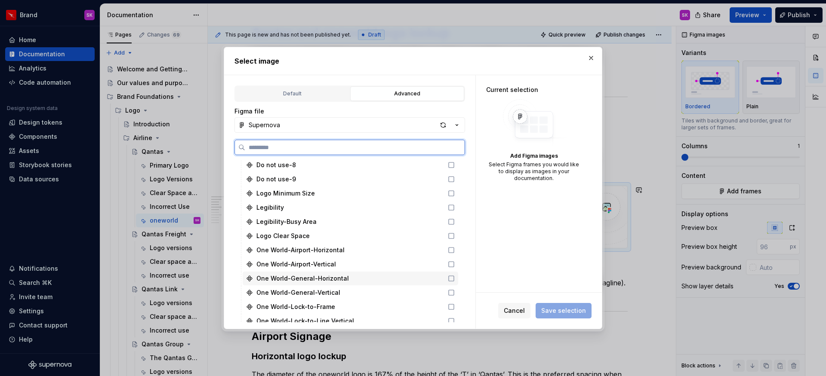
click at [453, 277] on icon at bounding box center [451, 278] width 5 height 5
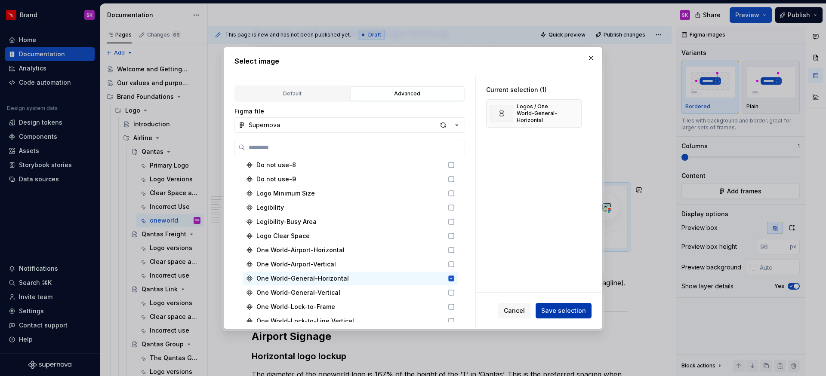
click at [547, 308] on span "Save selection" at bounding box center [563, 311] width 45 height 9
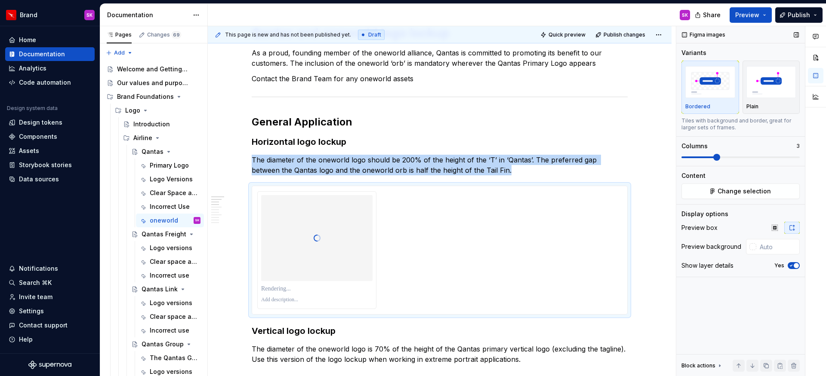
click at [715, 161] on span at bounding box center [716, 157] width 7 height 7
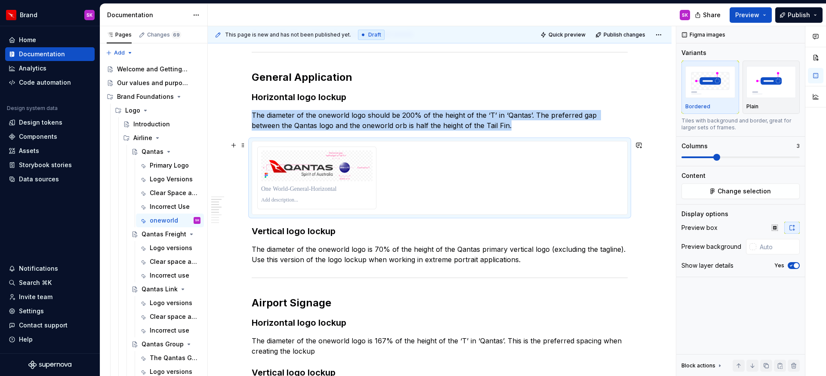
scroll to position [207, 0]
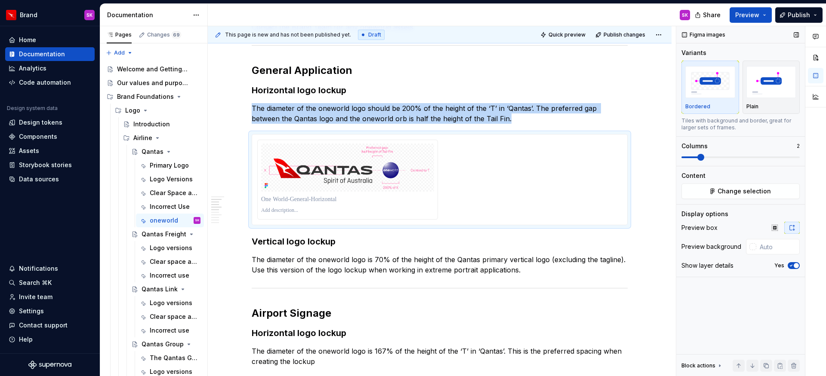
click at [701, 157] on span at bounding box center [700, 157] width 7 height 7
click at [244, 139] on span at bounding box center [243, 139] width 7 height 12
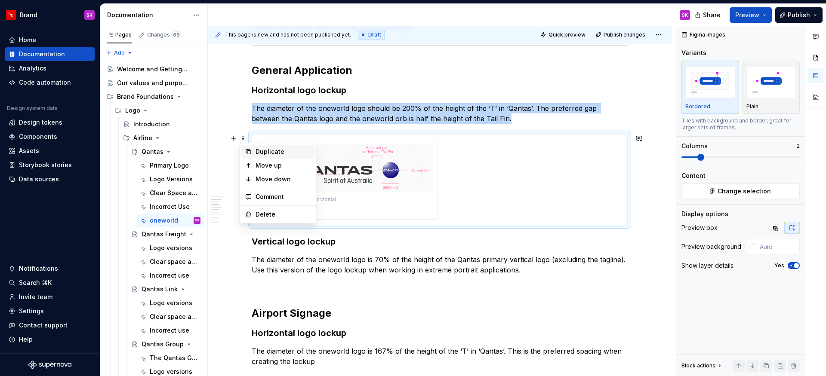
click at [248, 150] on icon at bounding box center [248, 152] width 5 height 5
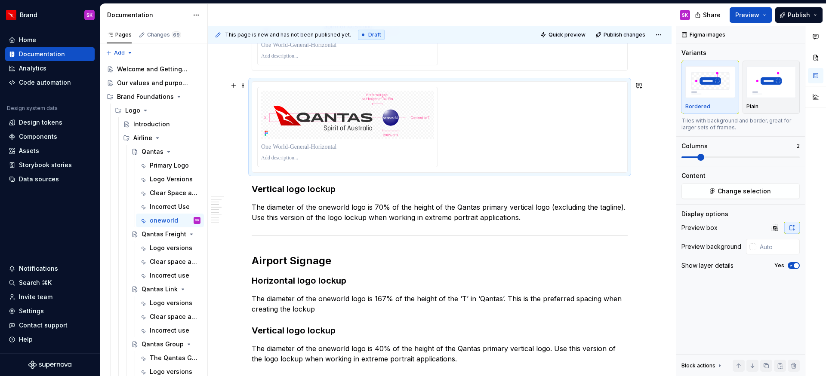
scroll to position [361, 0]
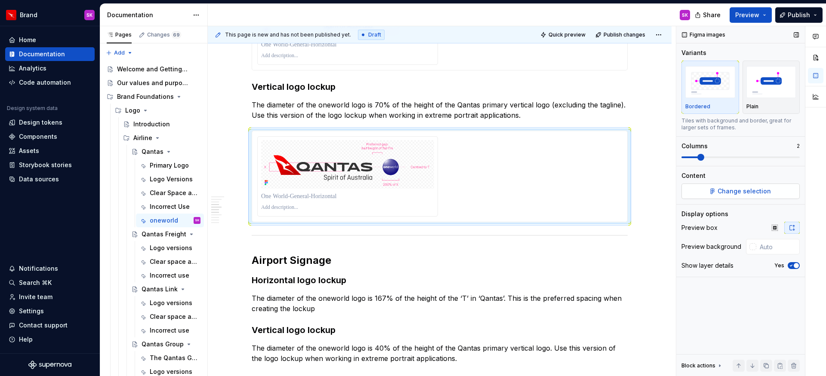
click at [724, 195] on span "Change selection" at bounding box center [744, 191] width 53 height 9
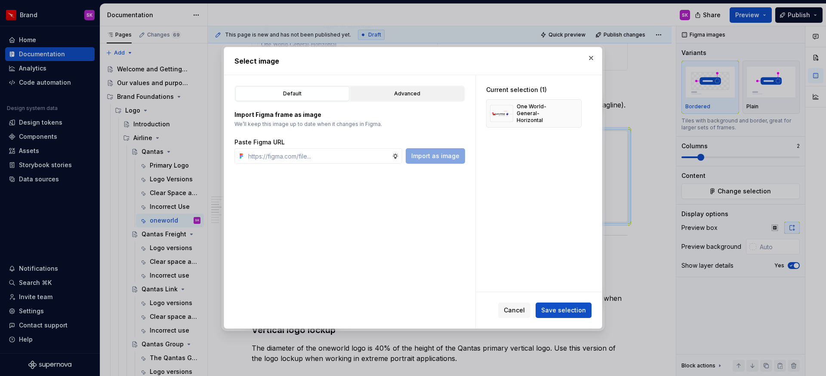
click at [394, 96] on div "Advanced" at bounding box center [407, 93] width 108 height 9
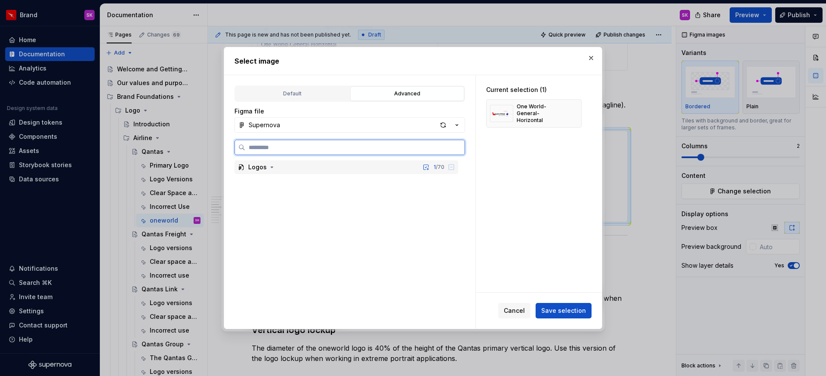
click at [262, 166] on div "Logos" at bounding box center [257, 167] width 19 height 9
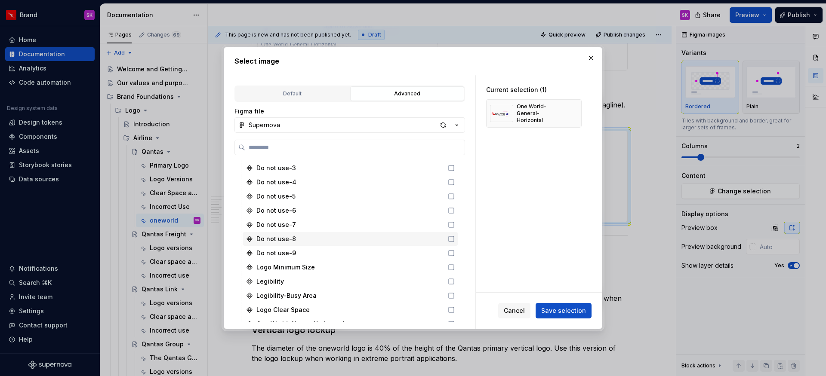
scroll to position [941, 0]
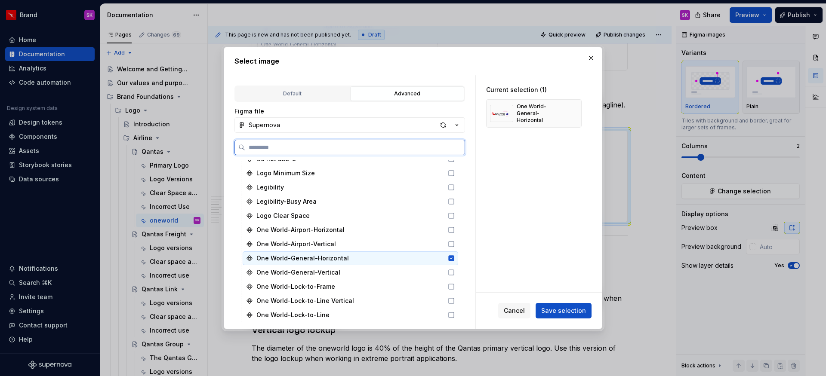
click at [452, 259] on icon at bounding box center [452, 259] width 6 height 6
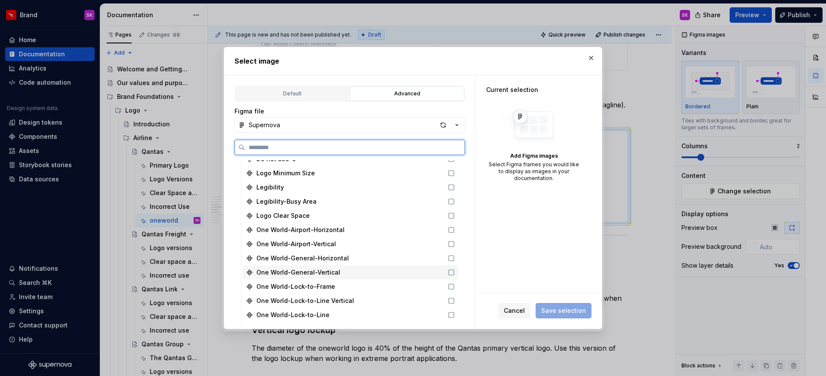
click at [451, 271] on icon at bounding box center [451, 272] width 7 height 7
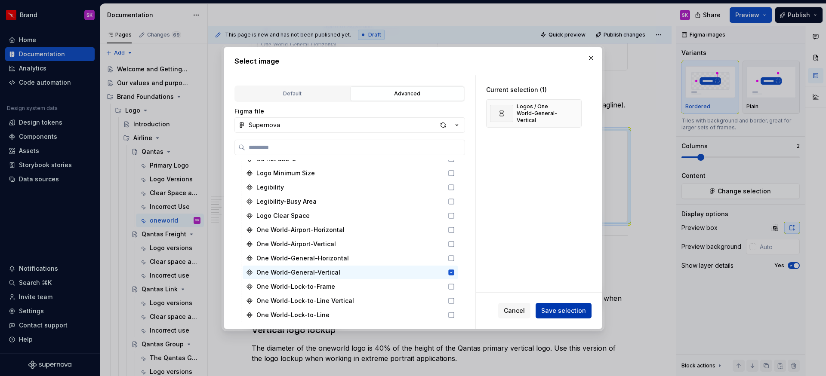
click at [568, 311] on span "Save selection" at bounding box center [563, 311] width 45 height 9
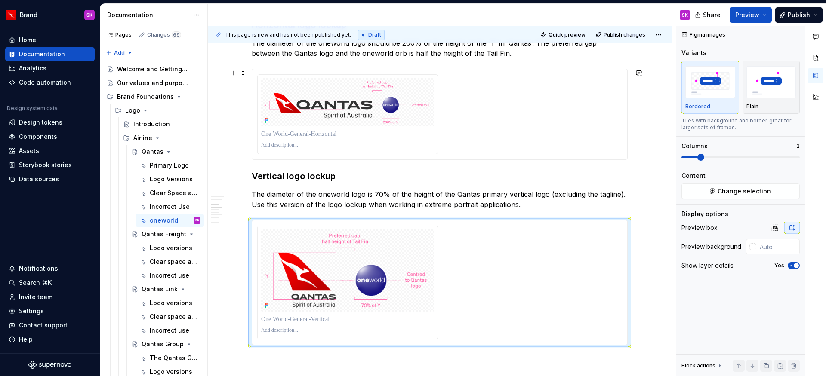
scroll to position [310, 0]
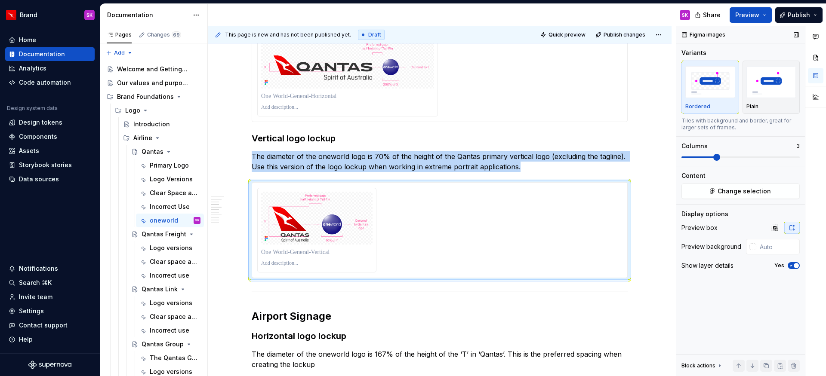
click at [713, 158] on span at bounding box center [716, 157] width 7 height 7
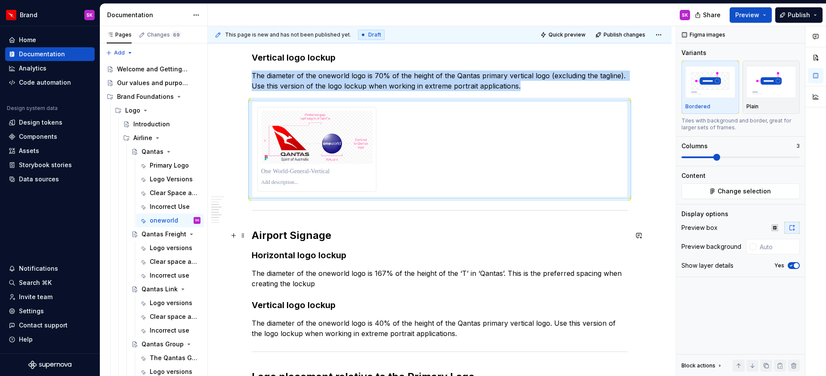
scroll to position [465, 0]
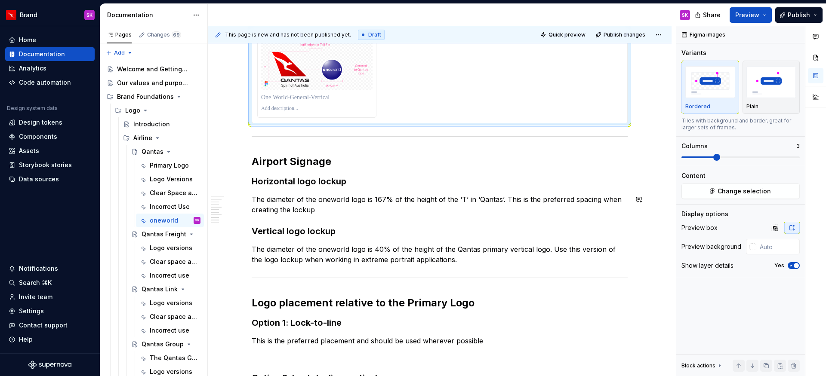
click at [249, 219] on div "Qantas and oneworld logo lockup As a proud, founding member of the oneworld all…" at bounding box center [440, 153] width 464 height 916
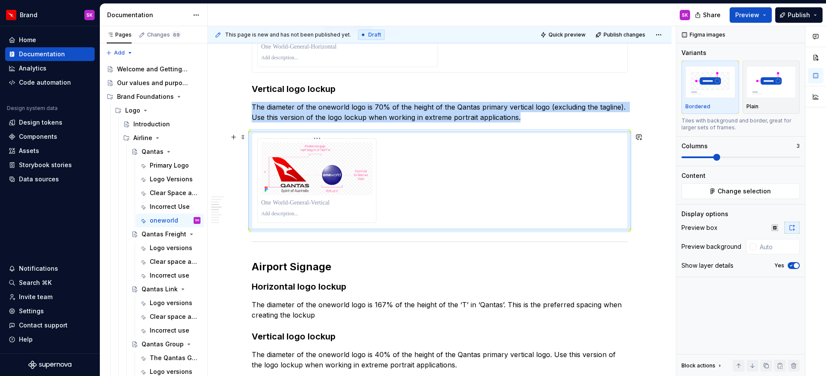
scroll to position [261, 0]
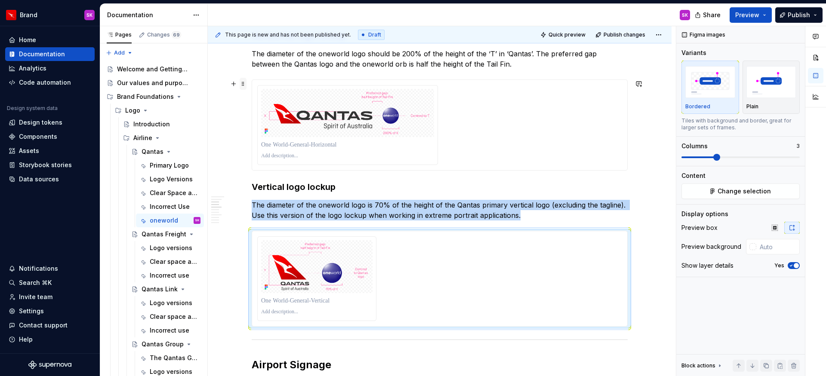
click at [242, 85] on span at bounding box center [243, 84] width 7 height 12
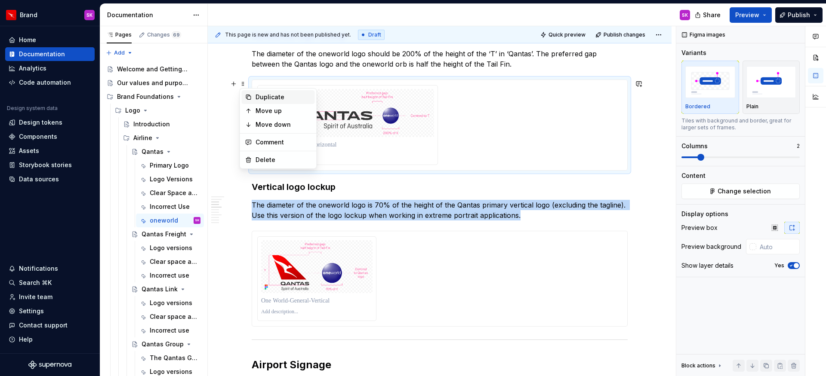
click at [253, 101] on div "Duplicate" at bounding box center [278, 97] width 73 height 14
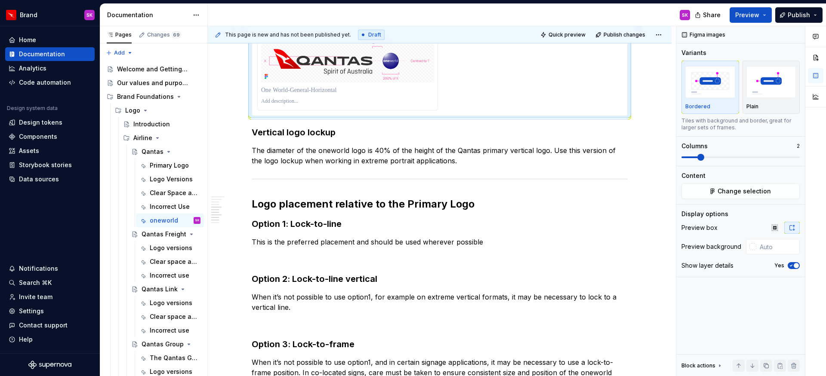
scroll to position [564, 0]
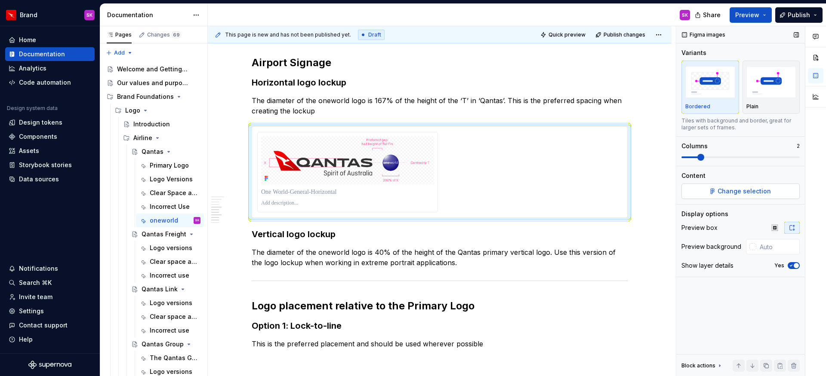
click at [742, 193] on span "Change selection" at bounding box center [744, 191] width 53 height 9
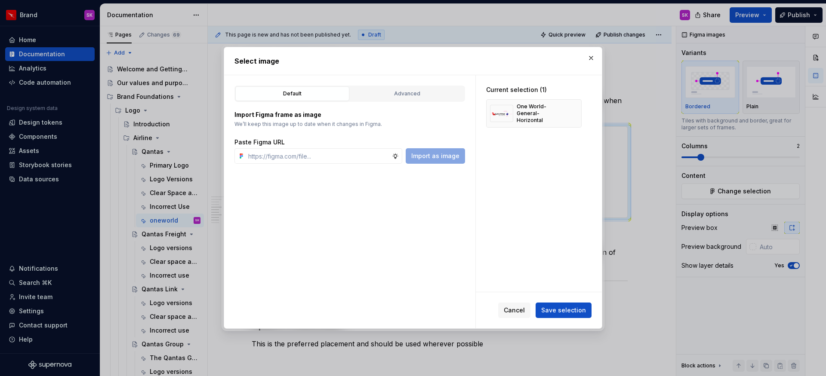
click at [372, 102] on div "Default Advanced" at bounding box center [349, 94] width 231 height 16
click at [386, 96] on div "Advanced" at bounding box center [407, 93] width 108 height 9
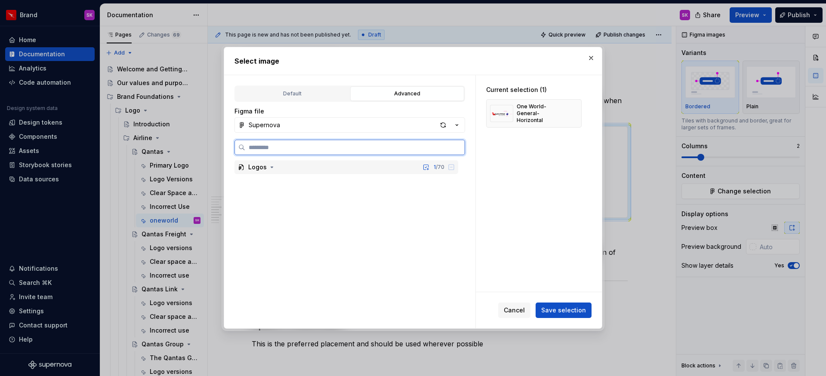
click at [239, 166] on icon at bounding box center [241, 167] width 4 height 5
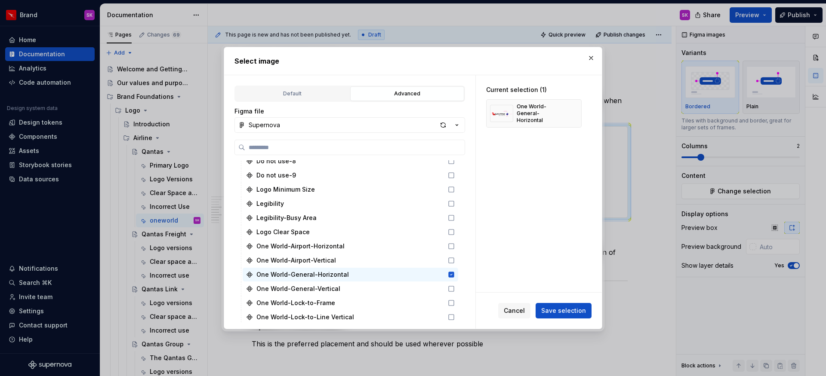
scroll to position [966, 0]
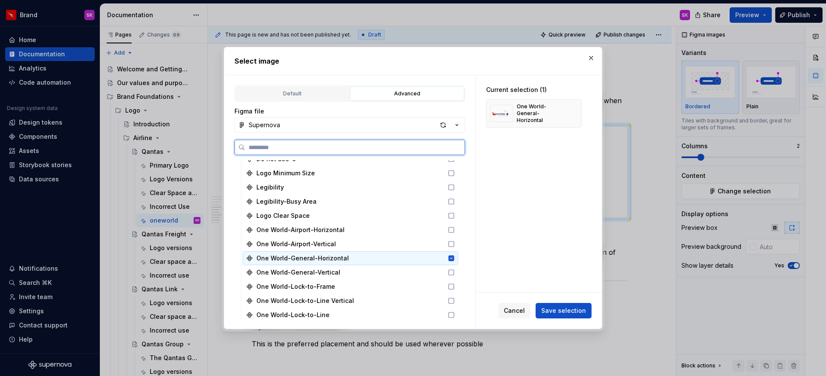
click at [451, 258] on icon at bounding box center [451, 258] width 7 height 7
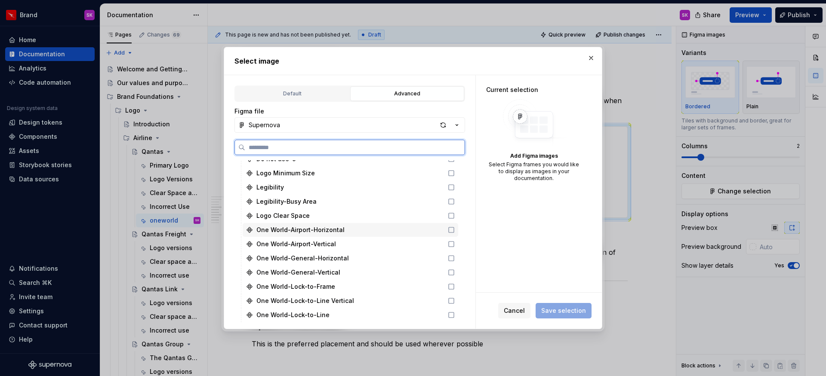
click at [450, 230] on icon at bounding box center [451, 230] width 7 height 7
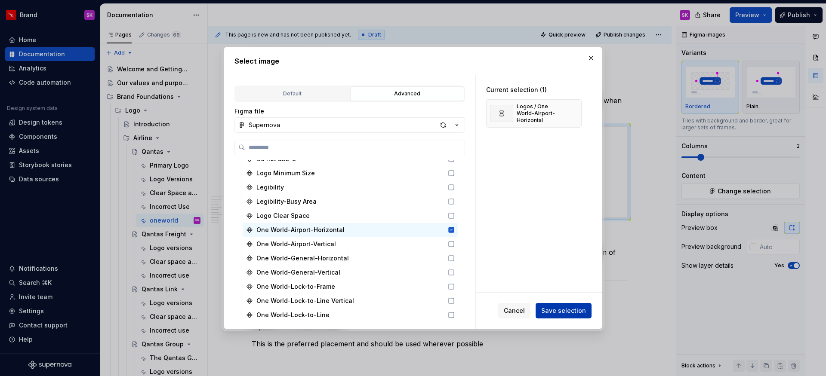
click at [558, 309] on span "Save selection" at bounding box center [563, 311] width 45 height 9
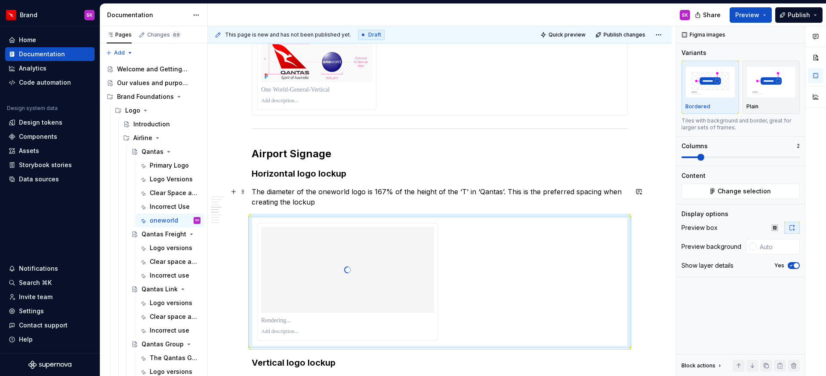
scroll to position [409, 0]
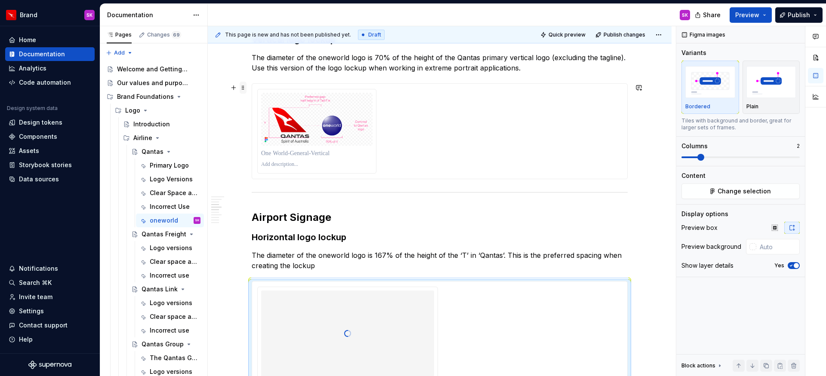
click at [242, 90] on span at bounding box center [243, 88] width 7 height 12
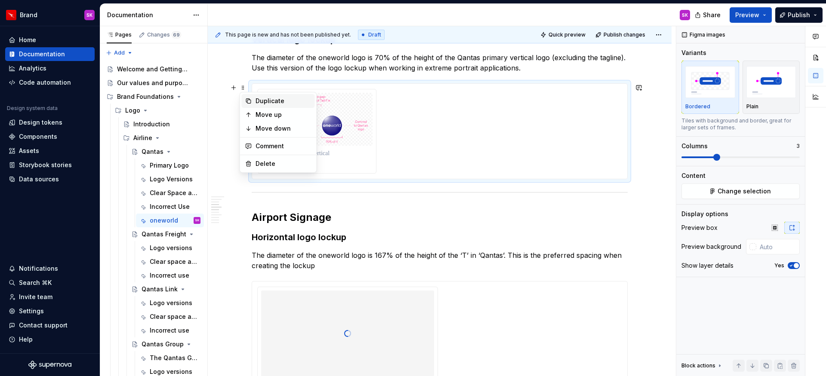
click at [257, 102] on div "Duplicate" at bounding box center [284, 101] width 56 height 9
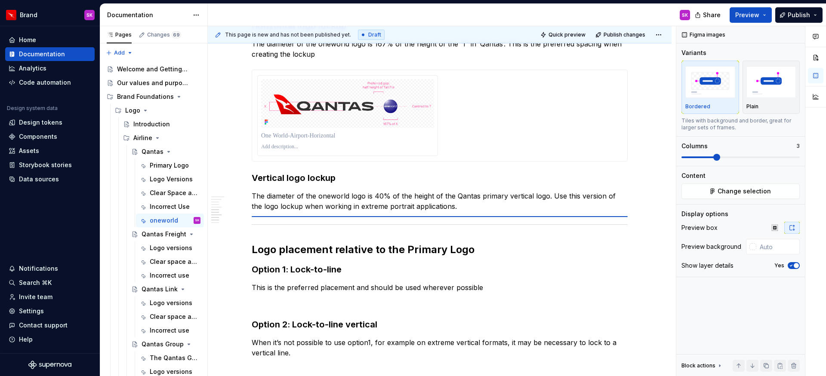
scroll to position [620, 0]
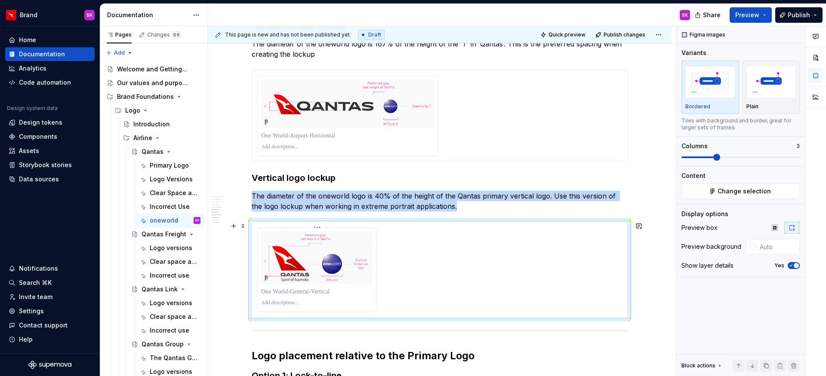
click at [319, 261] on img at bounding box center [316, 257] width 111 height 53
click at [706, 193] on button "Change selection" at bounding box center [741, 191] width 118 height 15
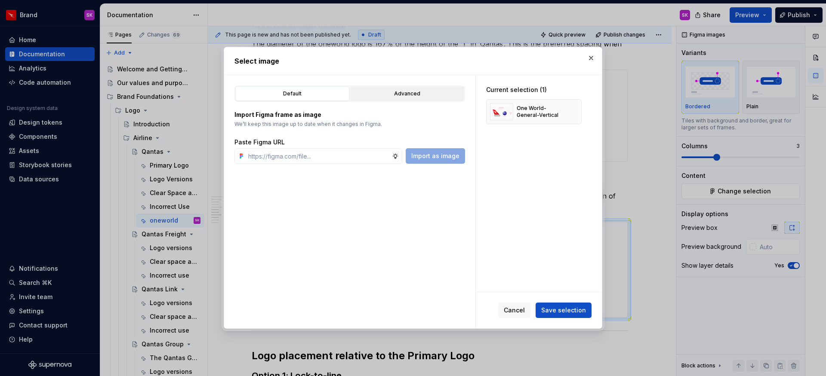
click at [401, 90] on div "Advanced" at bounding box center [407, 93] width 108 height 9
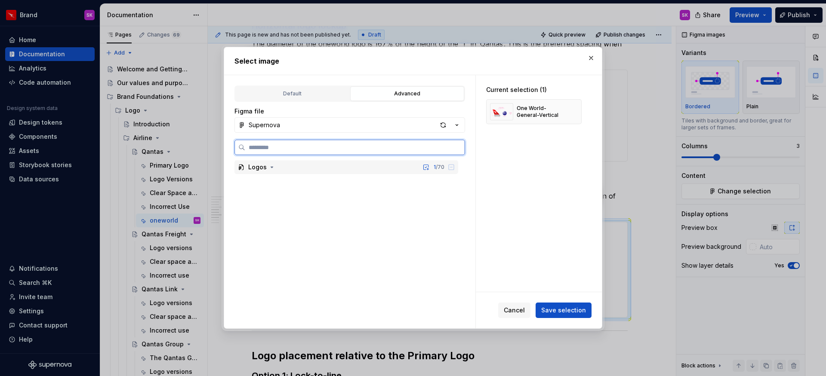
click at [254, 168] on div "Logos" at bounding box center [257, 167] width 19 height 9
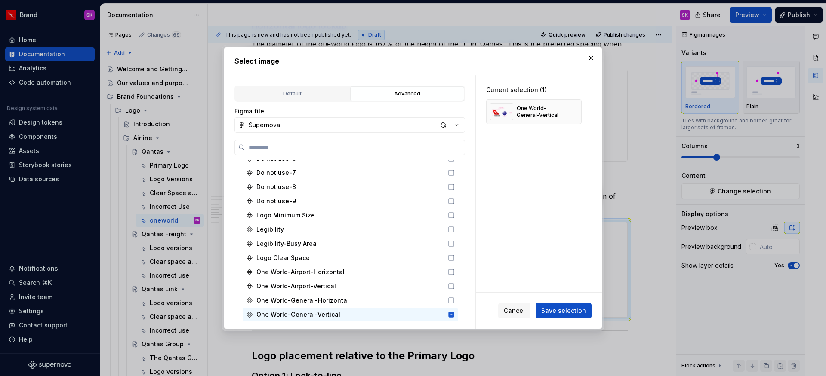
scroll to position [966, 0]
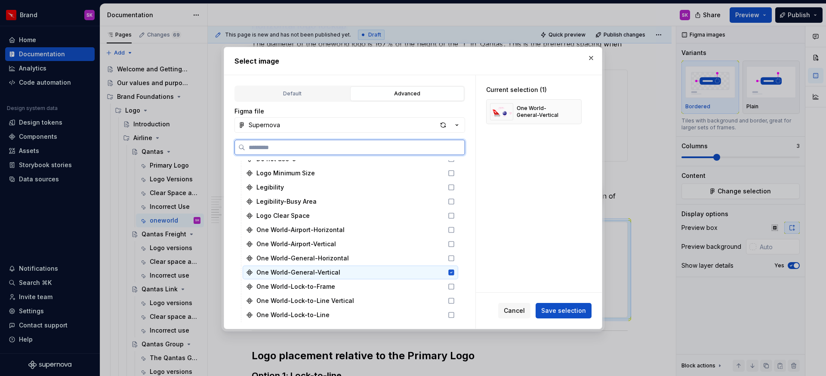
click at [449, 273] on icon at bounding box center [452, 273] width 6 height 6
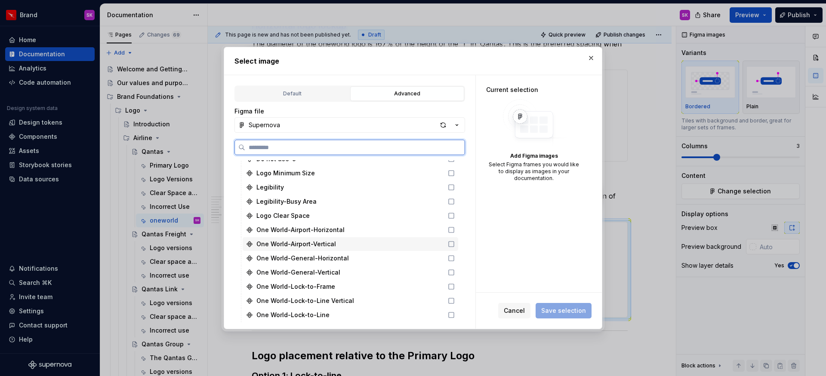
click at [452, 247] on icon at bounding box center [451, 244] width 7 height 7
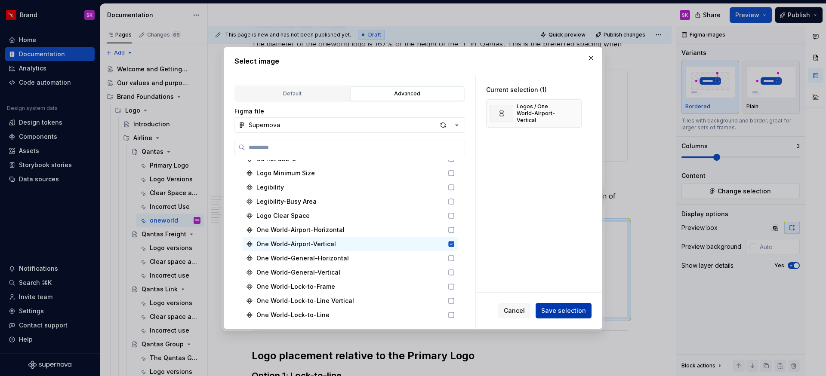
click at [550, 313] on span "Save selection" at bounding box center [563, 311] width 45 height 9
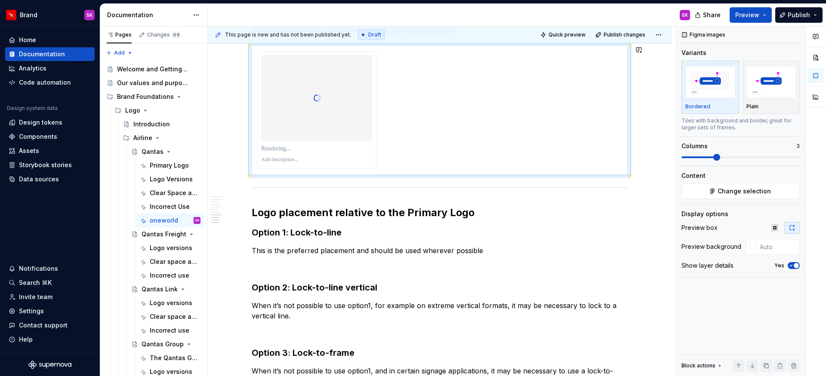
scroll to position [811, 0]
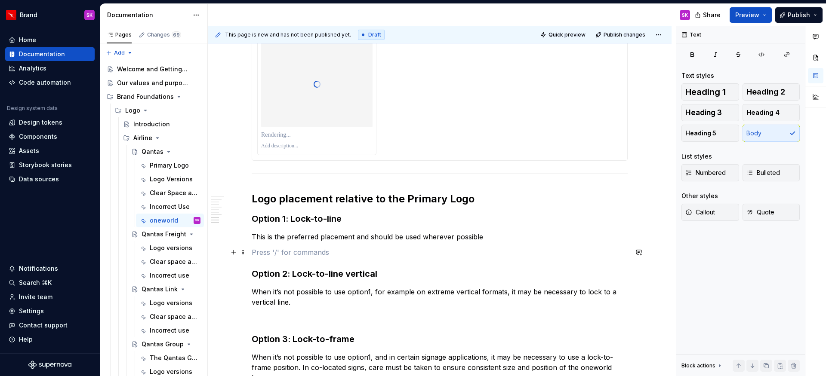
click at [268, 251] on p at bounding box center [440, 252] width 376 height 10
click at [236, 253] on button "button" at bounding box center [234, 253] width 12 height 12
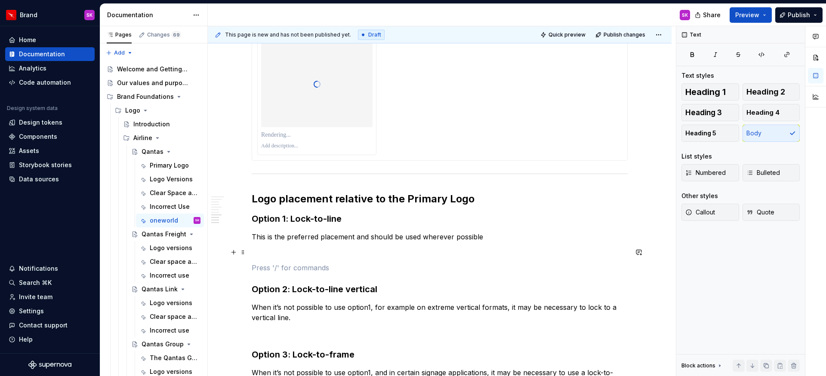
click at [313, 263] on p at bounding box center [440, 268] width 376 height 10
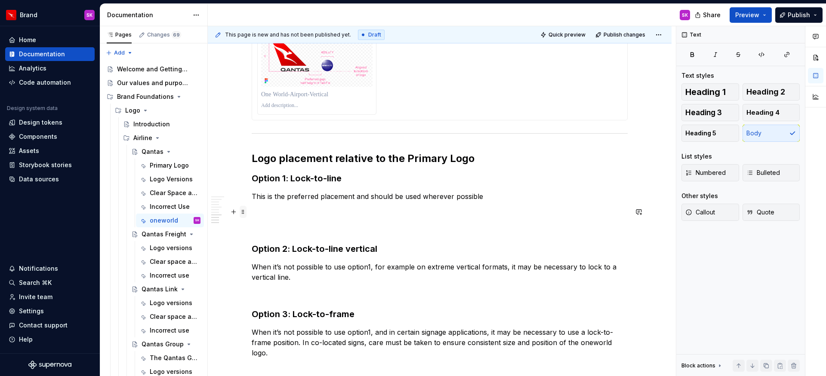
click at [240, 214] on span at bounding box center [243, 212] width 7 height 12
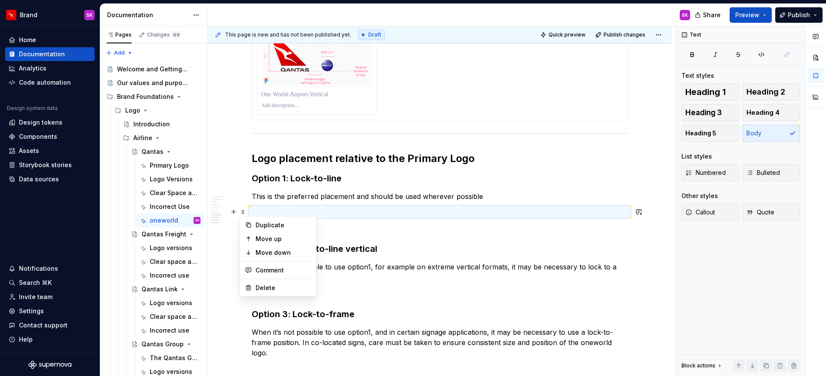
click at [273, 213] on p at bounding box center [440, 212] width 376 height 10
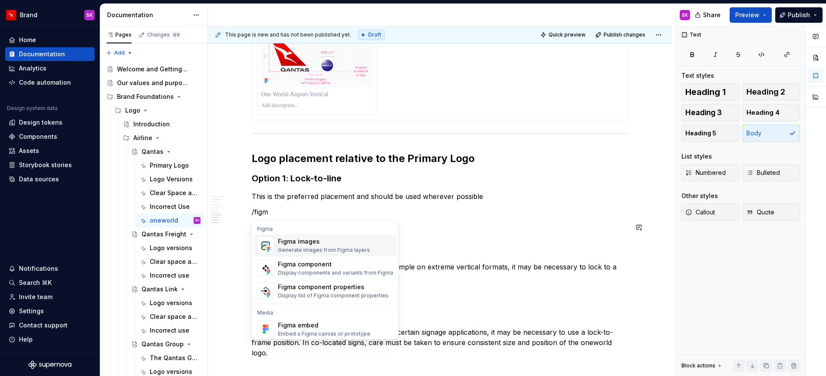
click at [270, 244] on img "Suggestions" at bounding box center [266, 245] width 16 height 17
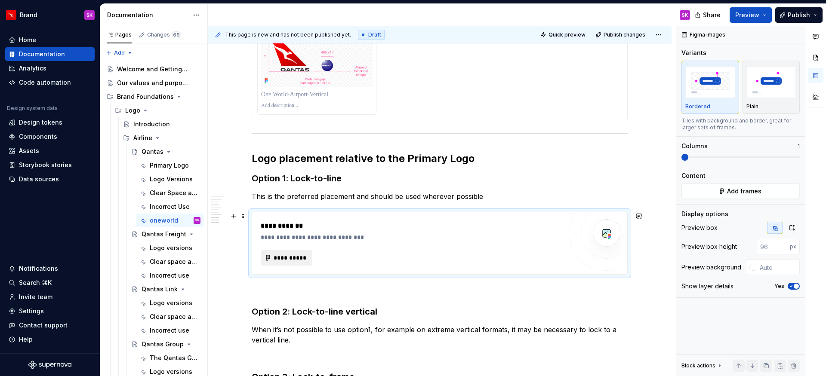
click at [299, 257] on span "**********" at bounding box center [290, 258] width 34 height 9
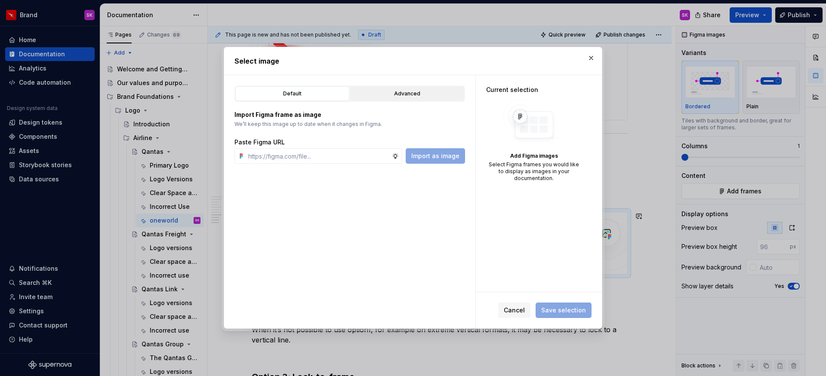
click at [417, 89] on div "Advanced" at bounding box center [407, 93] width 108 height 9
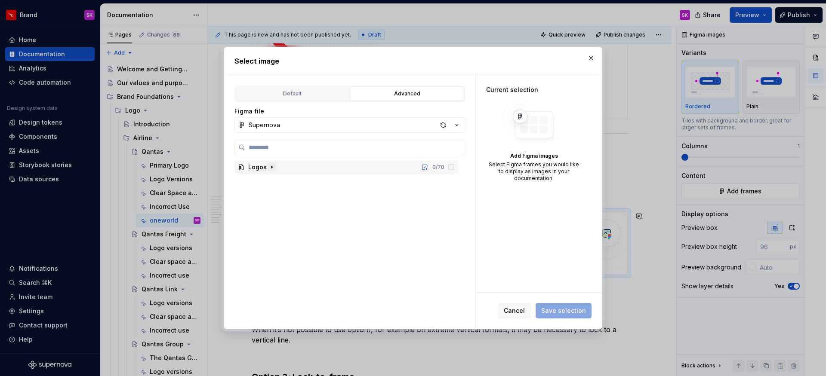
click at [268, 167] on icon "button" at bounding box center [271, 167] width 7 height 7
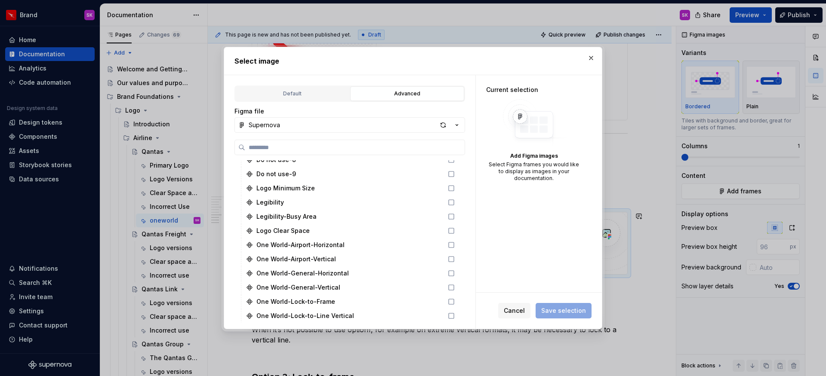
scroll to position [966, 0]
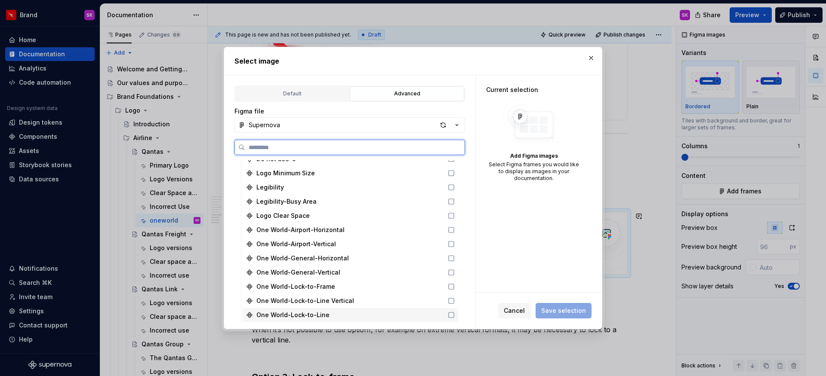
click at [450, 315] on icon at bounding box center [451, 315] width 7 height 7
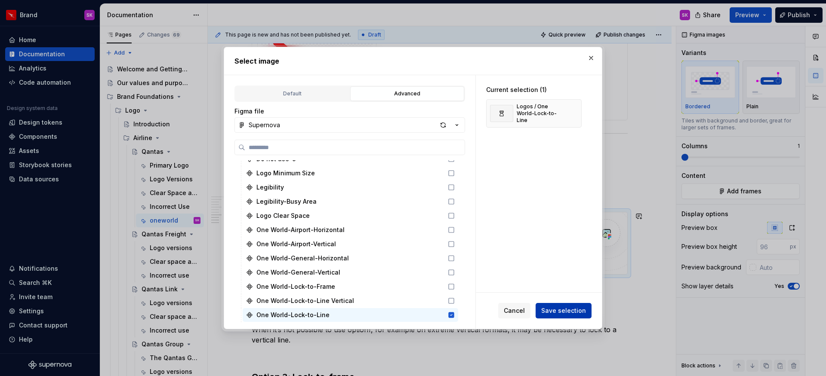
click at [564, 311] on span "Save selection" at bounding box center [563, 311] width 45 height 9
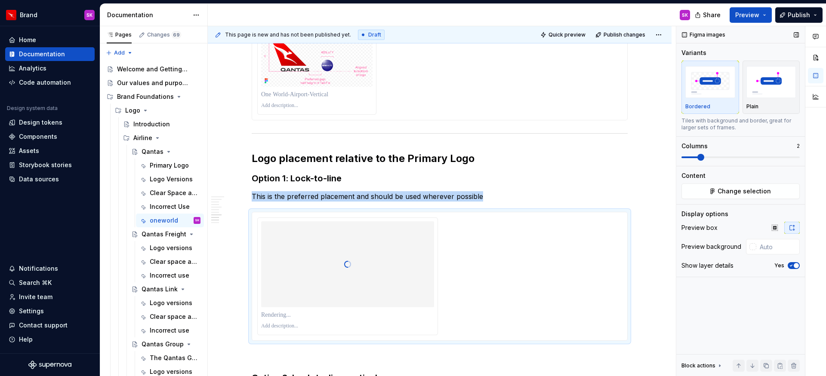
click at [704, 159] on span at bounding box center [700, 157] width 7 height 7
click at [795, 264] on span "button" at bounding box center [796, 265] width 5 height 5
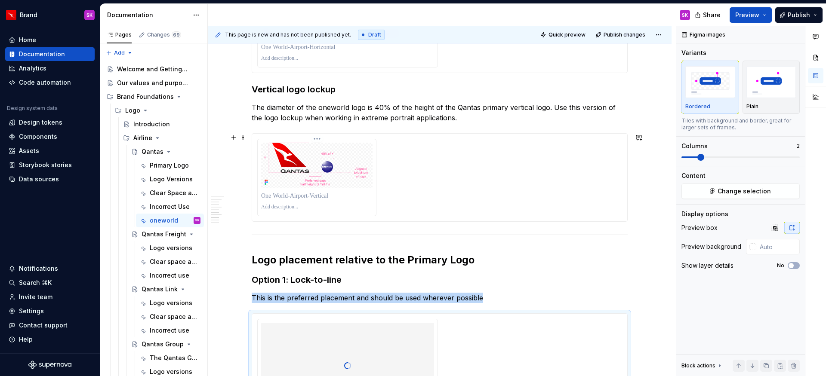
scroll to position [707, 0]
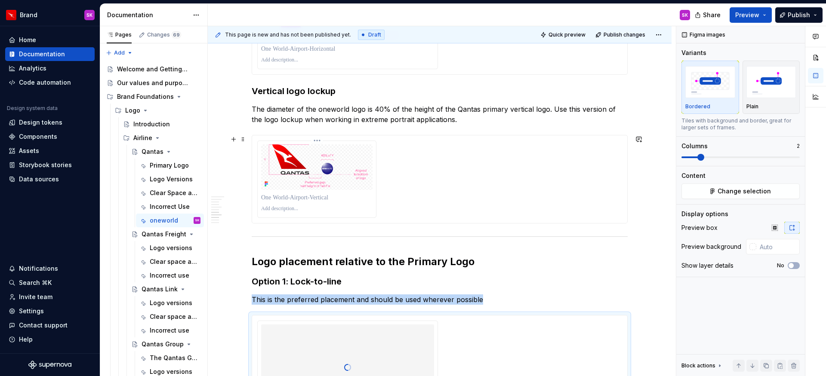
click at [346, 143] on div at bounding box center [317, 179] width 118 height 77
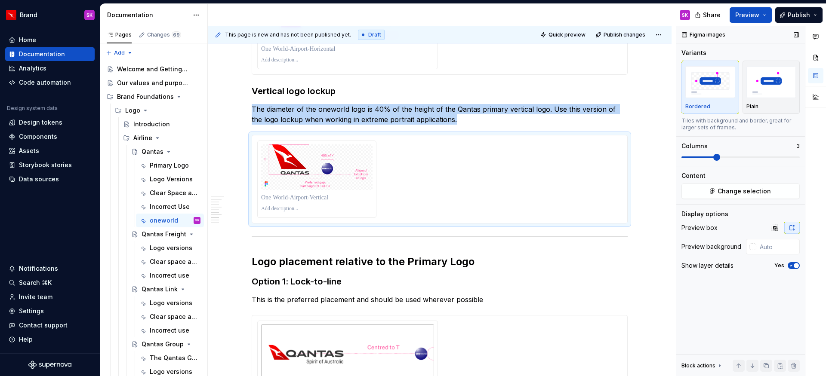
click at [792, 266] on icon "button" at bounding box center [791, 265] width 7 height 5
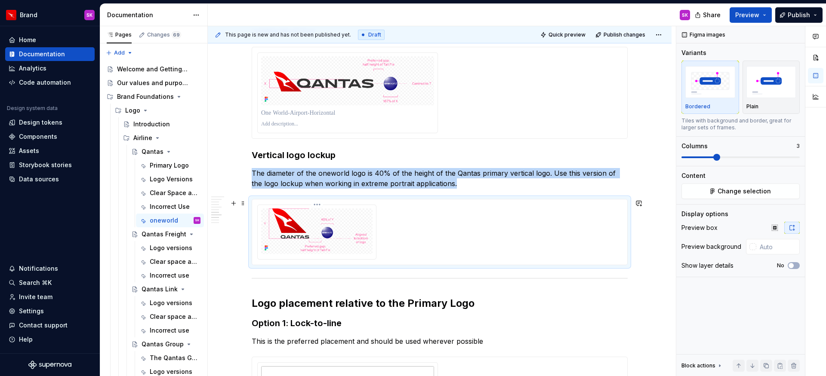
scroll to position [604, 0]
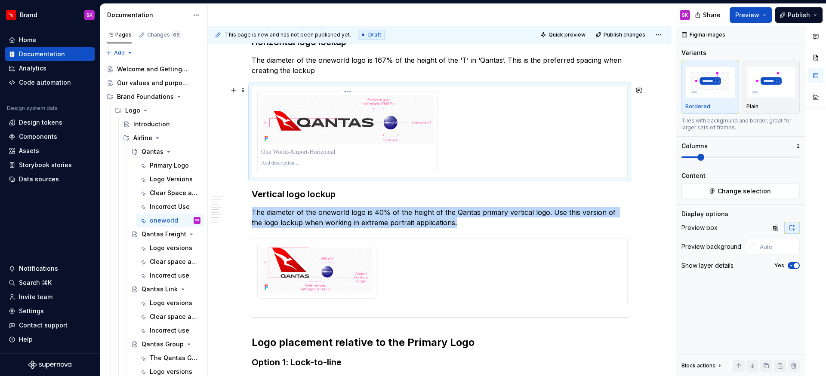
click at [316, 145] on div at bounding box center [348, 132] width 180 height 80
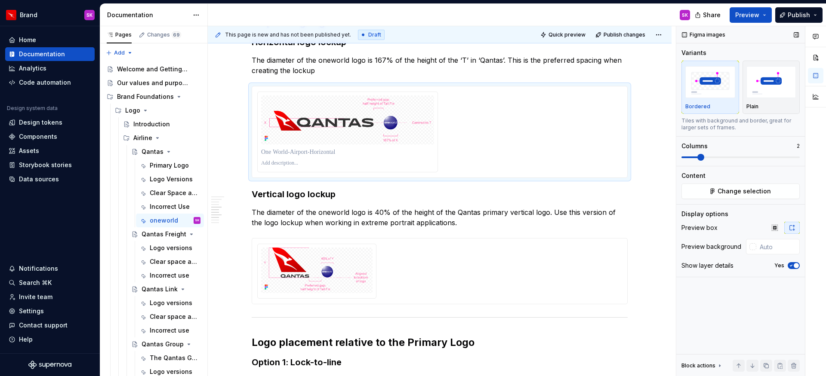
click at [793, 265] on icon "button" at bounding box center [791, 265] width 7 height 5
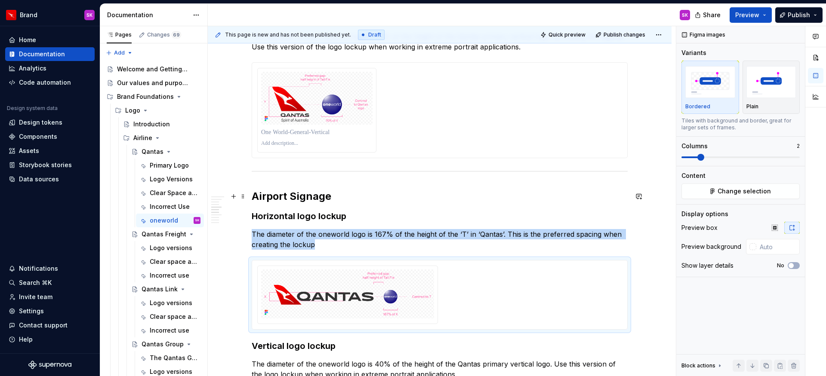
scroll to position [398, 0]
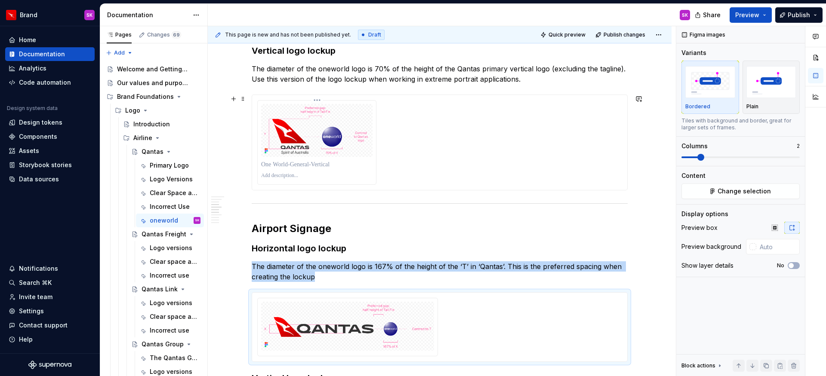
click at [334, 159] on div at bounding box center [316, 165] width 111 height 12
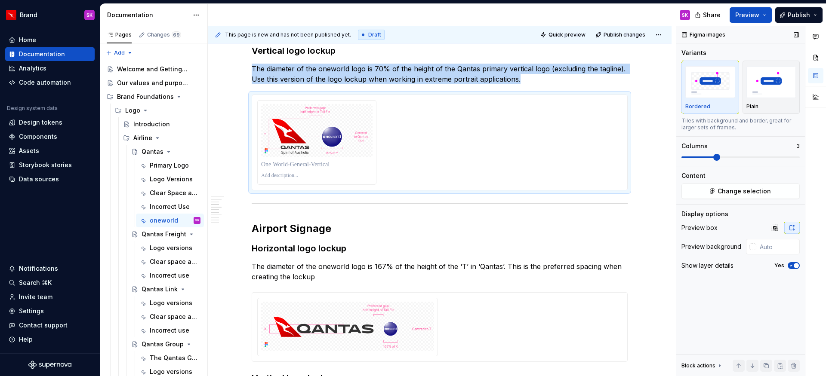
click at [796, 265] on span "button" at bounding box center [796, 265] width 5 height 5
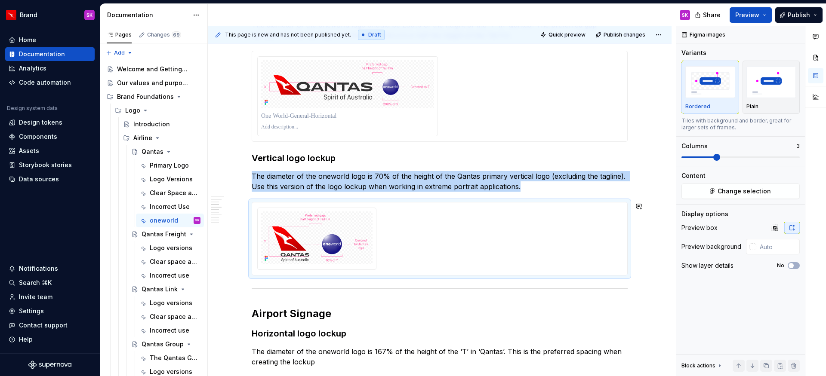
scroll to position [208, 0]
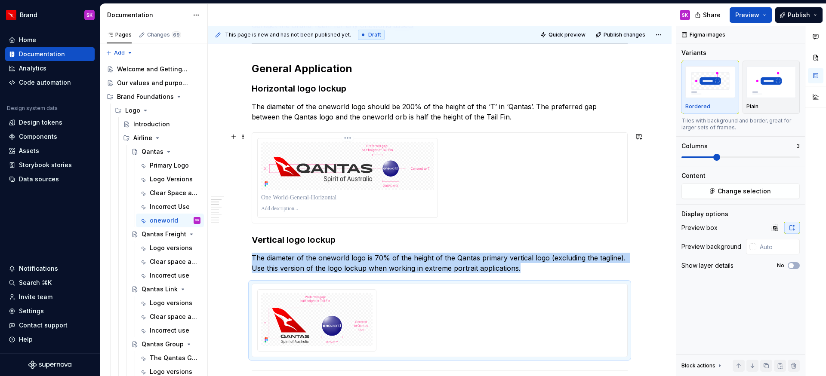
click at [356, 163] on img at bounding box center [347, 166] width 173 height 48
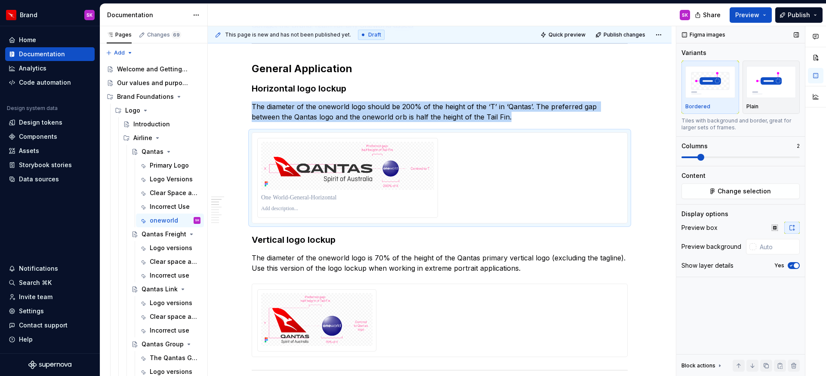
click at [791, 265] on icon "button" at bounding box center [791, 265] width 2 height 1
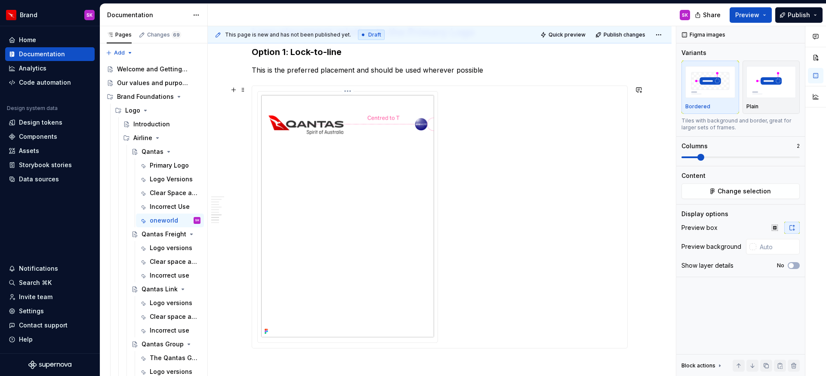
scroll to position [854, 0]
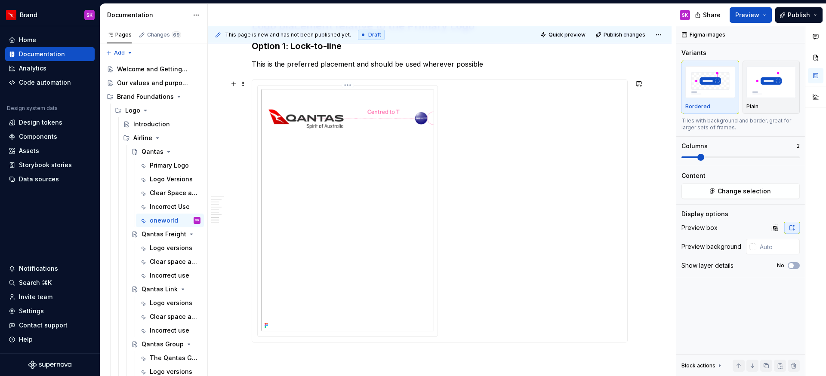
click at [390, 160] on img at bounding box center [347, 210] width 173 height 243
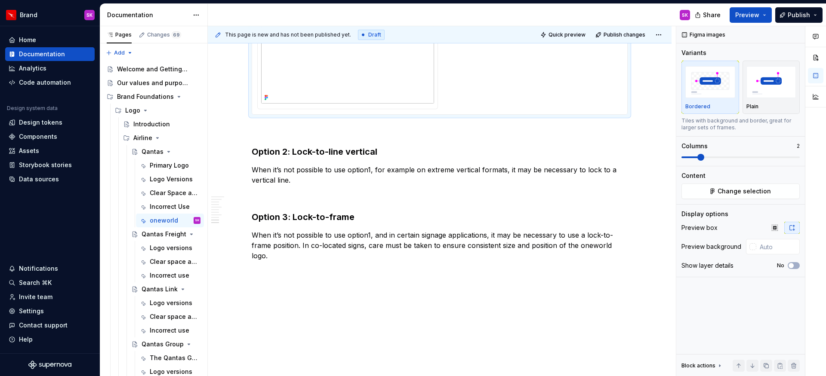
scroll to position [1089, 0]
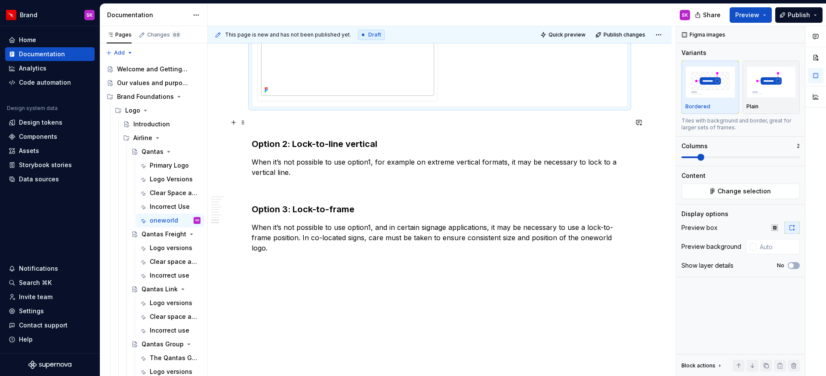
click at [285, 122] on p at bounding box center [440, 122] width 376 height 10
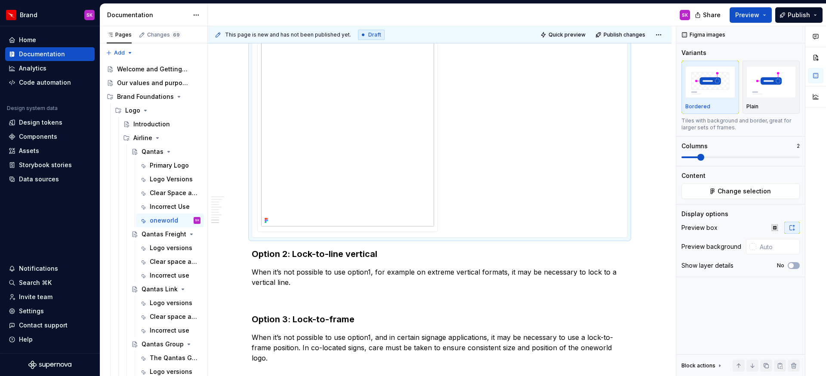
scroll to position [855, 0]
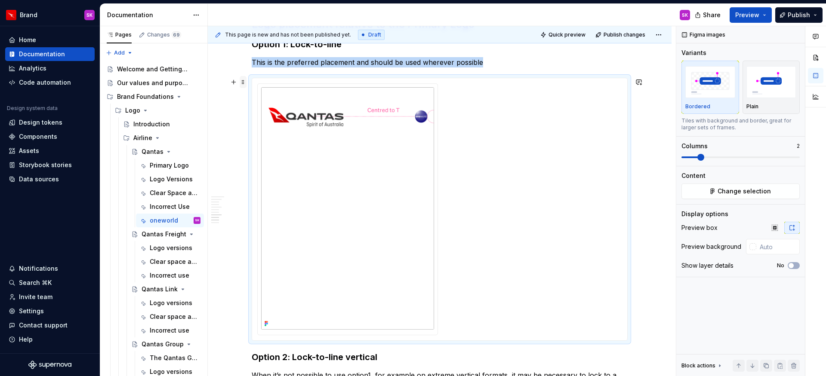
click at [242, 83] on span at bounding box center [243, 82] width 7 height 12
click at [262, 99] on div "Duplicate" at bounding box center [284, 95] width 56 height 9
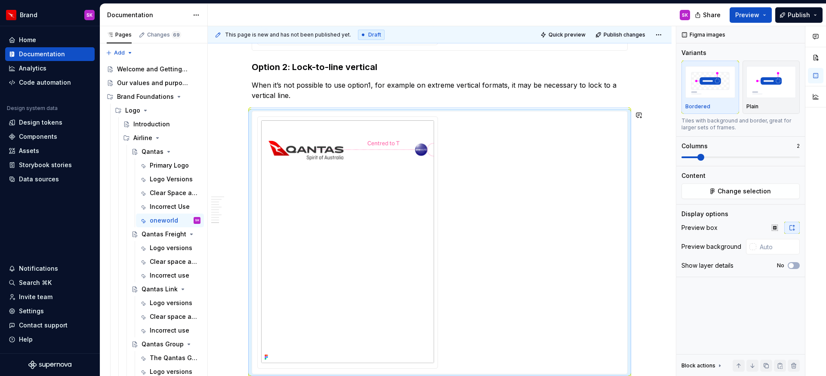
scroll to position [1346, 0]
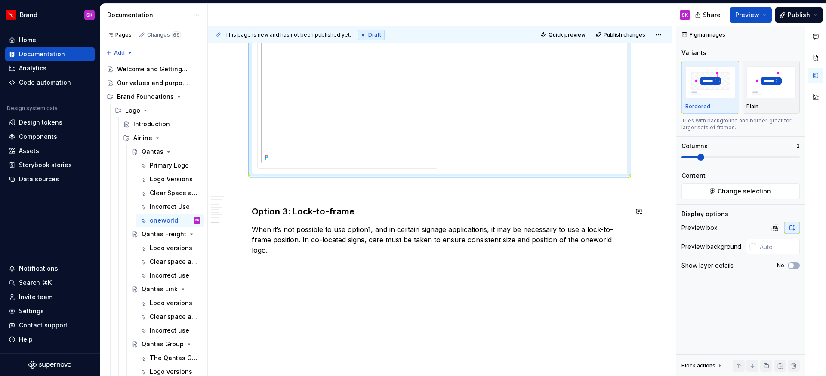
click at [299, 185] on p at bounding box center [440, 190] width 376 height 10
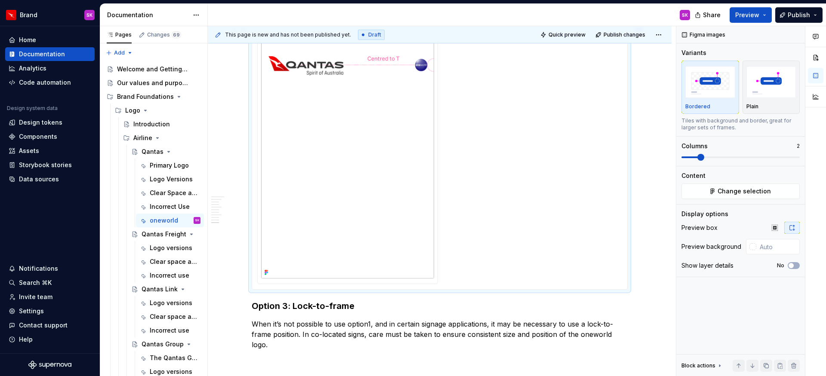
scroll to position [1179, 0]
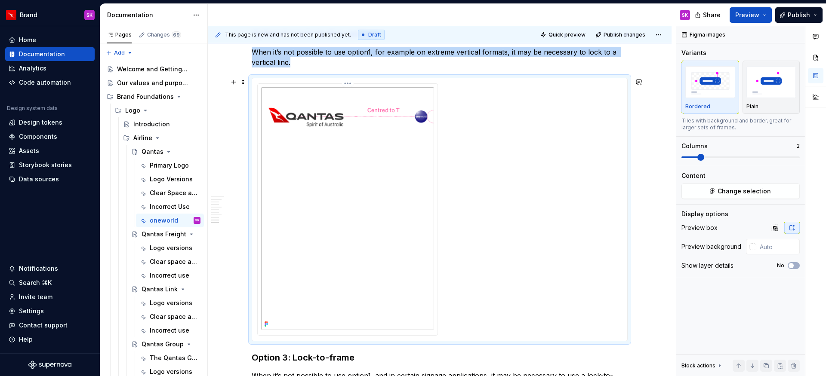
click at [378, 179] on img at bounding box center [347, 208] width 173 height 243
click at [746, 195] on span "Change selection" at bounding box center [744, 191] width 53 height 9
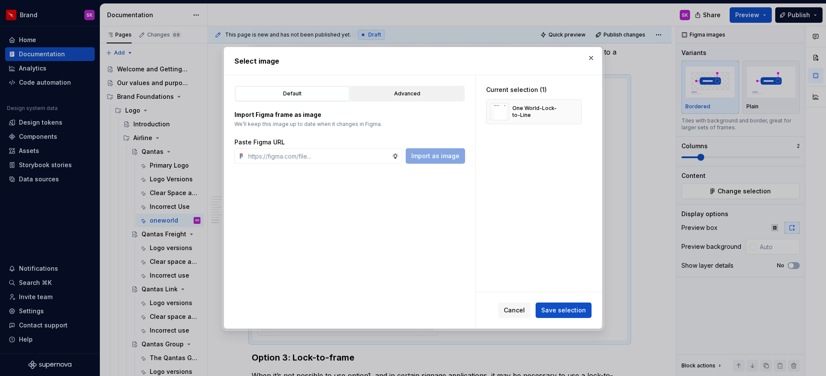
click at [404, 98] on button "Advanced" at bounding box center [407, 93] width 114 height 15
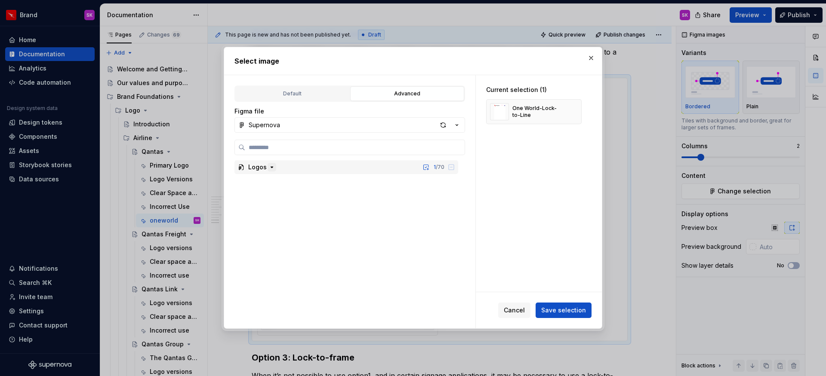
click at [269, 166] on icon "button" at bounding box center [271, 167] width 7 height 7
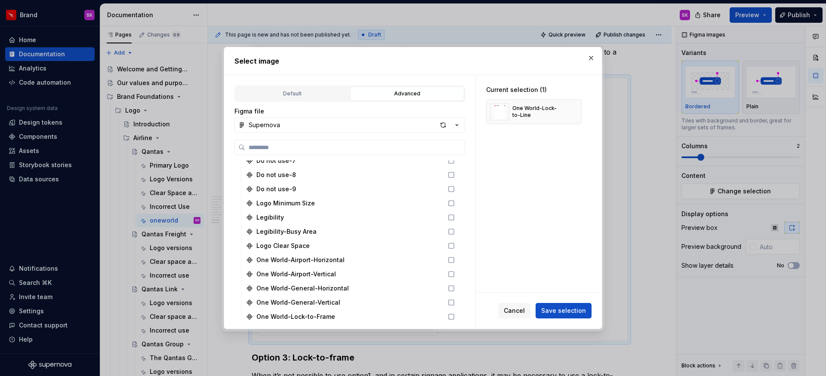
scroll to position [966, 0]
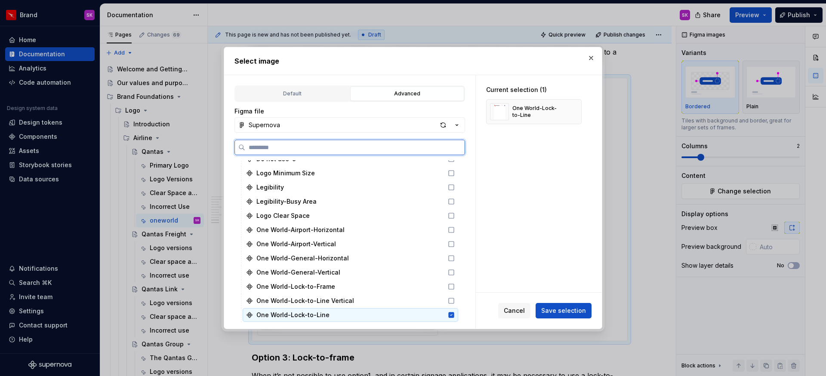
click at [450, 313] on icon at bounding box center [452, 316] width 6 height 6
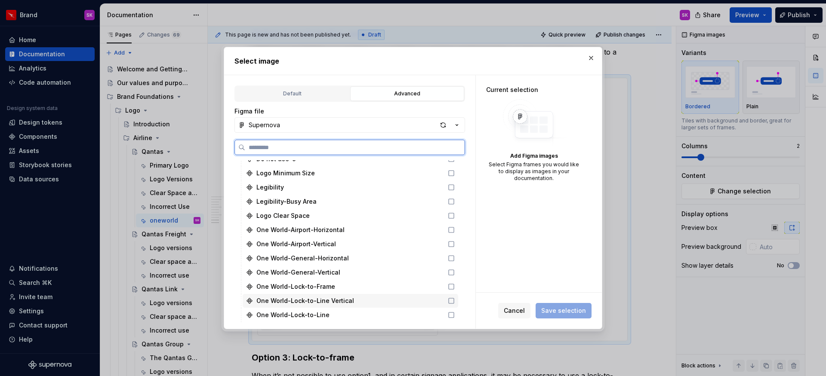
click at [453, 303] on icon at bounding box center [451, 301] width 5 height 5
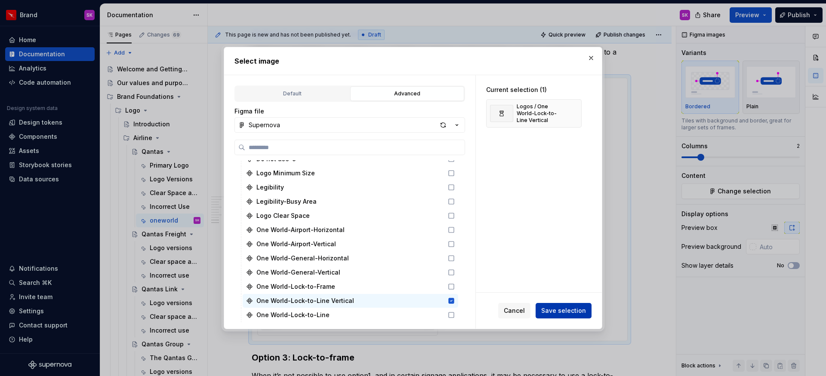
click at [560, 312] on span "Save selection" at bounding box center [563, 311] width 45 height 9
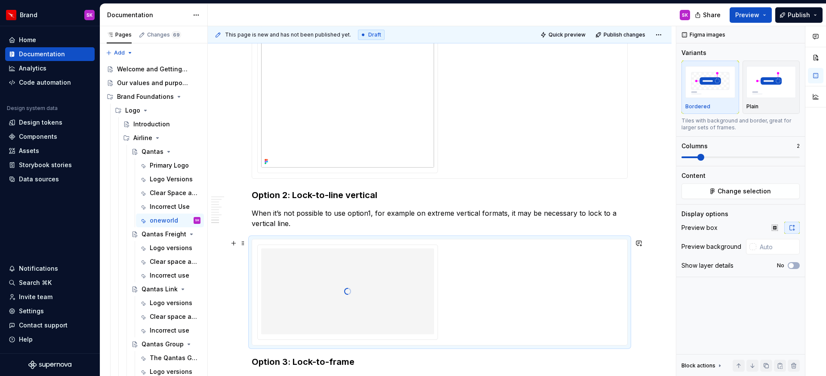
scroll to position [1015, 0]
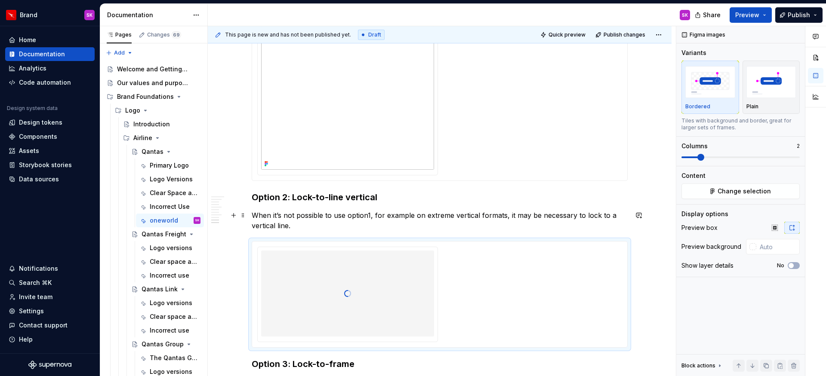
click at [367, 216] on p "When it’s not possible to use option1, for example on extreme vertical formats,…" at bounding box center [440, 220] width 376 height 21
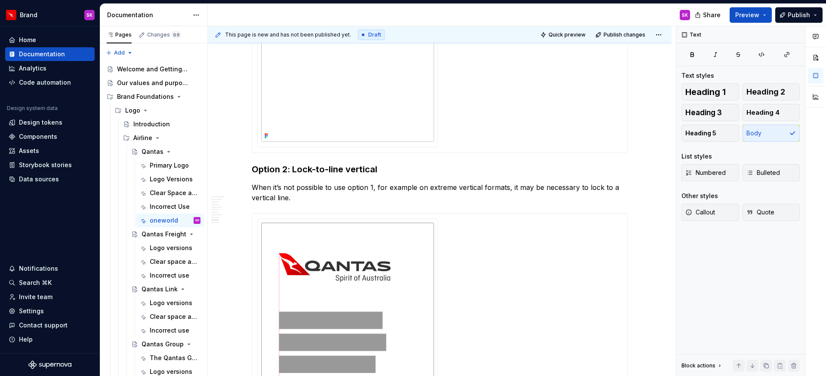
scroll to position [1059, 0]
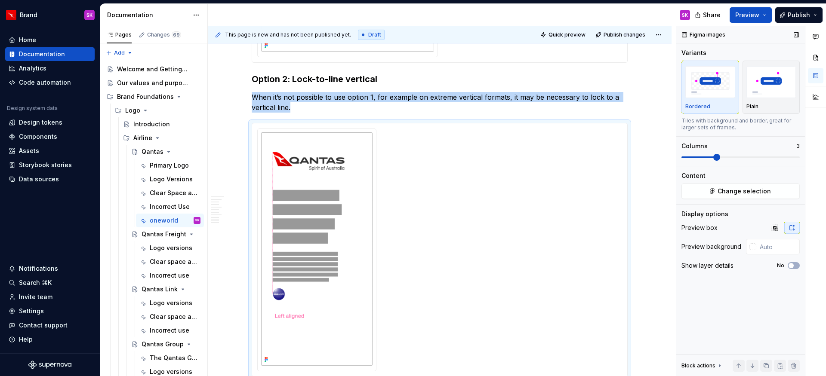
click at [713, 158] on span at bounding box center [716, 157] width 7 height 7
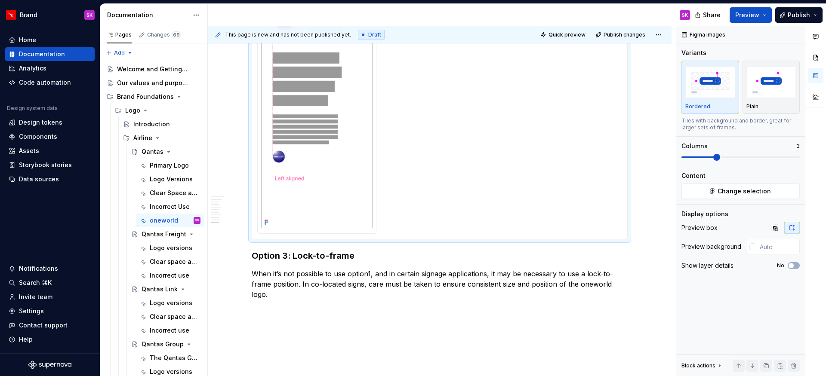
scroll to position [1317, 0]
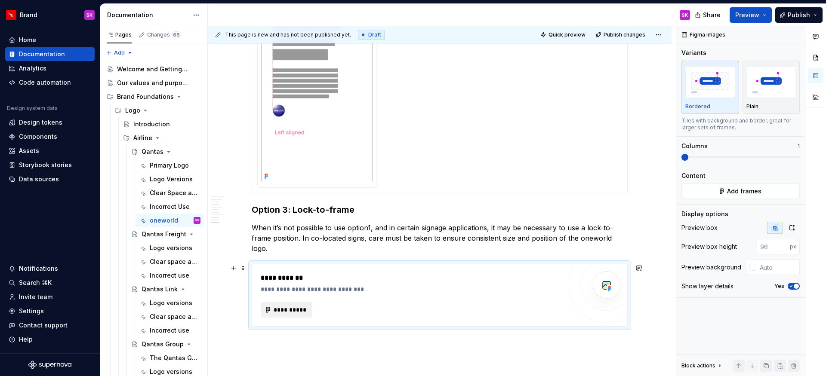
click at [282, 312] on span "**********" at bounding box center [290, 310] width 34 height 9
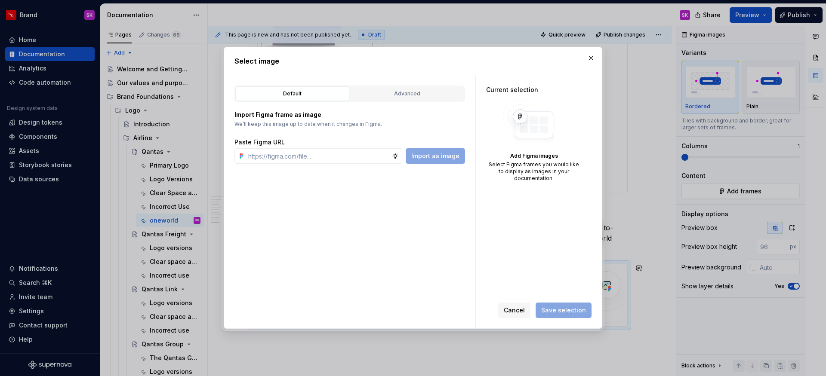
click at [387, 82] on div "Default Advanced Import Figma frame as image We’ll keep this image up to date w…" at bounding box center [349, 201] width 251 height 253
click at [392, 89] on button "Advanced" at bounding box center [407, 93] width 114 height 15
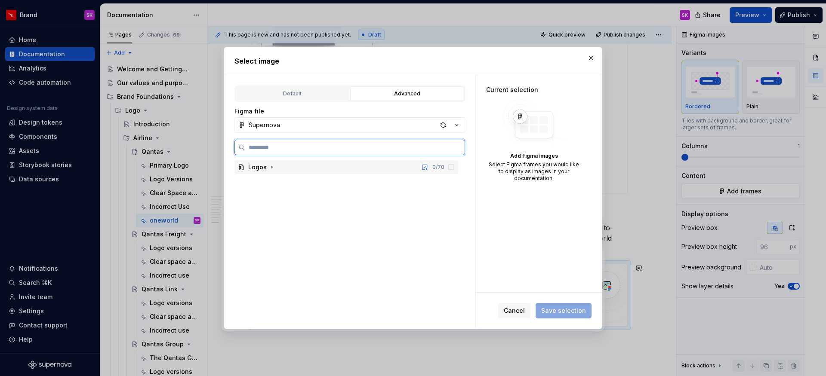
click at [303, 163] on div "Logos 0 / 70" at bounding box center [346, 167] width 224 height 14
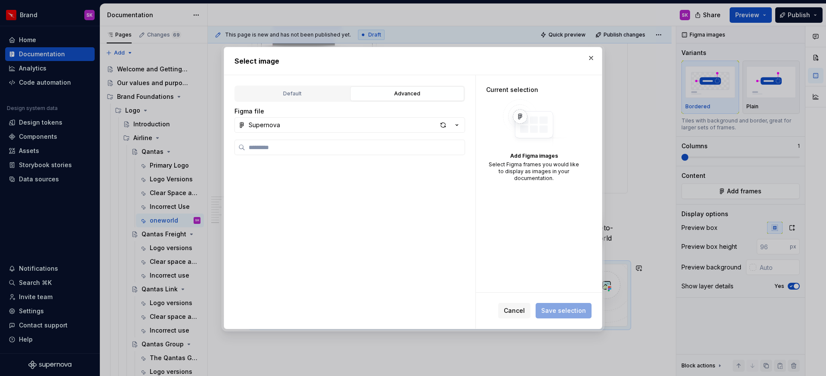
scroll to position [966, 0]
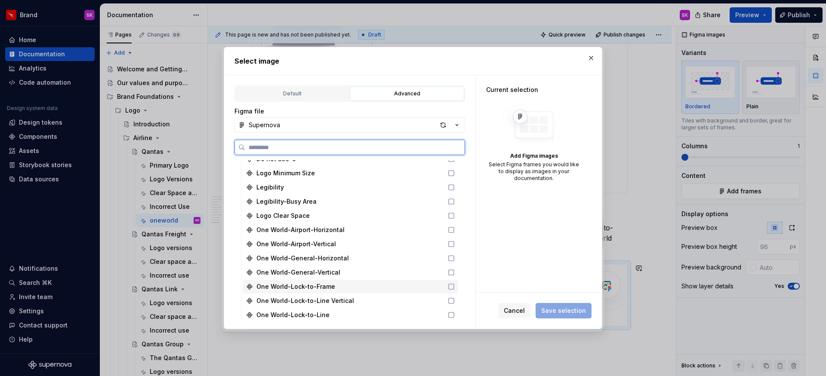
click at [326, 290] on div "One World-Lock-to-Frame" at bounding box center [295, 287] width 79 height 9
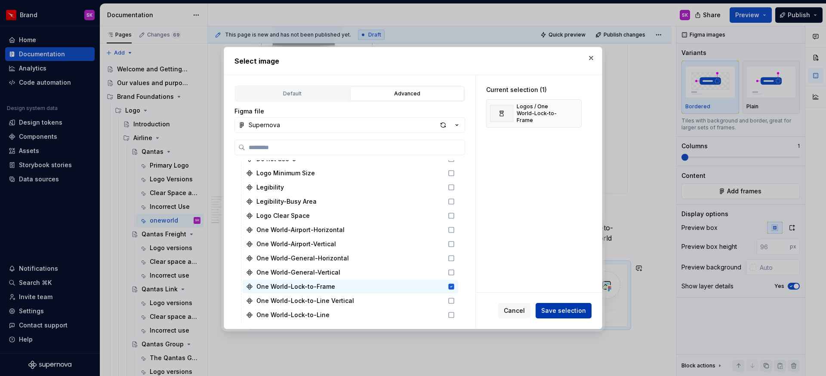
click at [556, 309] on span "Save selection" at bounding box center [563, 311] width 45 height 9
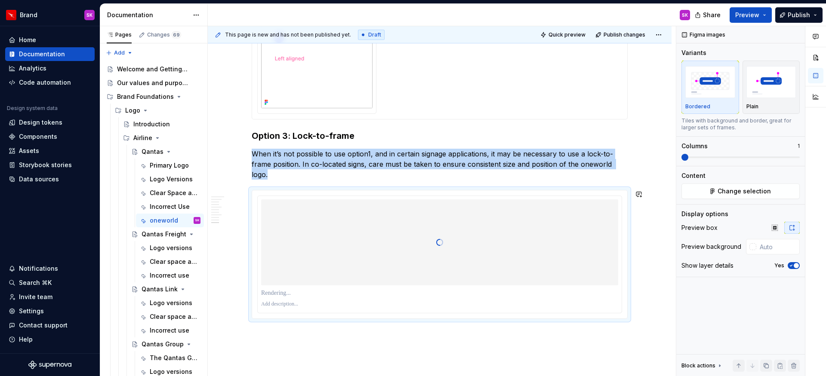
scroll to position [1404, 0]
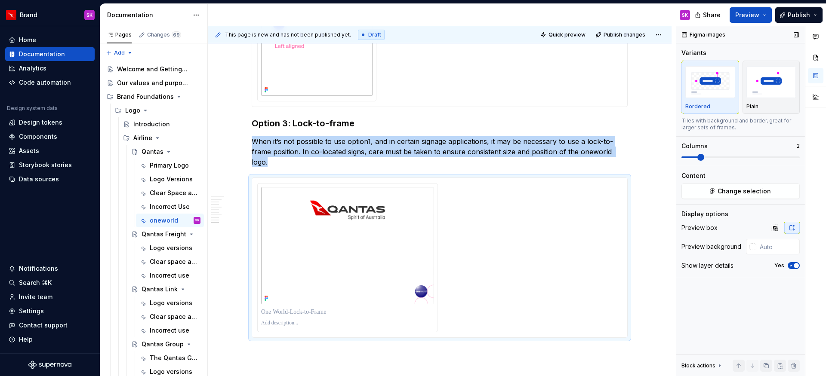
click at [698, 161] on span at bounding box center [700, 157] width 7 height 7
click at [797, 264] on span "button" at bounding box center [796, 265] width 5 height 5
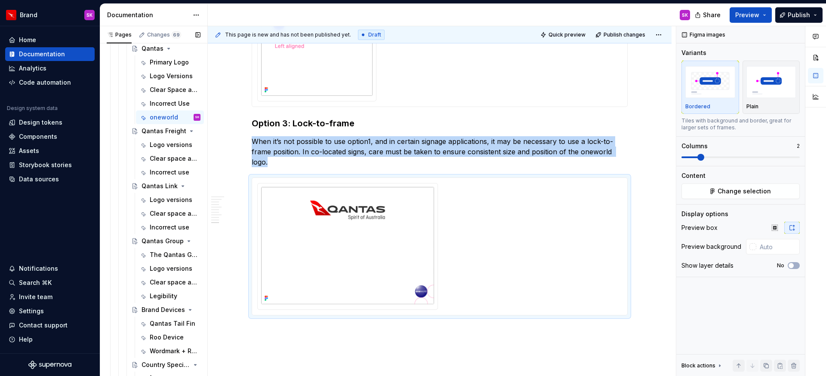
scroll to position [155, 0]
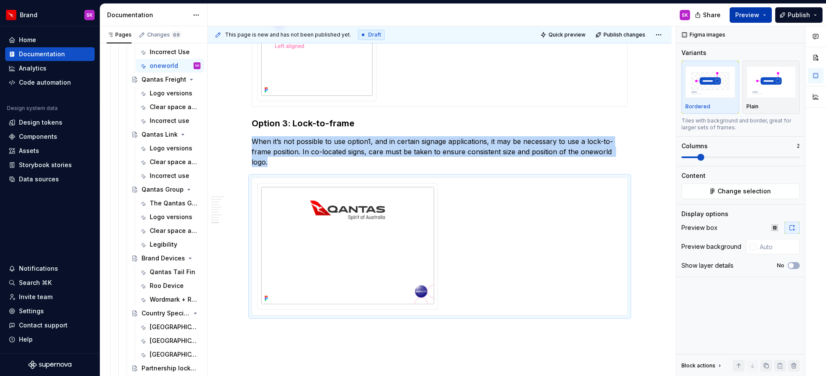
click at [753, 13] on span "Preview" at bounding box center [747, 15] width 24 height 9
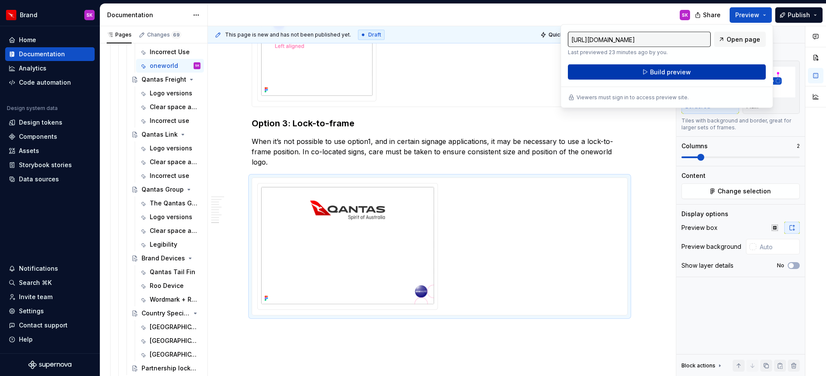
click at [684, 70] on span "Build preview" at bounding box center [670, 72] width 41 height 9
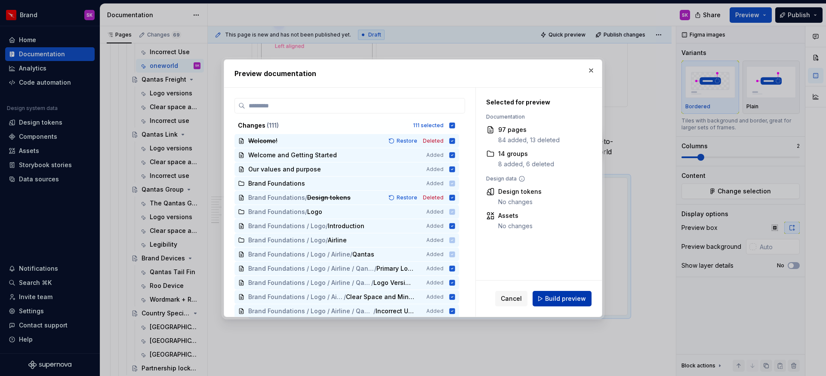
click at [562, 298] on span "Build preview" at bounding box center [565, 299] width 41 height 9
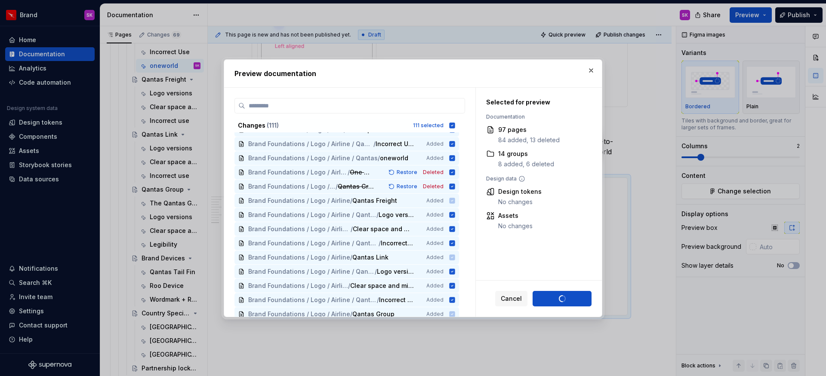
scroll to position [555, 0]
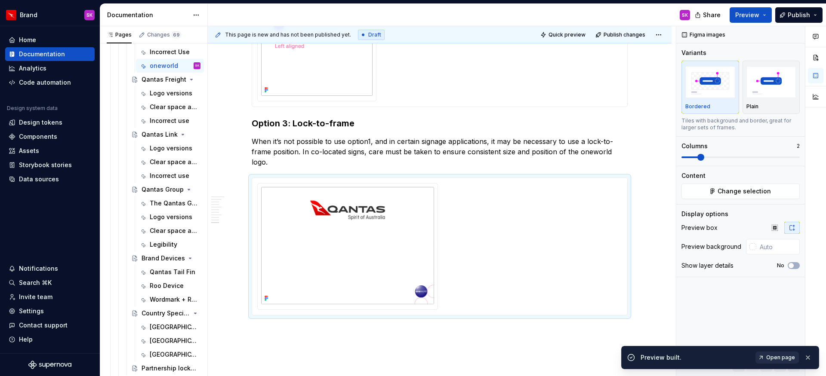
click at [784, 360] on span "Open page" at bounding box center [780, 358] width 29 height 7
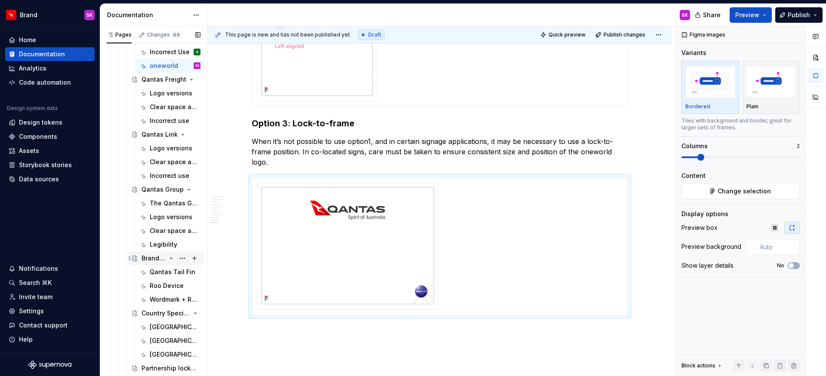
click at [162, 255] on div "Brand Devices" at bounding box center [171, 259] width 59 height 12
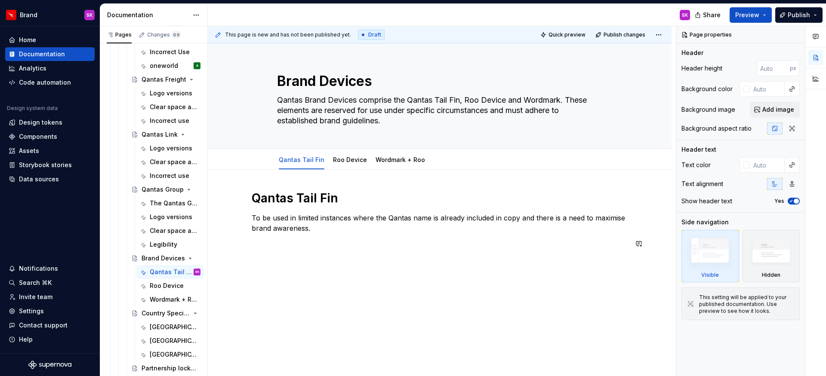
type textarea "*"
click at [373, 258] on div "Qantas Tail Fin To be used in limited instances where the Qantas name is alread…" at bounding box center [440, 225] width 376 height 69
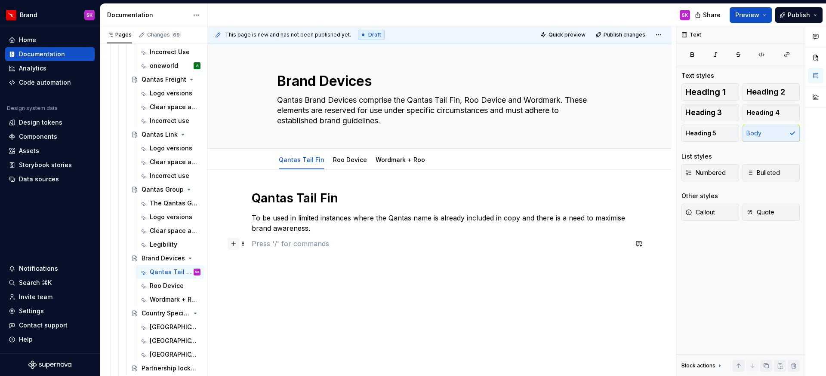
click at [234, 244] on button "button" at bounding box center [234, 244] width 12 height 12
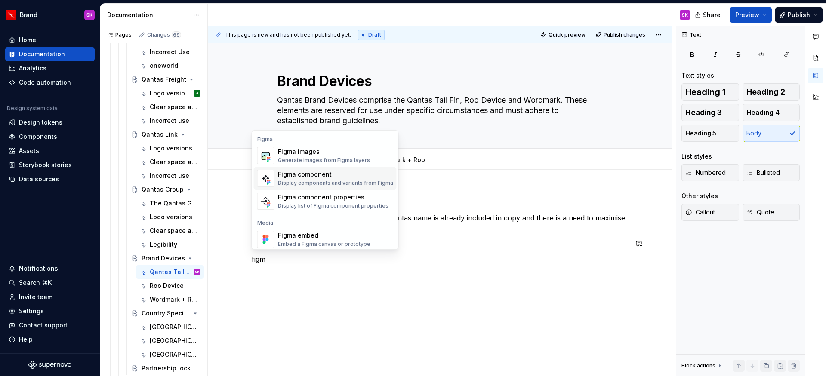
click at [304, 185] on div "Display components and variants from Figma" at bounding box center [335, 183] width 115 height 7
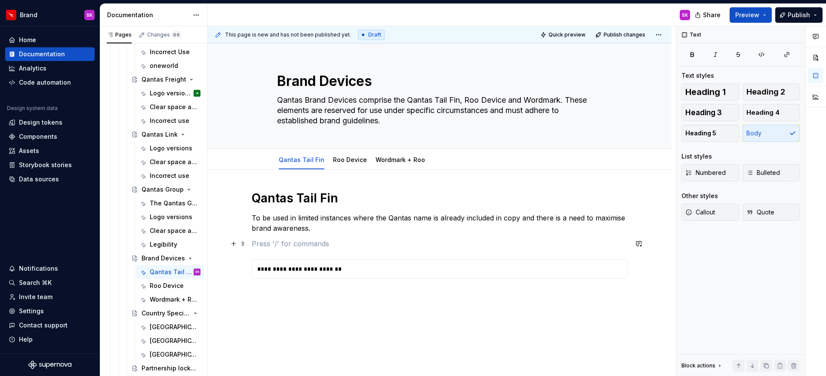
click at [279, 248] on p at bounding box center [440, 244] width 376 height 10
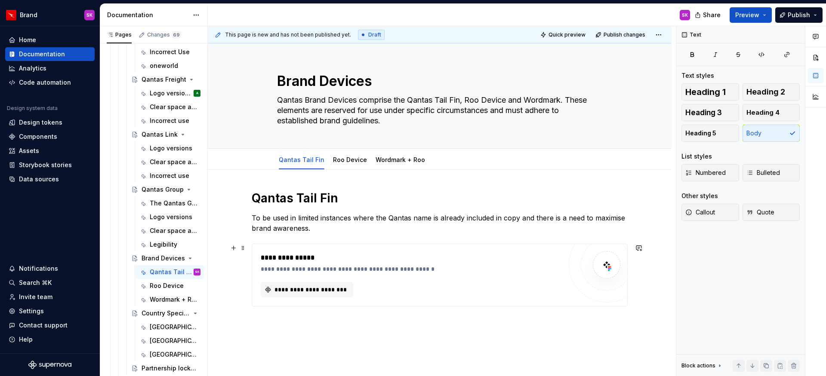
click at [286, 255] on div "**********" at bounding box center [411, 258] width 301 height 10
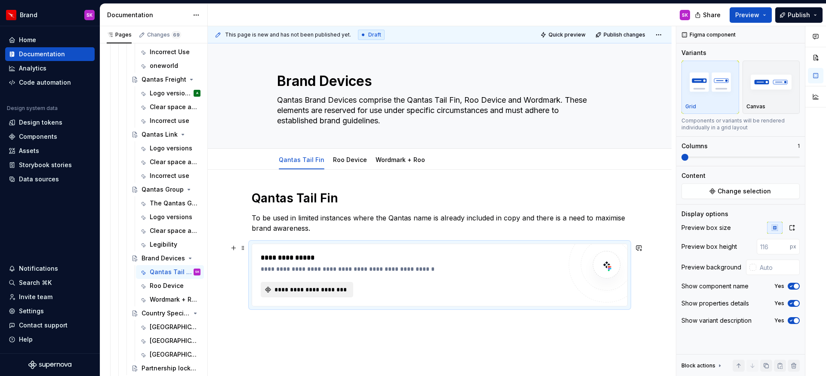
click at [302, 289] on span "**********" at bounding box center [310, 290] width 74 height 9
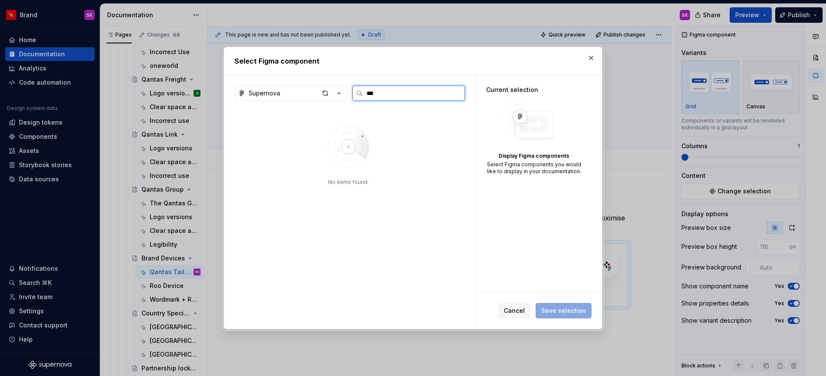
type input "****"
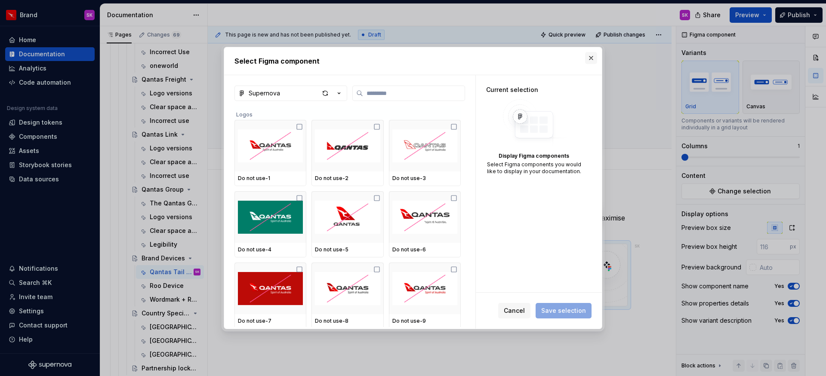
click at [588, 60] on button "button" at bounding box center [591, 58] width 12 height 12
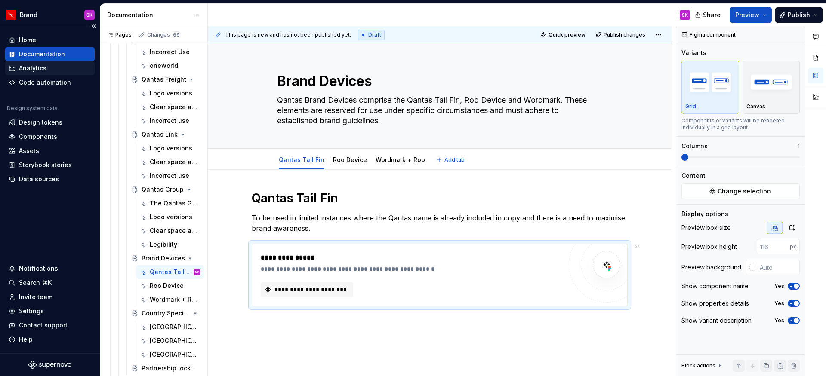
type textarea "*"
click at [25, 40] on div "Home" at bounding box center [27, 40] width 17 height 9
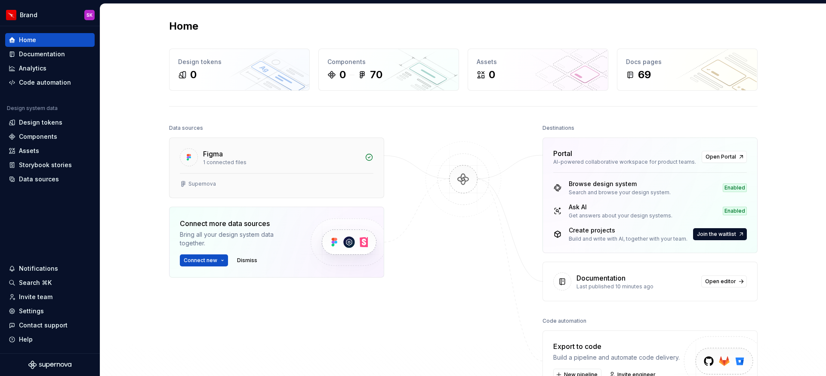
click at [300, 165] on div "1 connected files" at bounding box center [281, 162] width 157 height 7
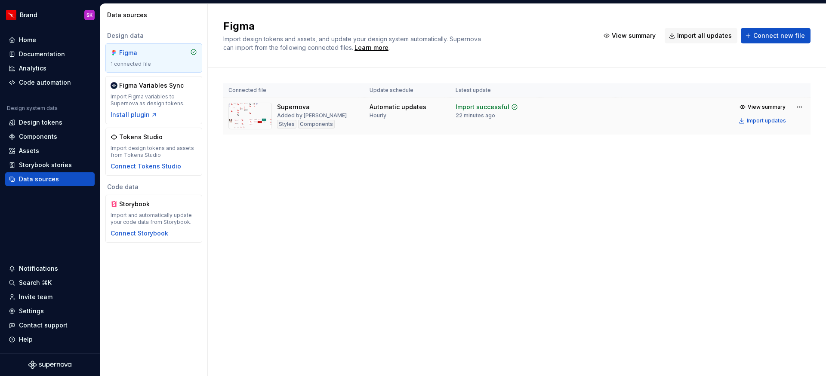
click at [498, 111] on div "Import successful 22 minutes ago" at bounding box center [487, 111] width 62 height 16
click at [752, 122] on div "Import updates" at bounding box center [766, 120] width 39 height 7
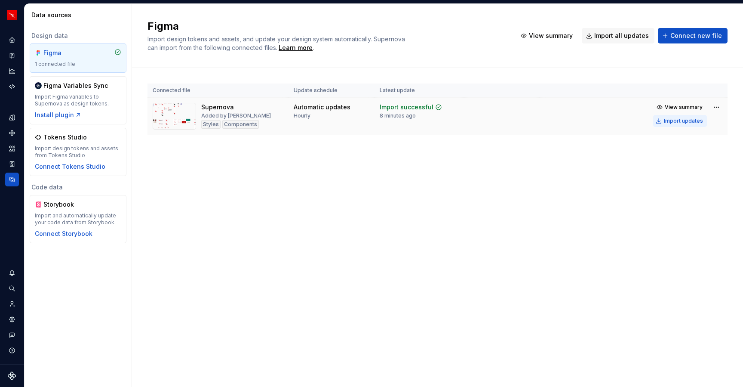
click at [679, 121] on div "Import updates" at bounding box center [683, 120] width 39 height 7
click at [8, 43] on icon "Home" at bounding box center [12, 40] width 8 height 8
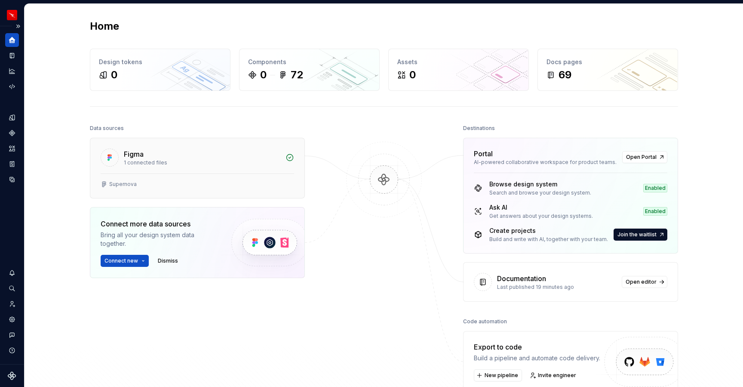
click at [123, 160] on div "Figma 1 connected files" at bounding box center [197, 155] width 214 height 35
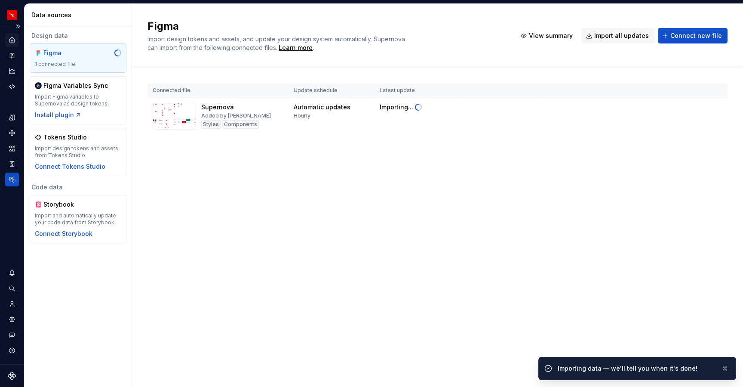
click at [12, 40] on icon "Home" at bounding box center [12, 40] width 6 height 6
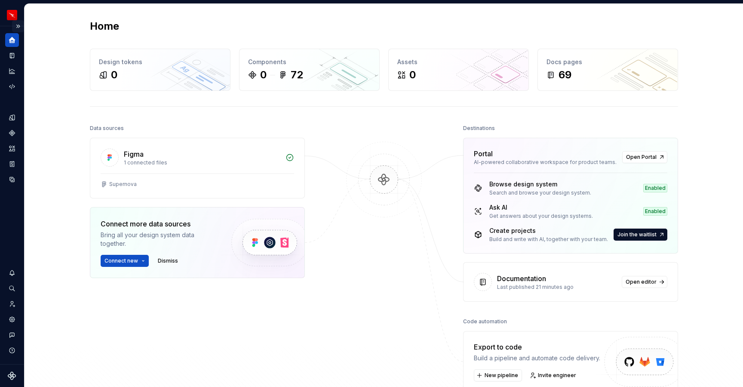
click at [19, 28] on button "Expand sidebar" at bounding box center [18, 26] width 12 height 12
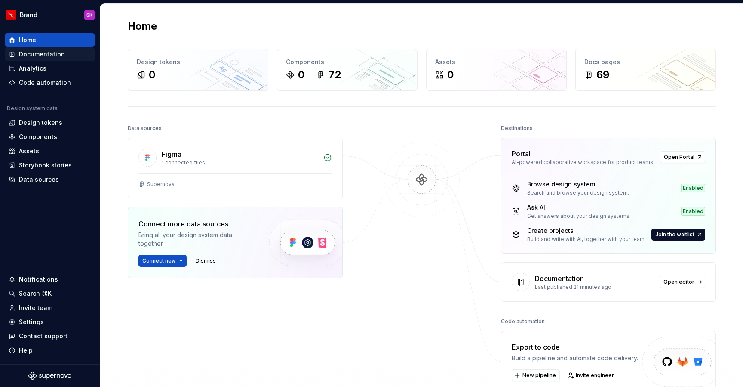
click at [31, 57] on div "Documentation" at bounding box center [42, 54] width 46 height 9
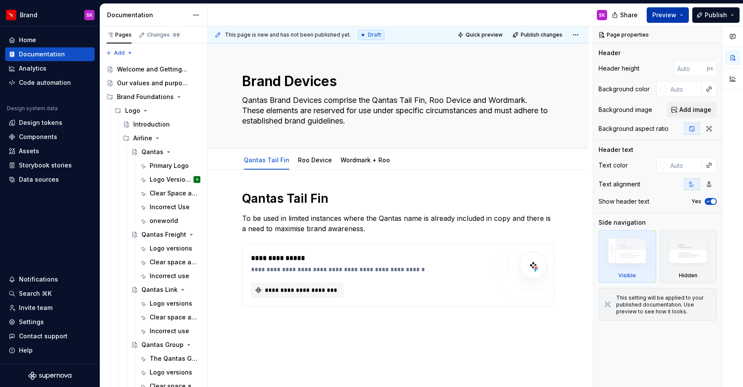
click at [679, 18] on button "Preview" at bounding box center [668, 14] width 42 height 15
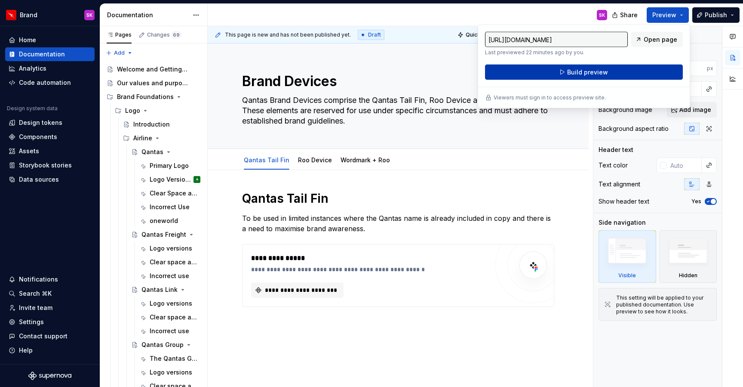
click at [621, 73] on button "Build preview" at bounding box center [584, 72] width 198 height 15
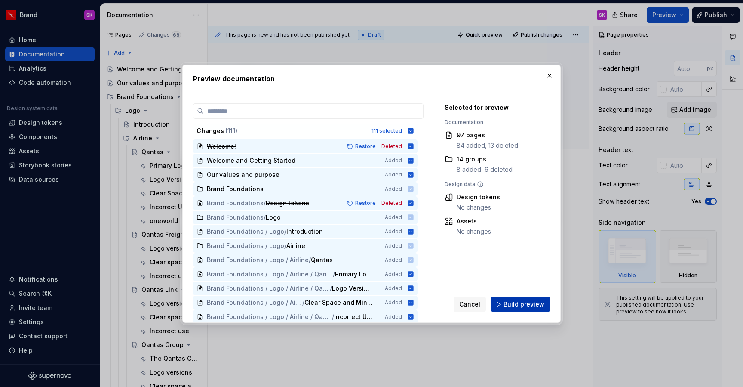
click at [522, 306] on span "Build preview" at bounding box center [524, 304] width 41 height 9
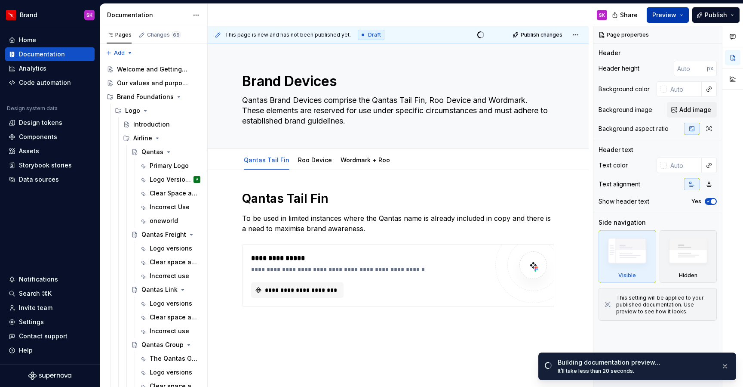
click at [661, 17] on span "Preview" at bounding box center [665, 15] width 24 height 9
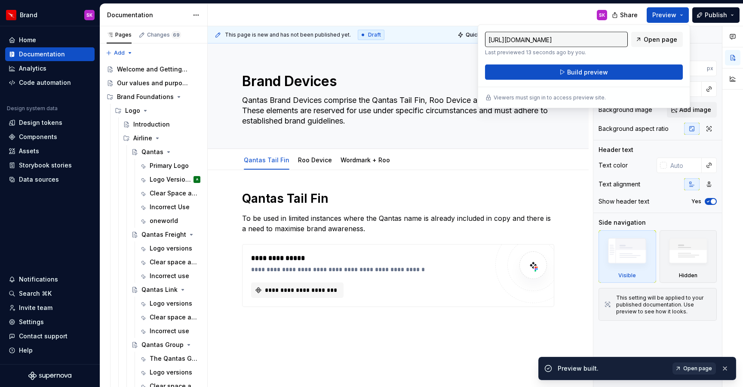
click at [696, 365] on span "Open page" at bounding box center [698, 368] width 29 height 7
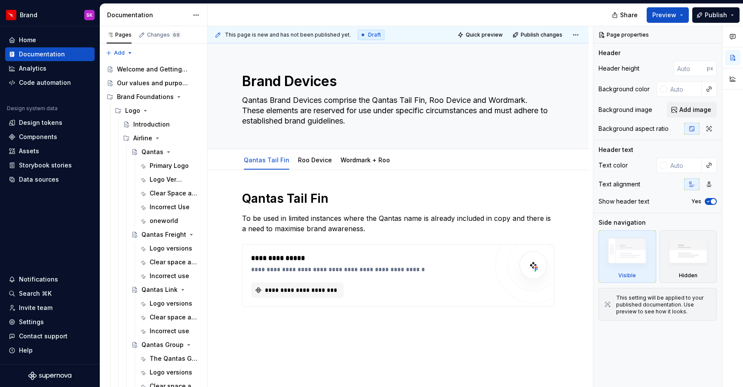
type textarea "*"
